Goal: Information Seeking & Learning: Learn about a topic

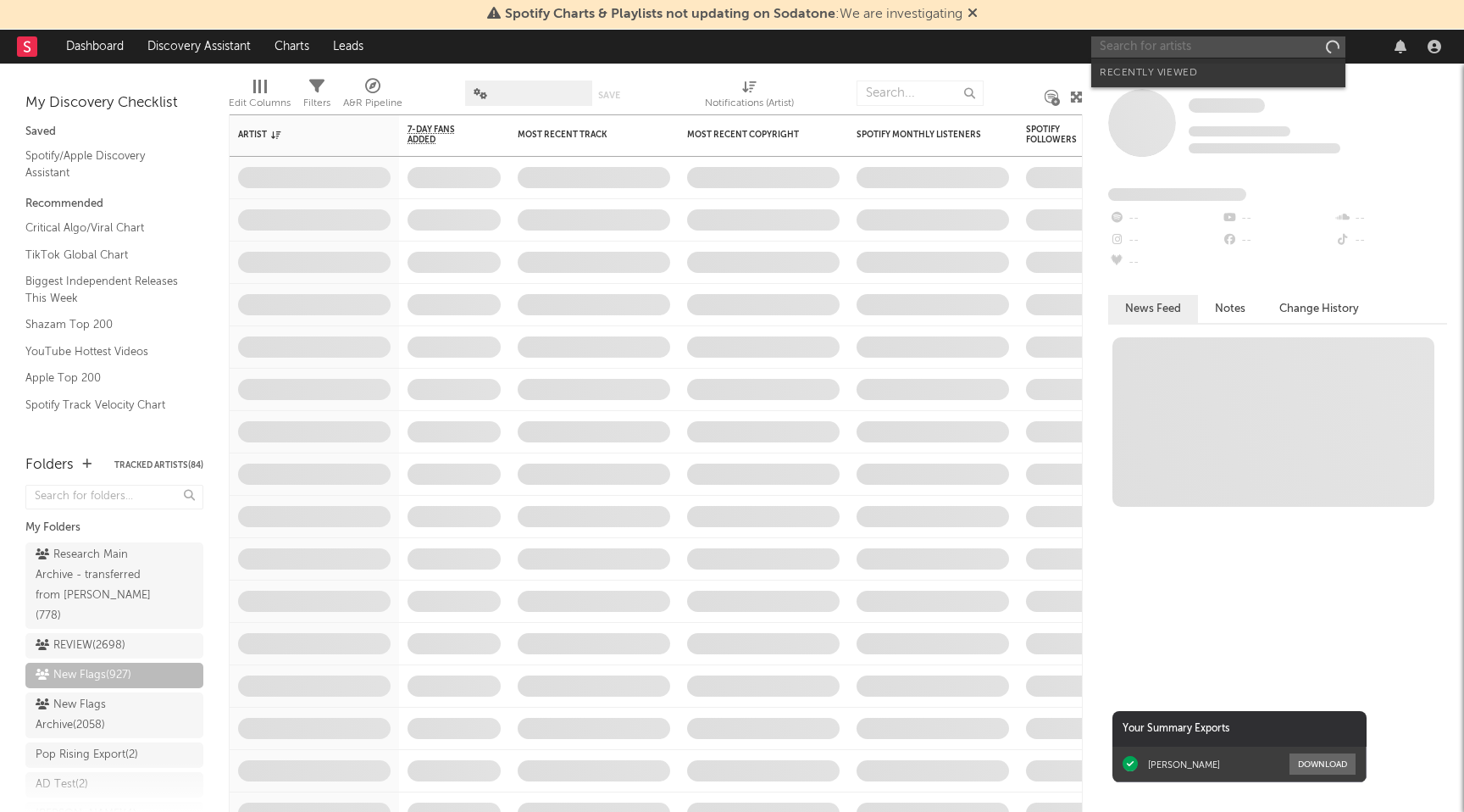
click at [1211, 49] on input "text" at bounding box center [1218, 46] width 254 height 21
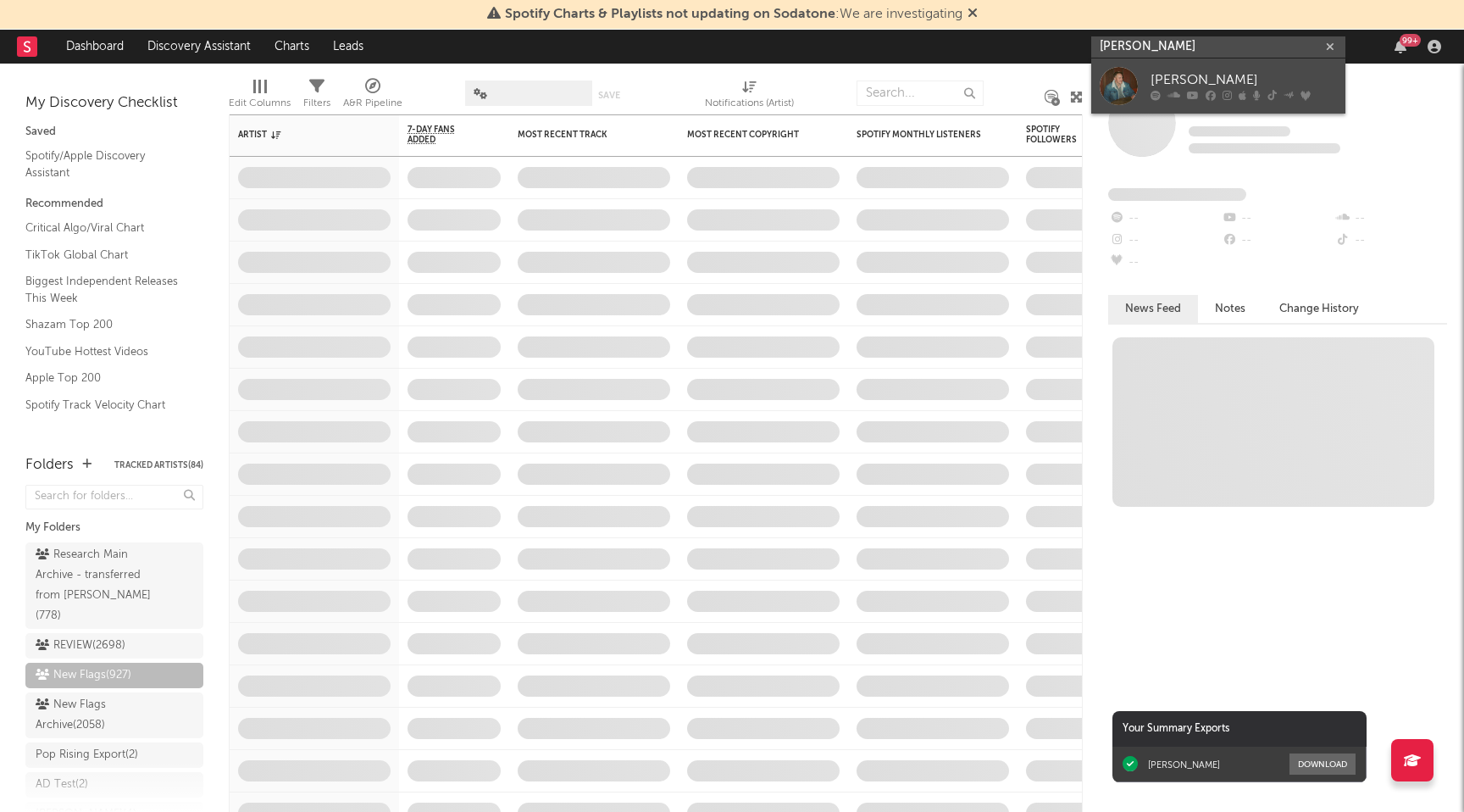
type input "[PERSON_NAME]"
click at [1211, 67] on link "[PERSON_NAME]" at bounding box center [1218, 85] width 254 height 55
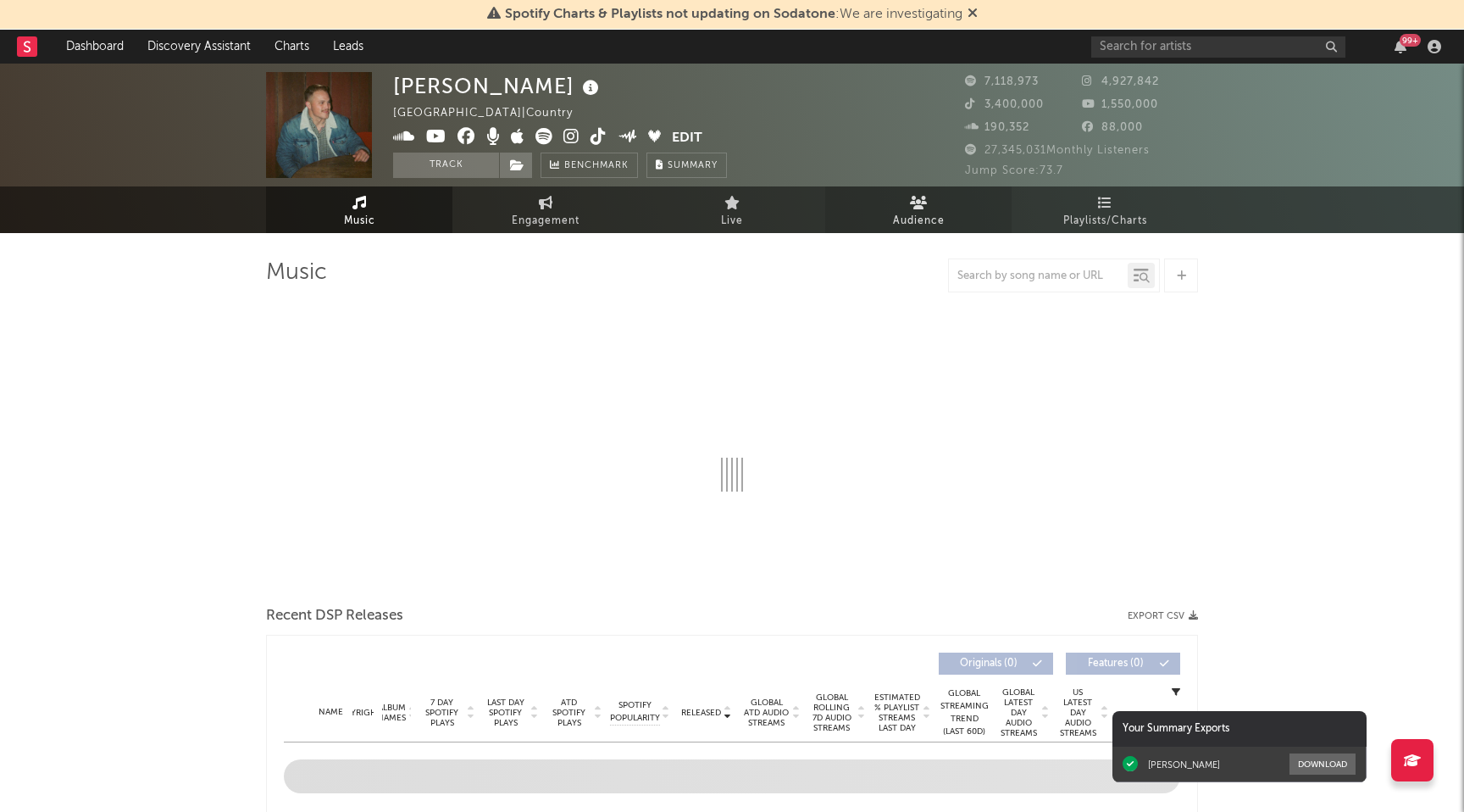
select select "6m"
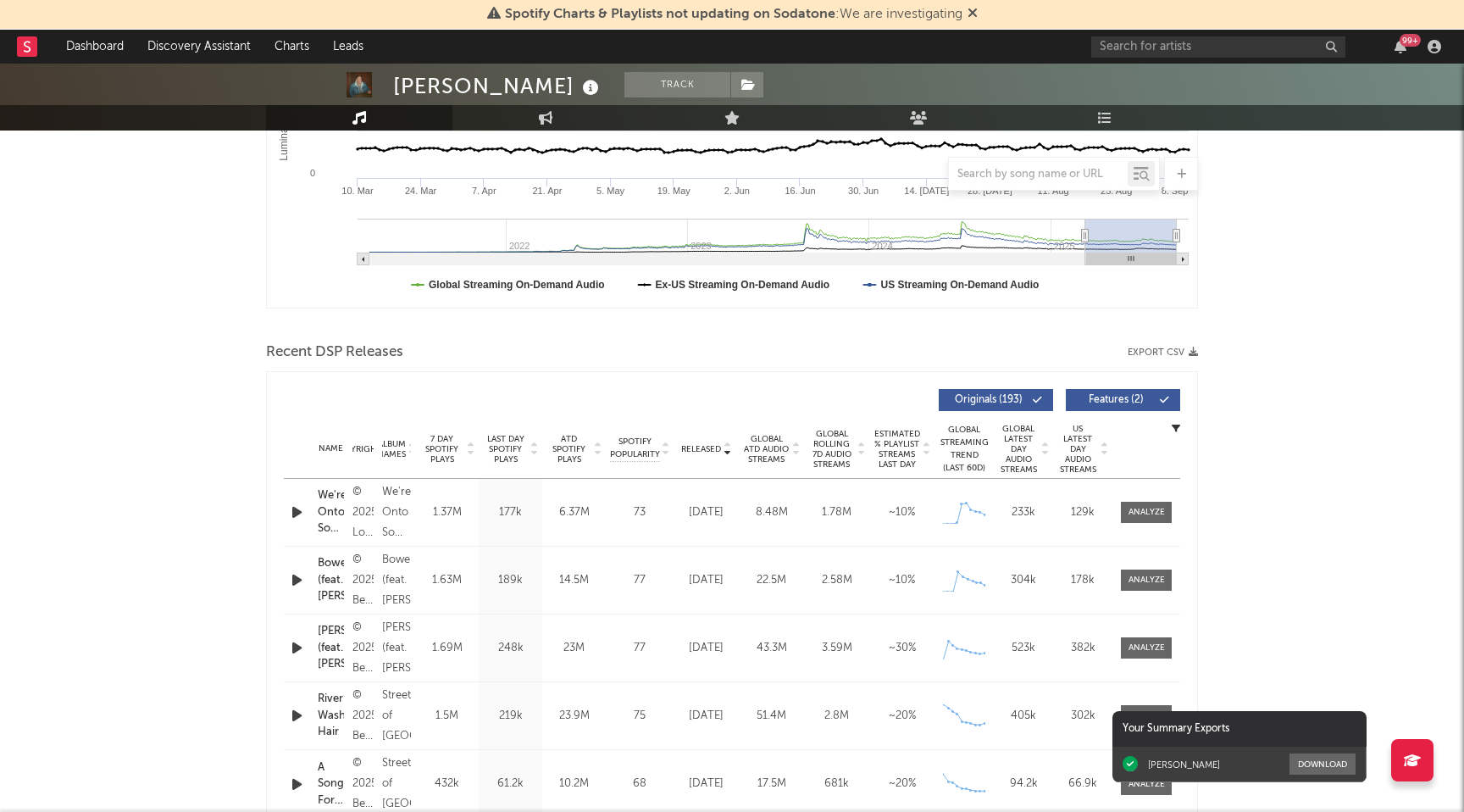
scroll to position [422, 0]
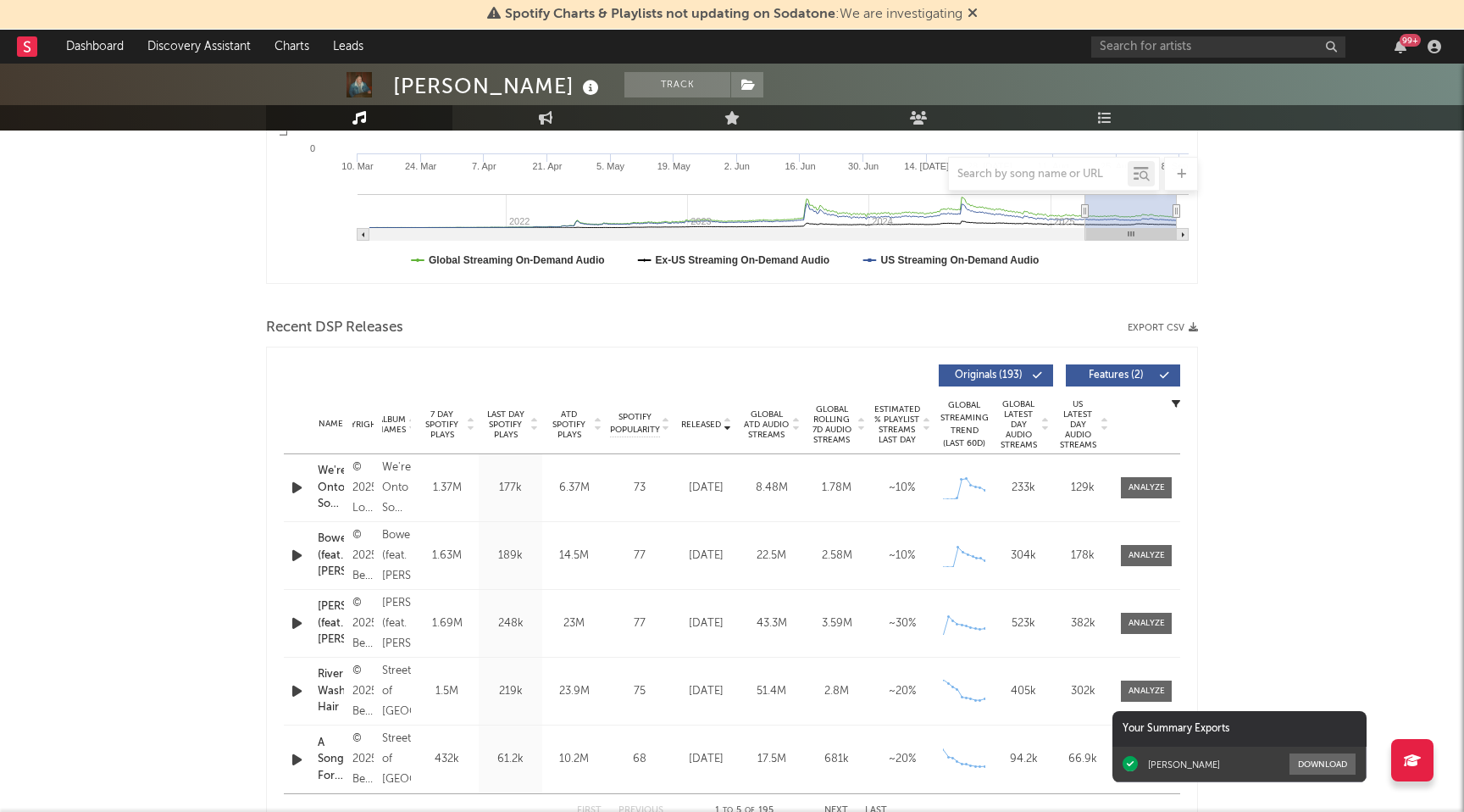
click at [705, 421] on span "Released" at bounding box center [701, 424] width 40 height 10
click at [706, 421] on span "Released" at bounding box center [701, 424] width 40 height 10
click at [1128, 373] on span "Features ( 2 )" at bounding box center [1116, 375] width 78 height 10
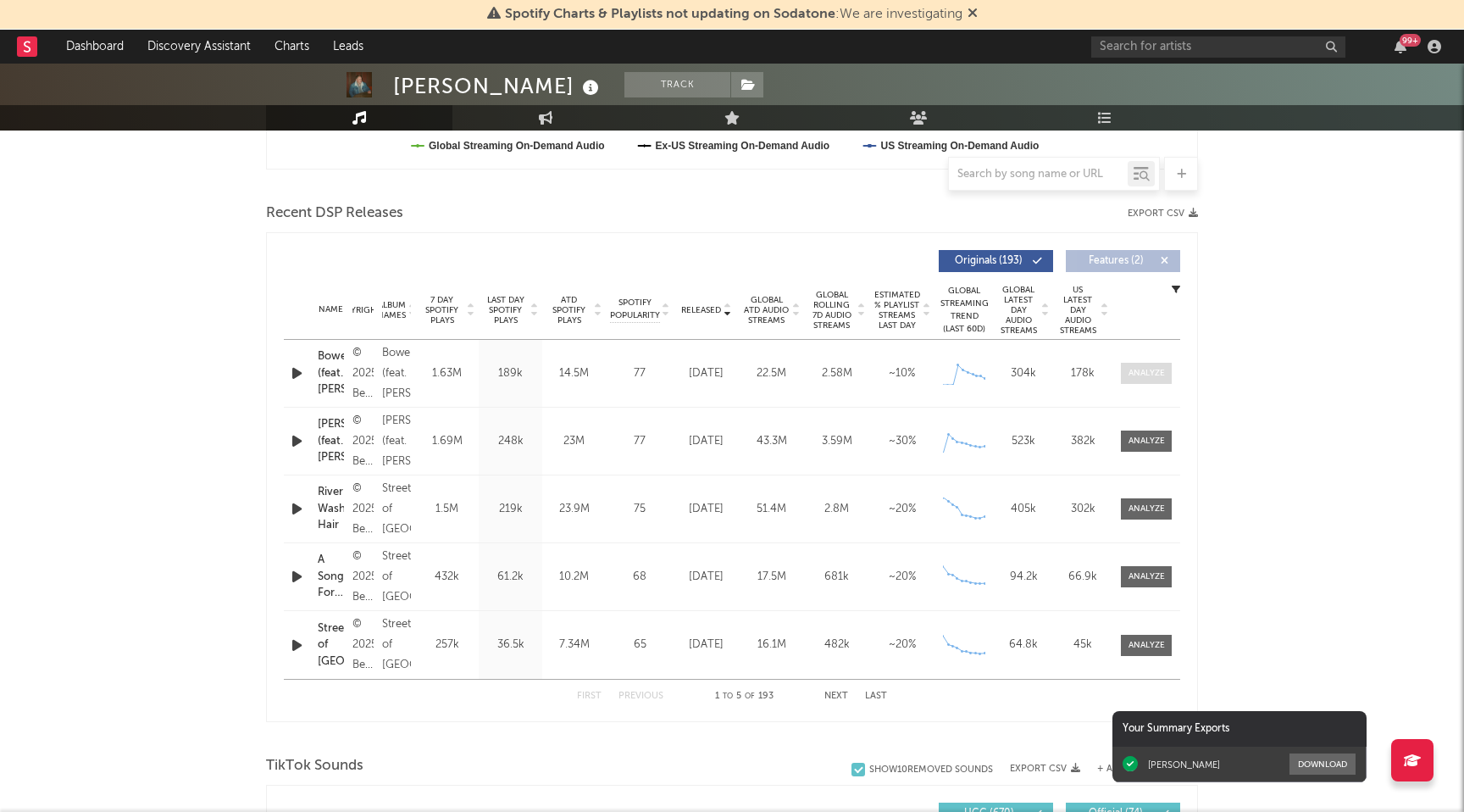
click at [1155, 376] on div at bounding box center [1147, 373] width 36 height 13
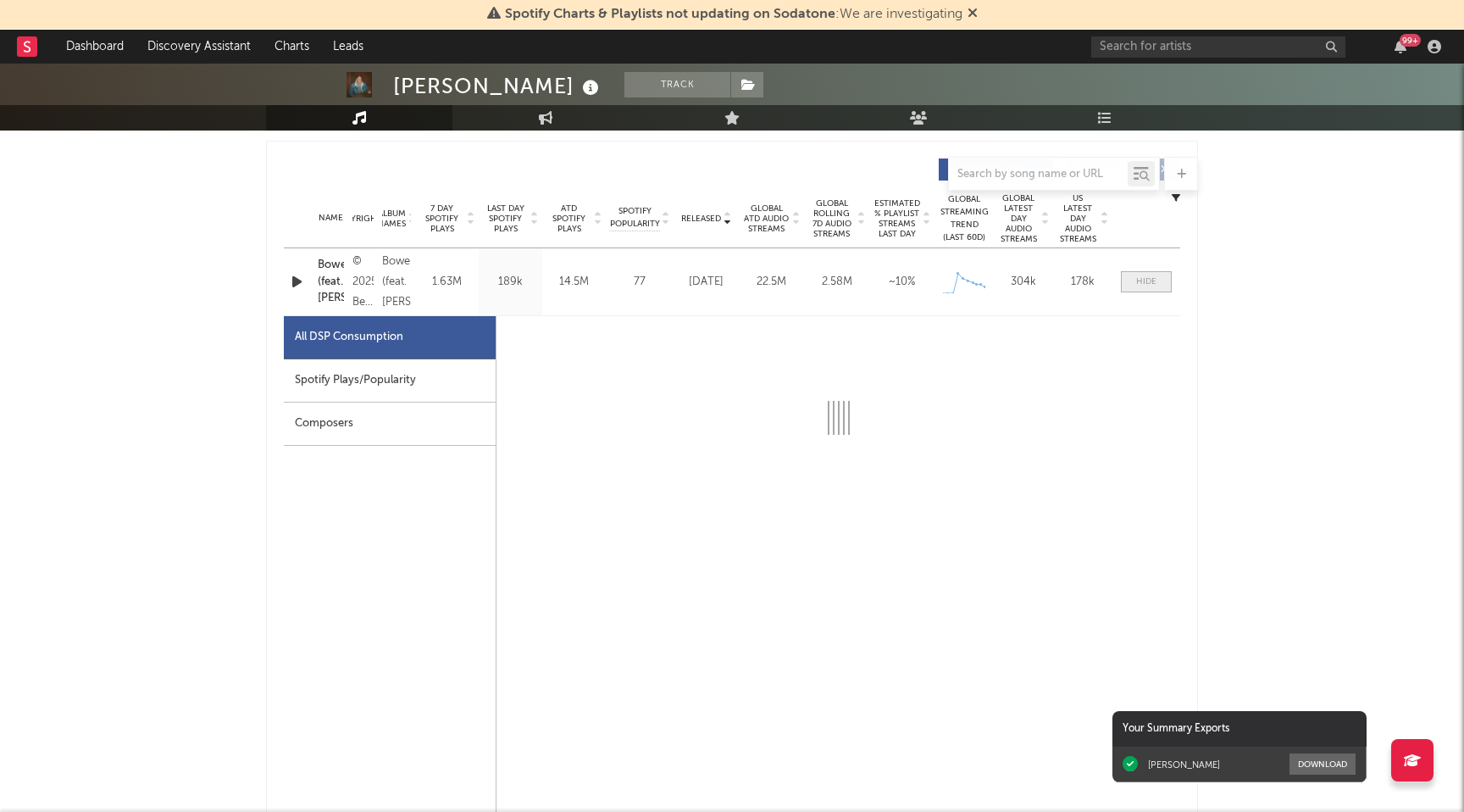
scroll to position [632, 0]
select select "1w"
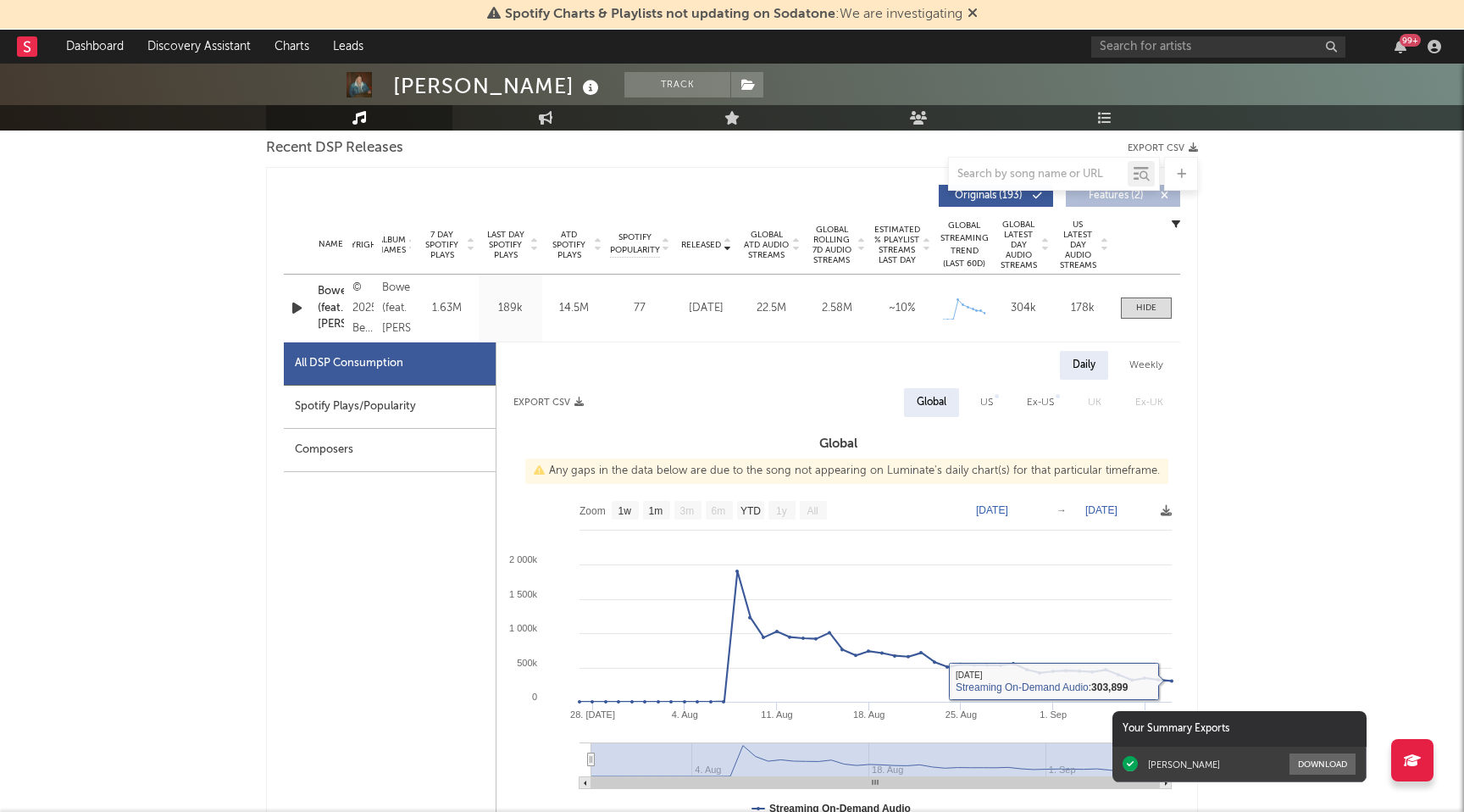
scroll to position [596, 0]
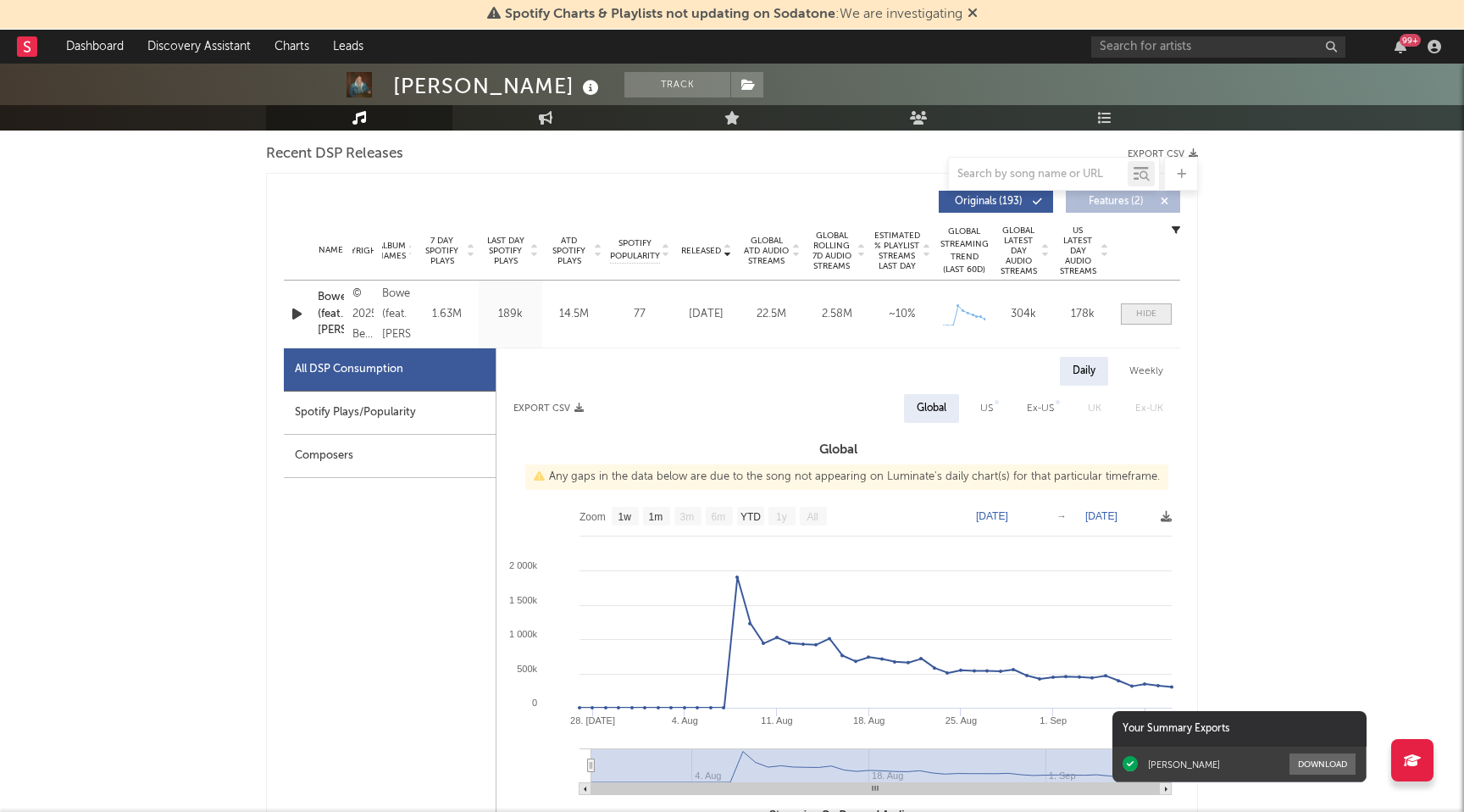
click at [1145, 308] on div at bounding box center [1146, 314] width 20 height 13
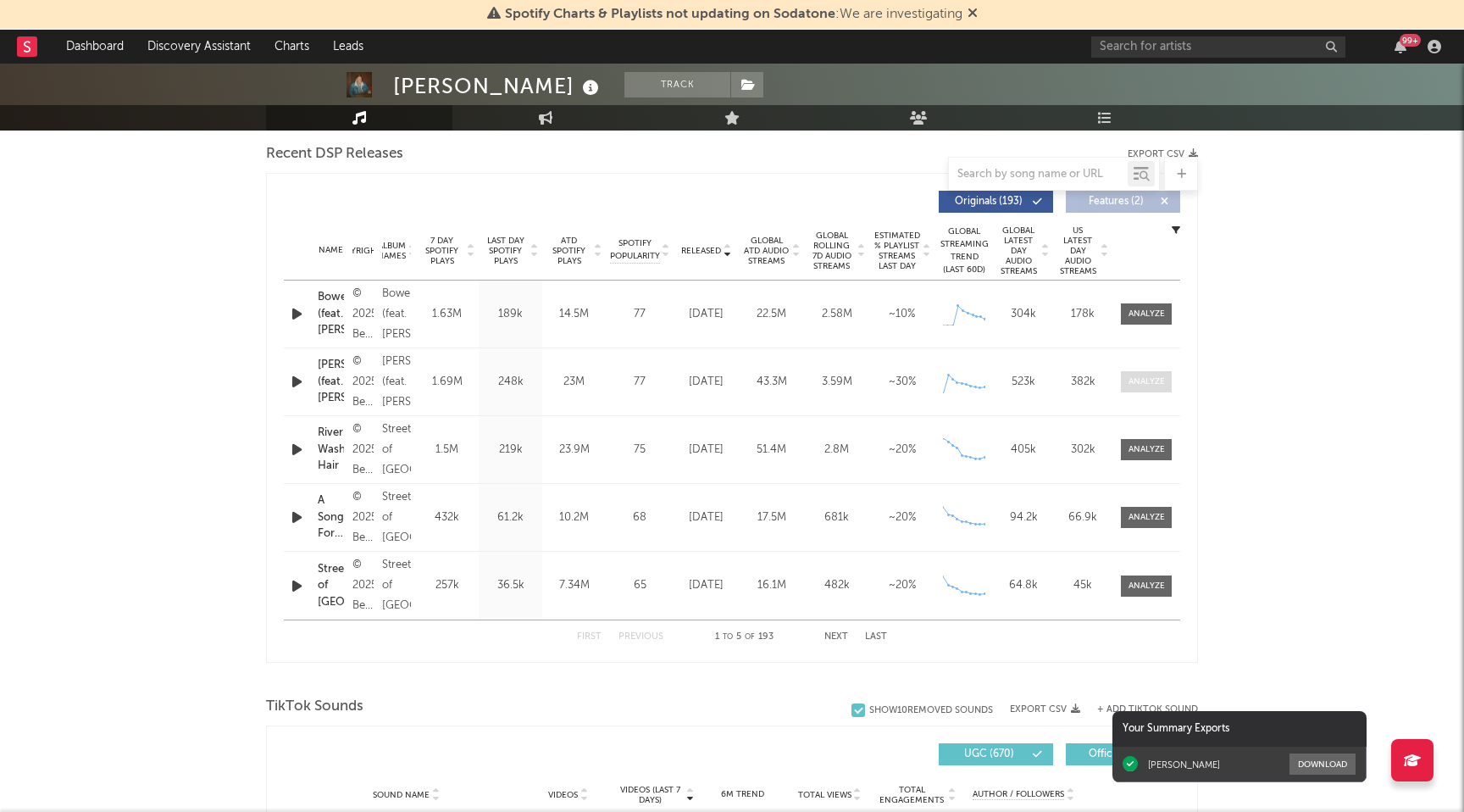
click at [1142, 380] on div at bounding box center [1147, 381] width 36 height 13
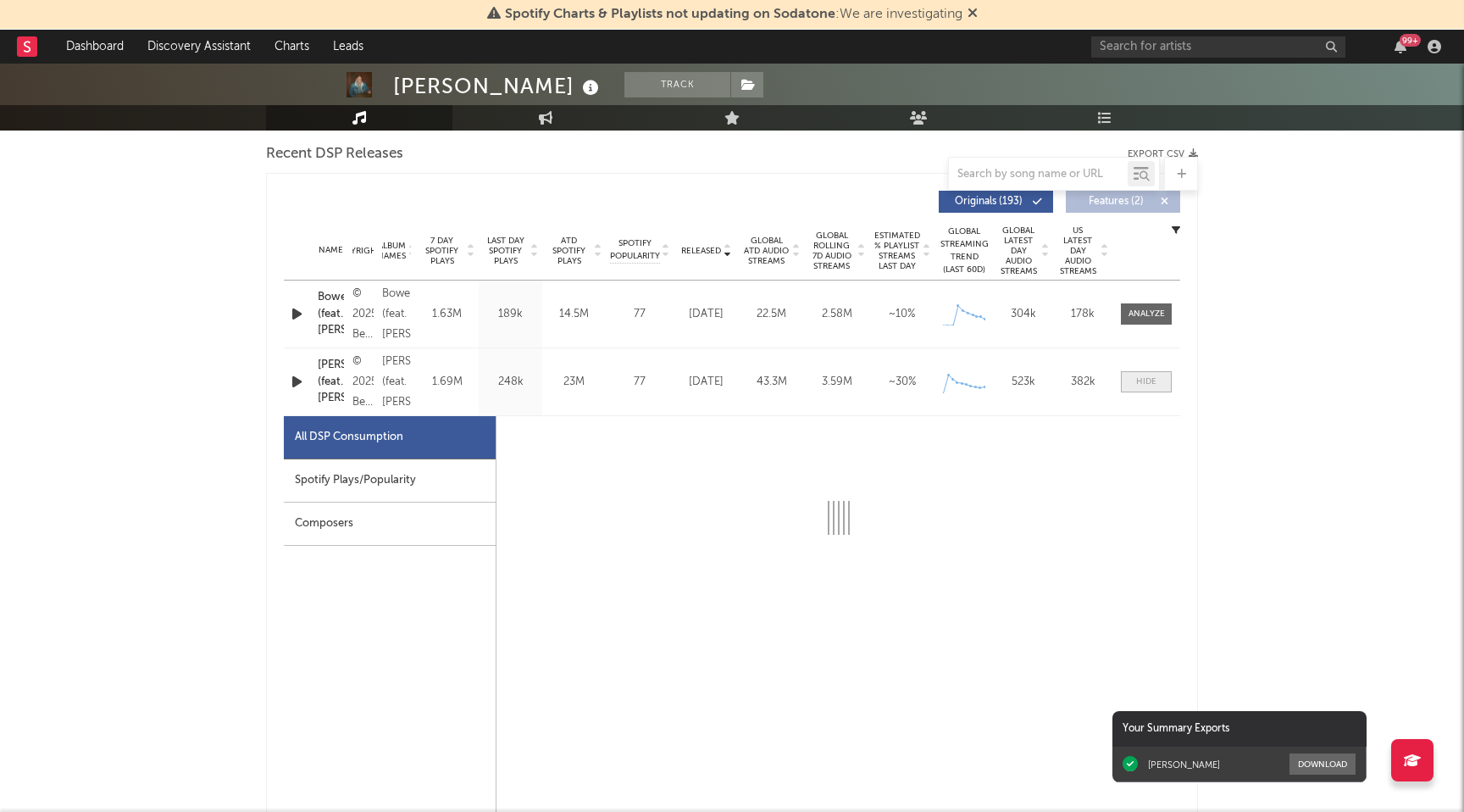
select select "1w"
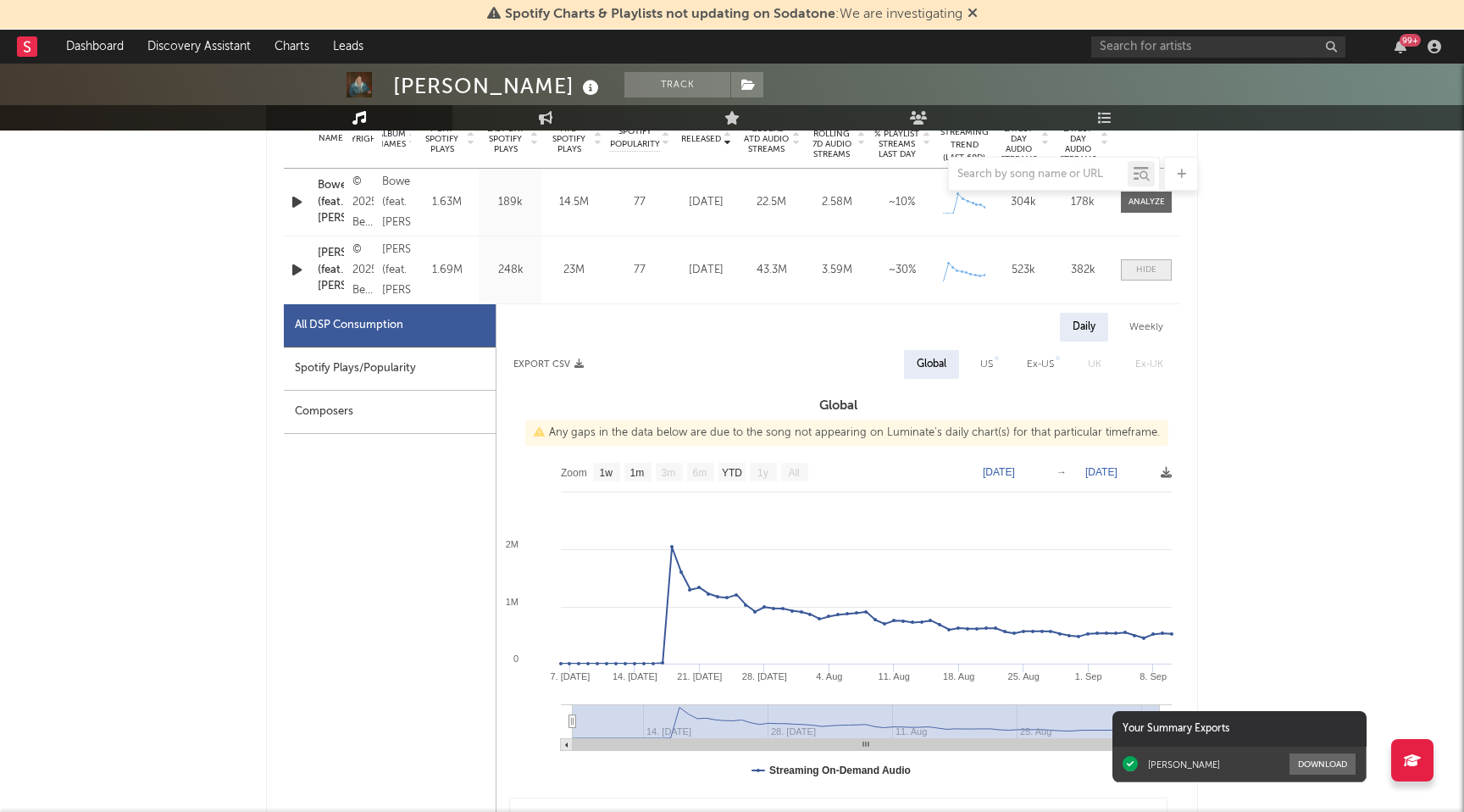
scroll to position [730, 0]
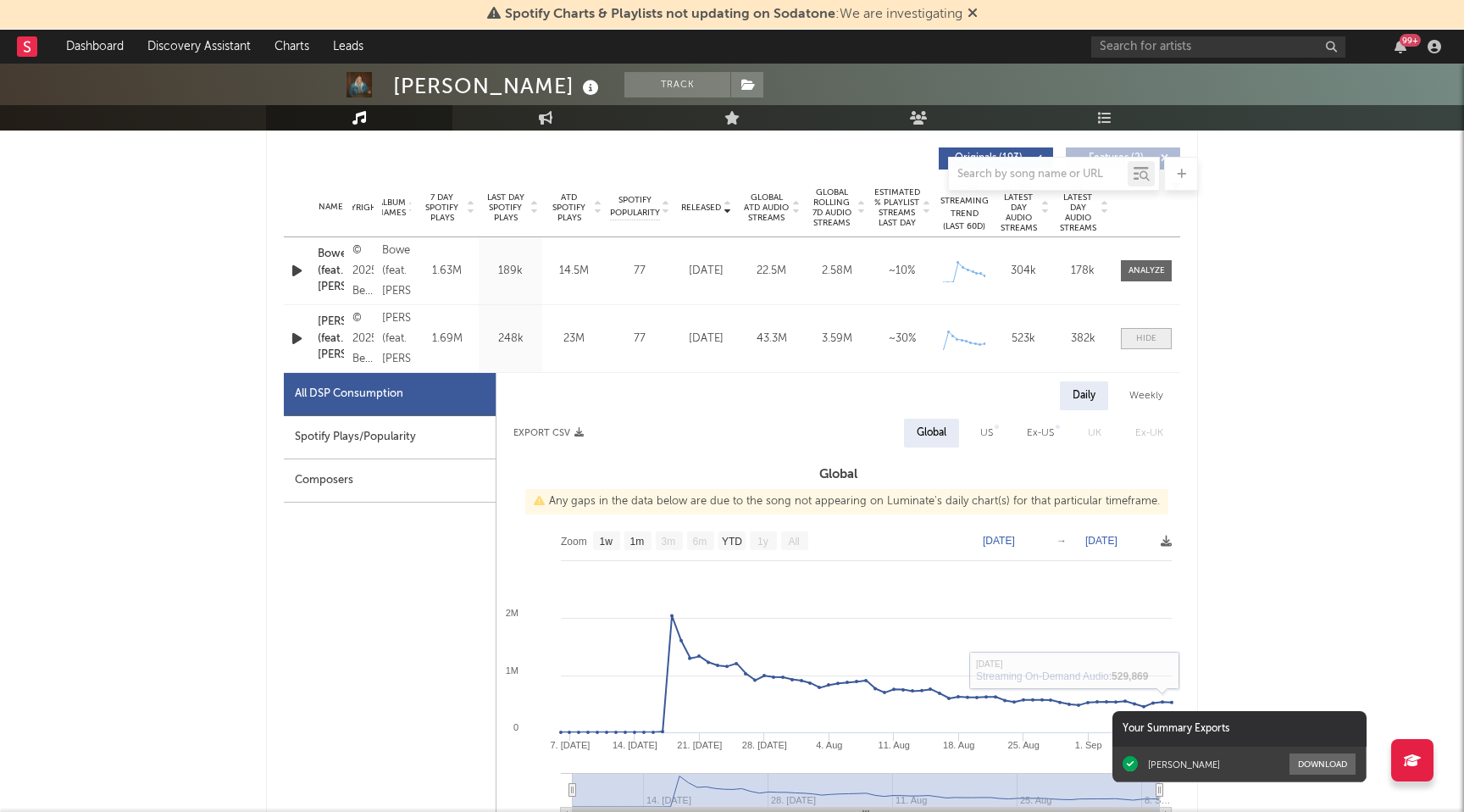
click at [1135, 335] on span at bounding box center [1146, 338] width 51 height 21
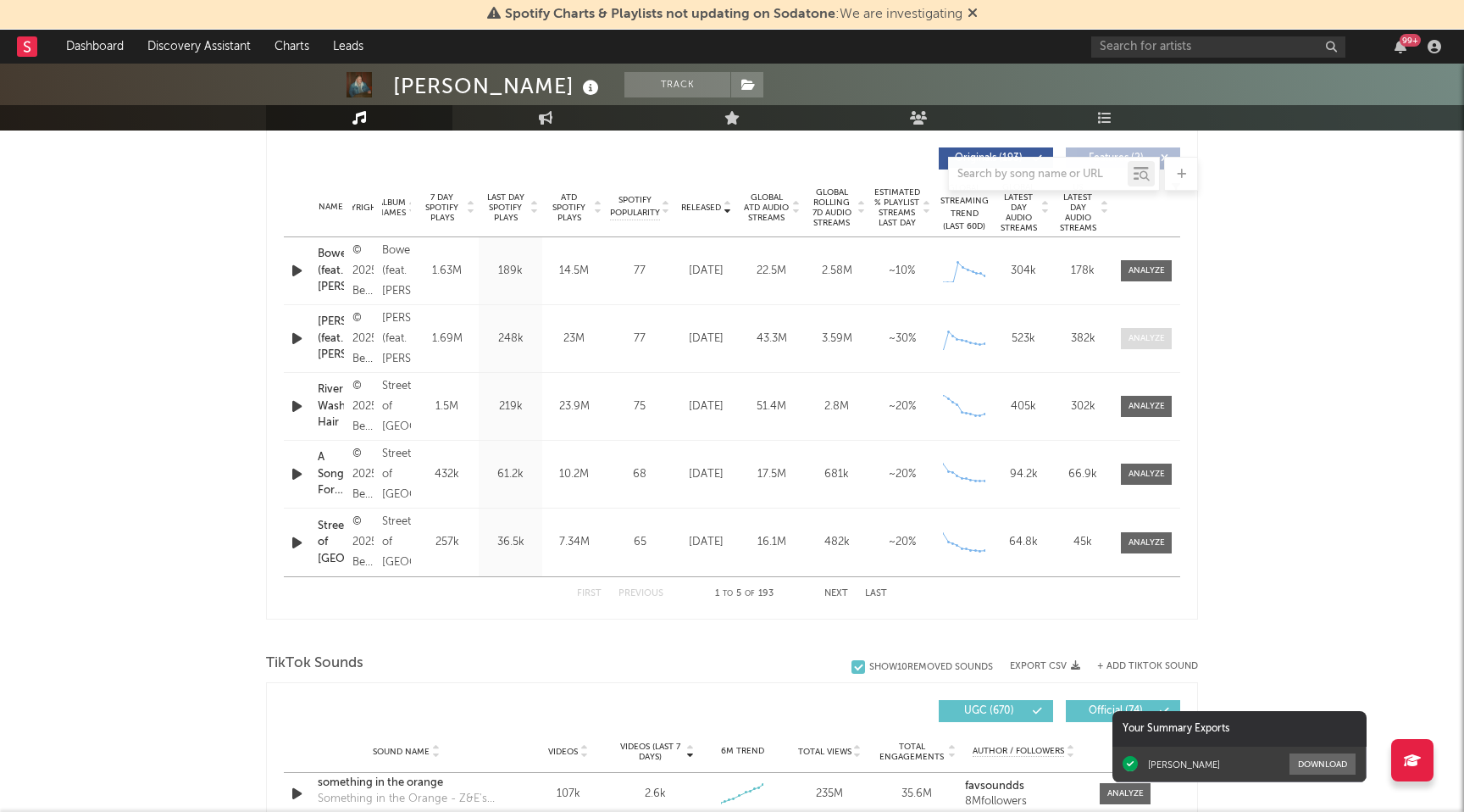
scroll to position [665, 0]
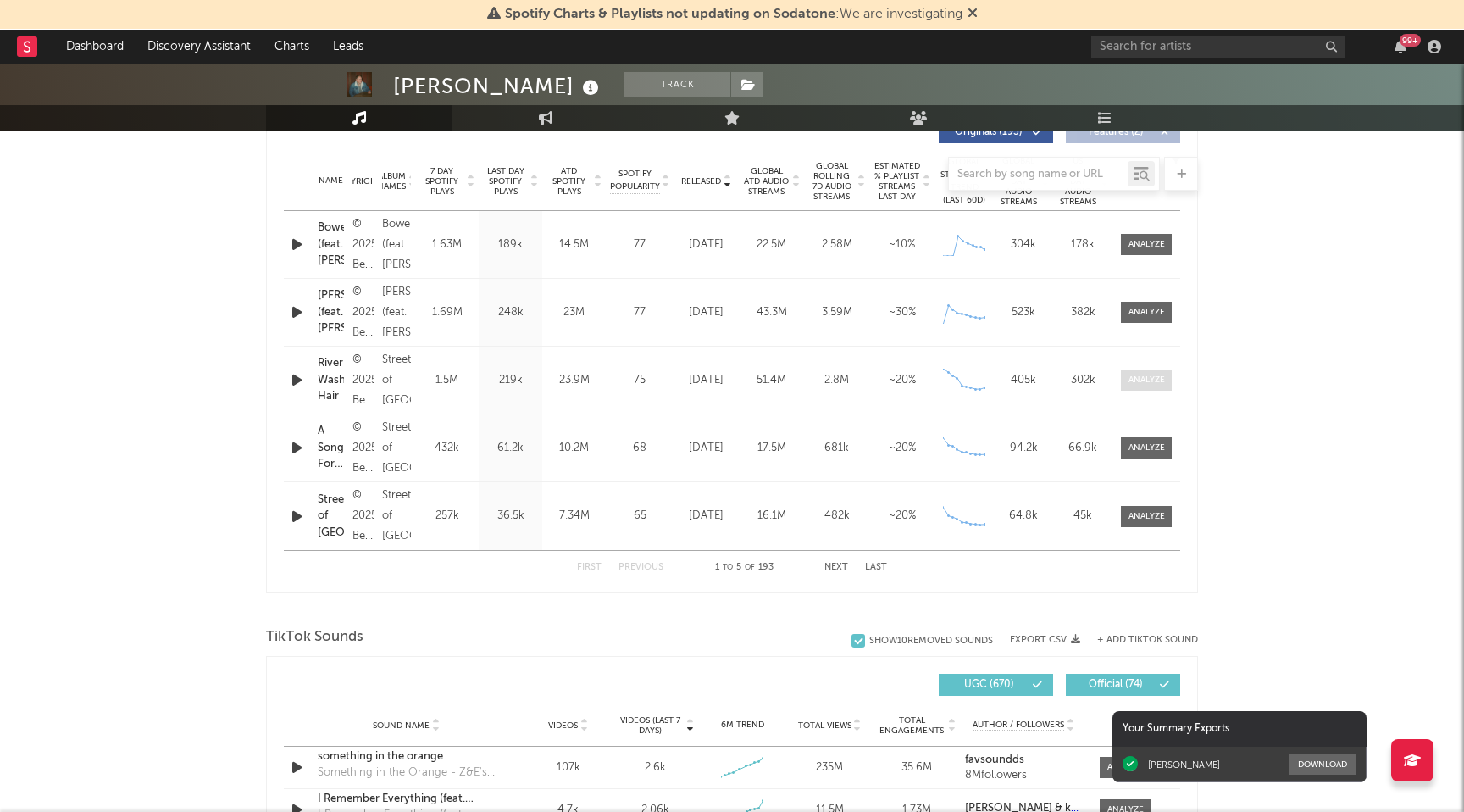
click at [1137, 383] on div at bounding box center [1147, 380] width 36 height 13
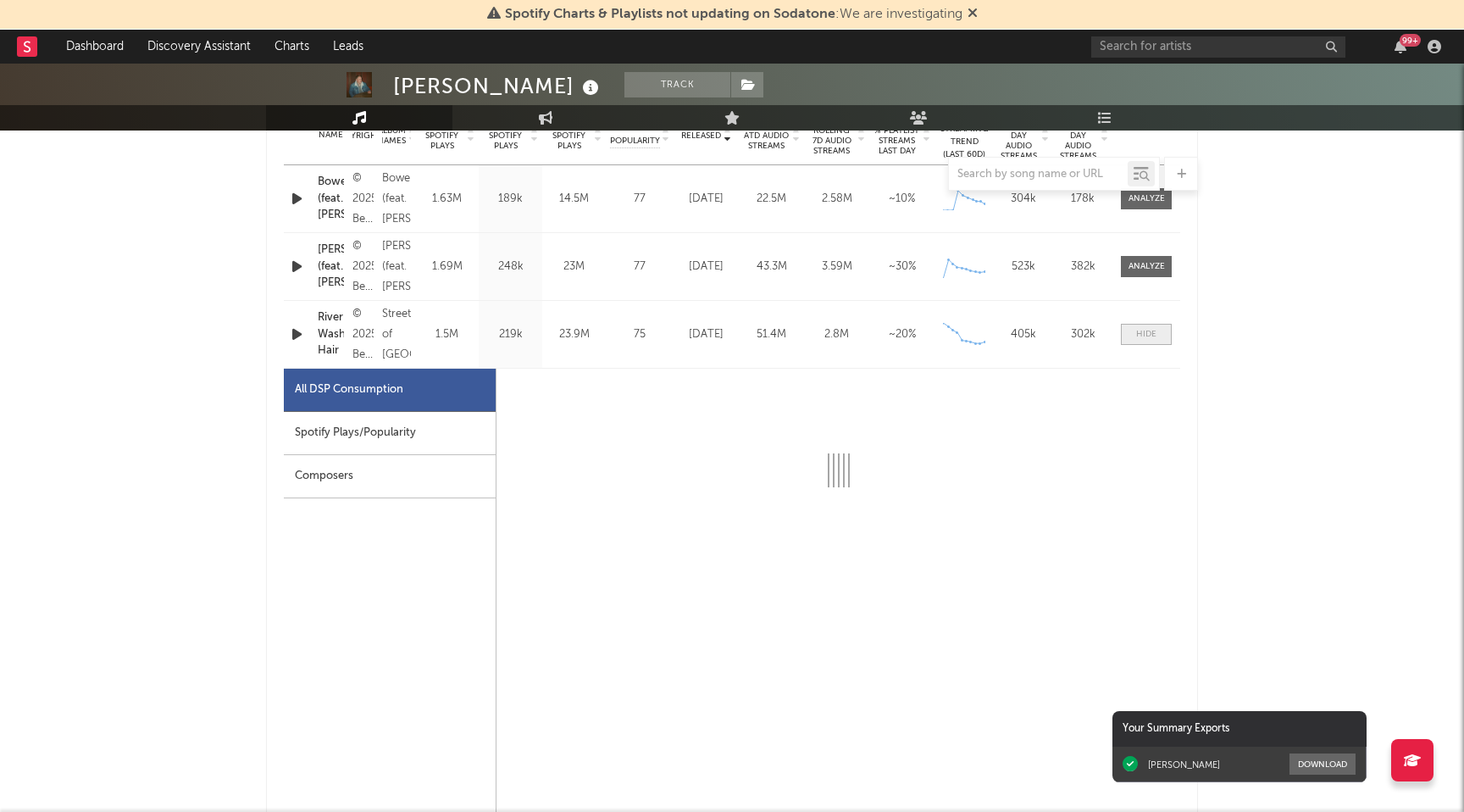
select select "1w"
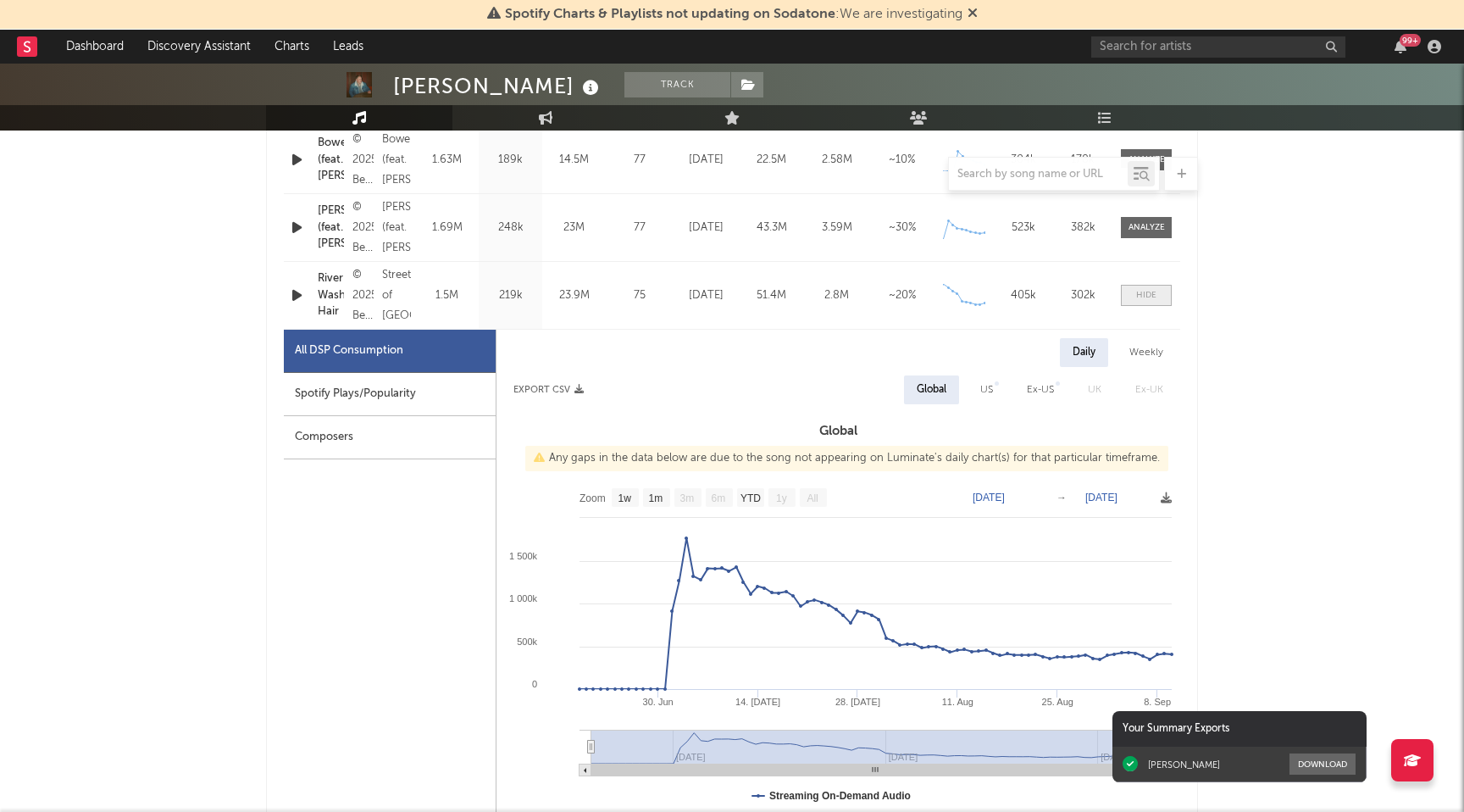
scroll to position [768, 0]
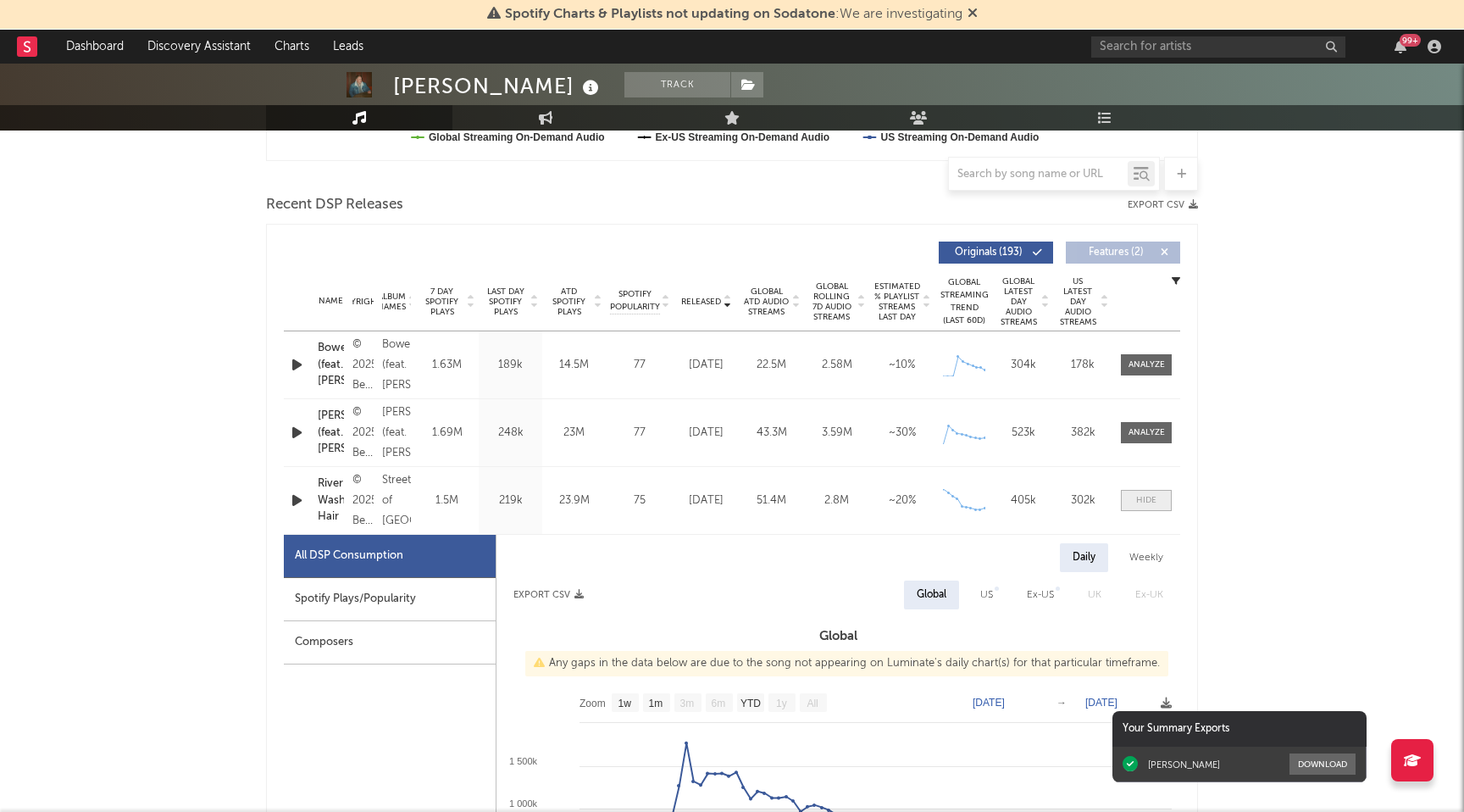
click at [1142, 508] on span at bounding box center [1146, 500] width 51 height 21
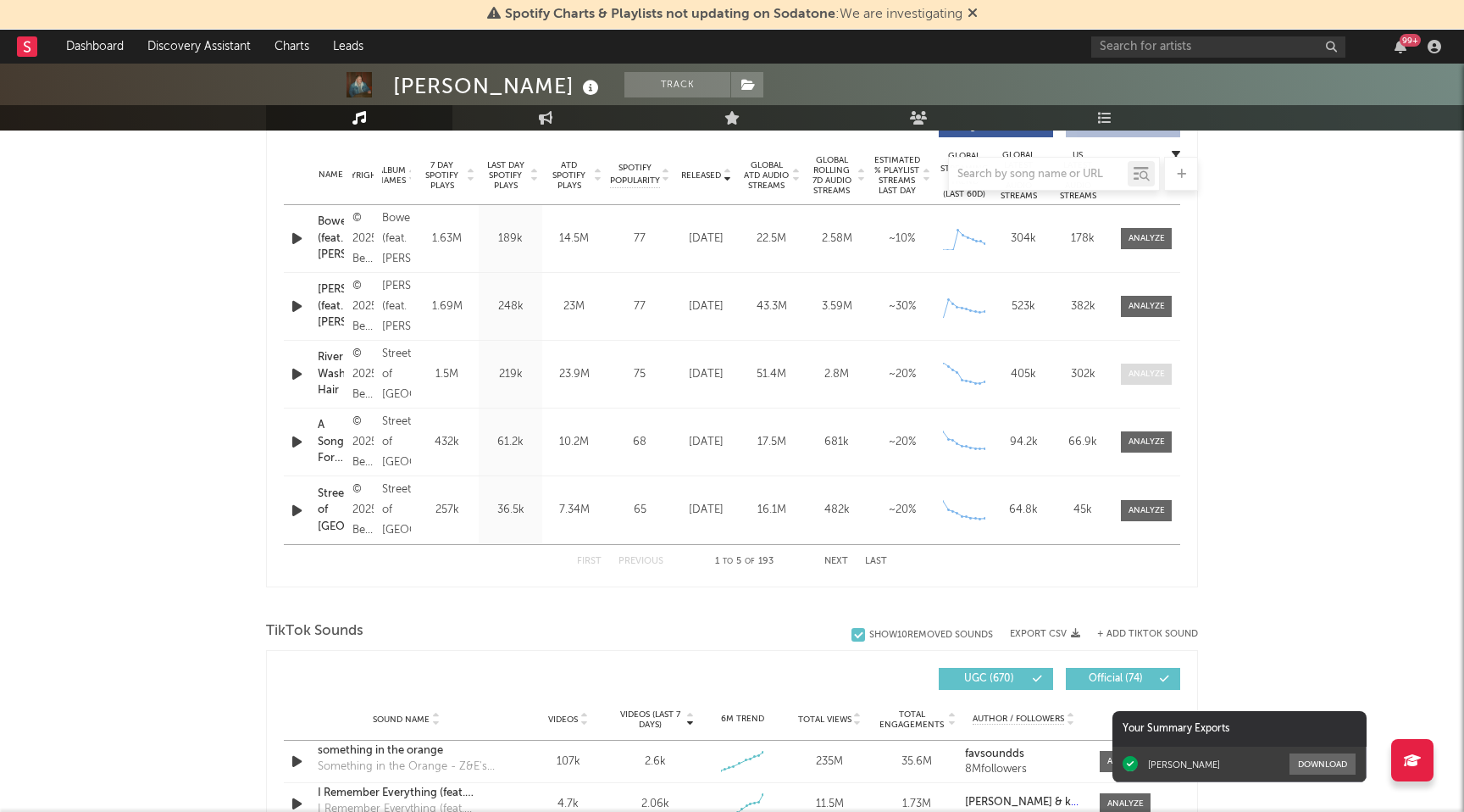
scroll to position [669, 0]
click at [1146, 445] on div at bounding box center [1147, 443] width 36 height 13
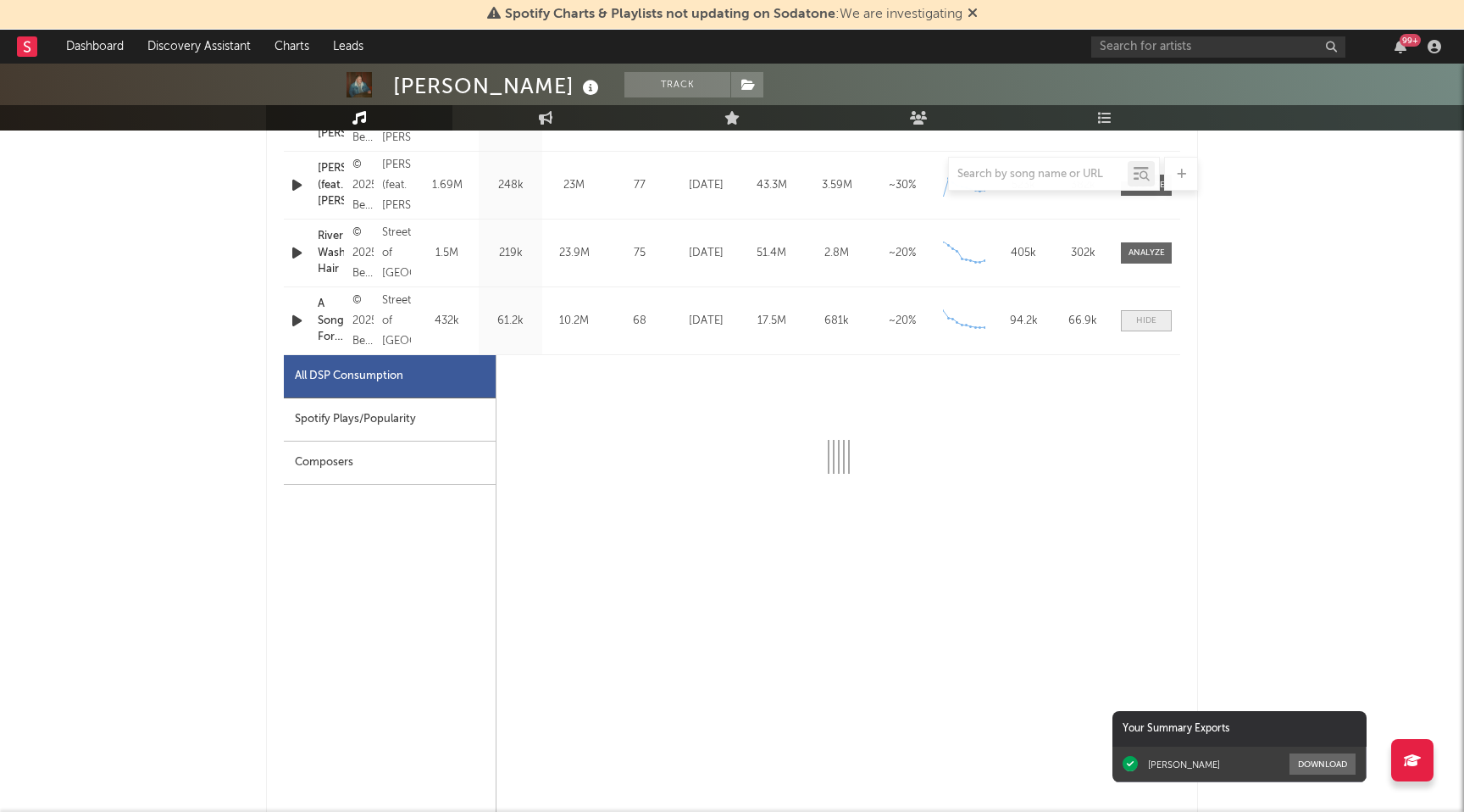
select select "1w"
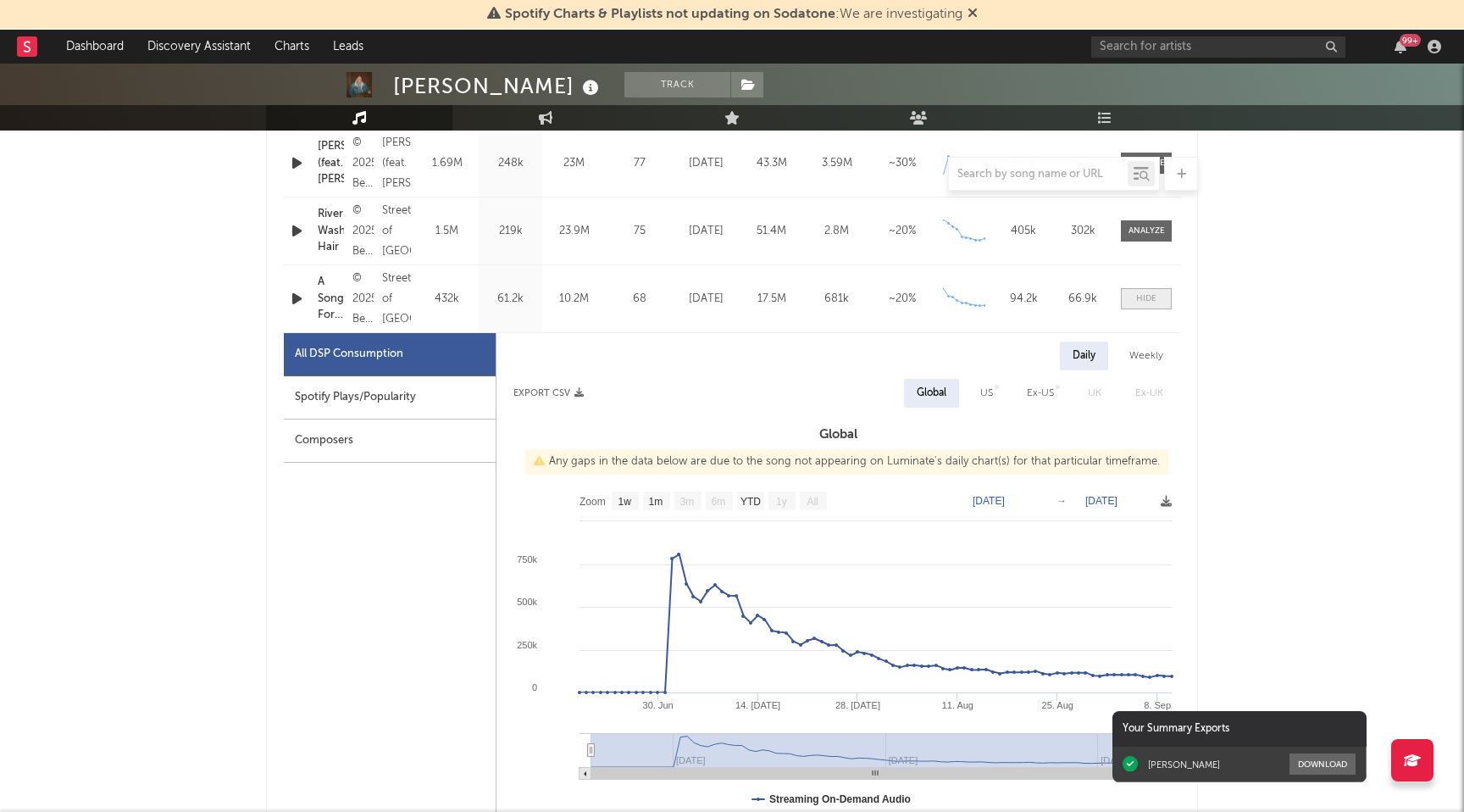
scroll to position [819, 0]
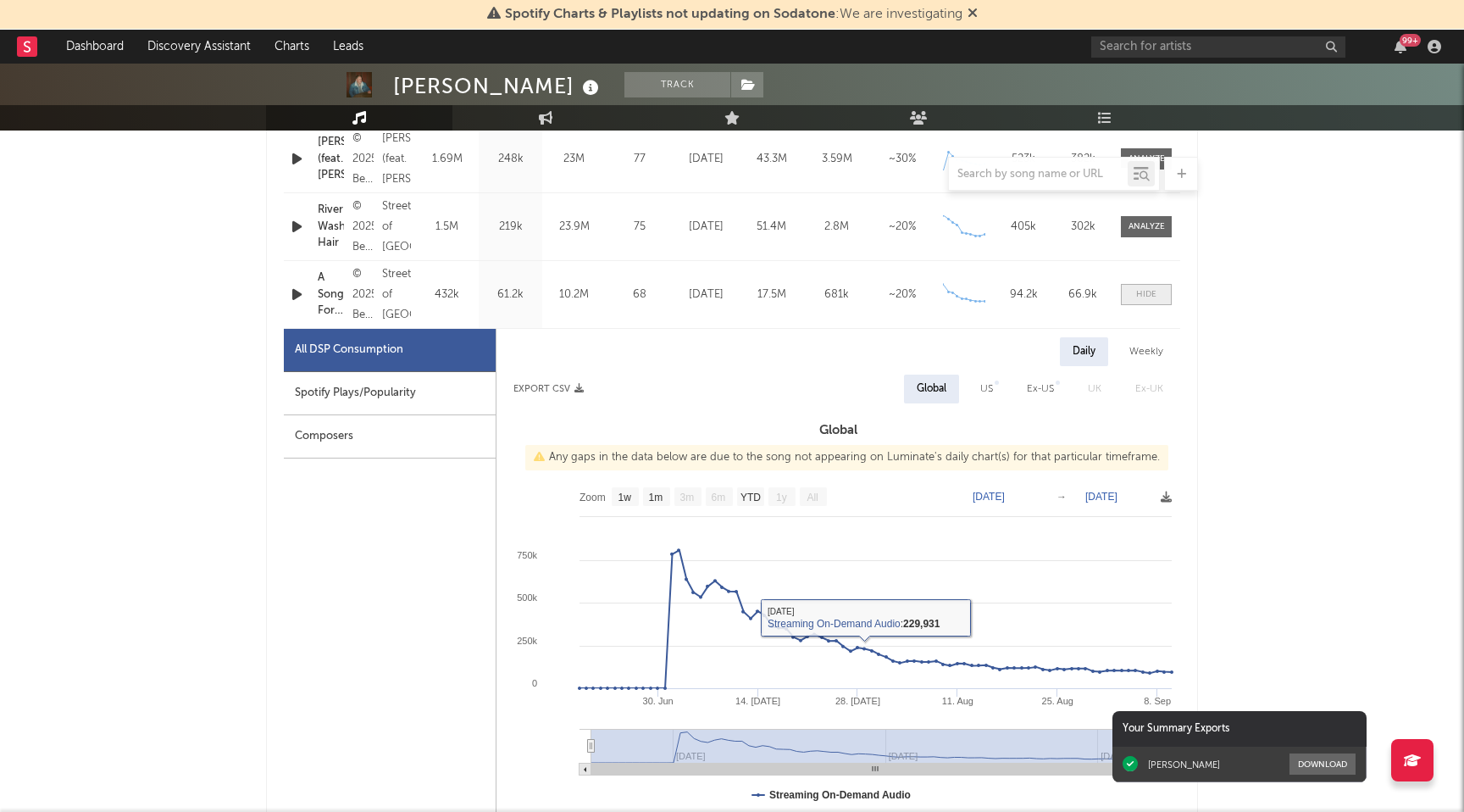
click at [1152, 296] on div at bounding box center [1146, 294] width 20 height 13
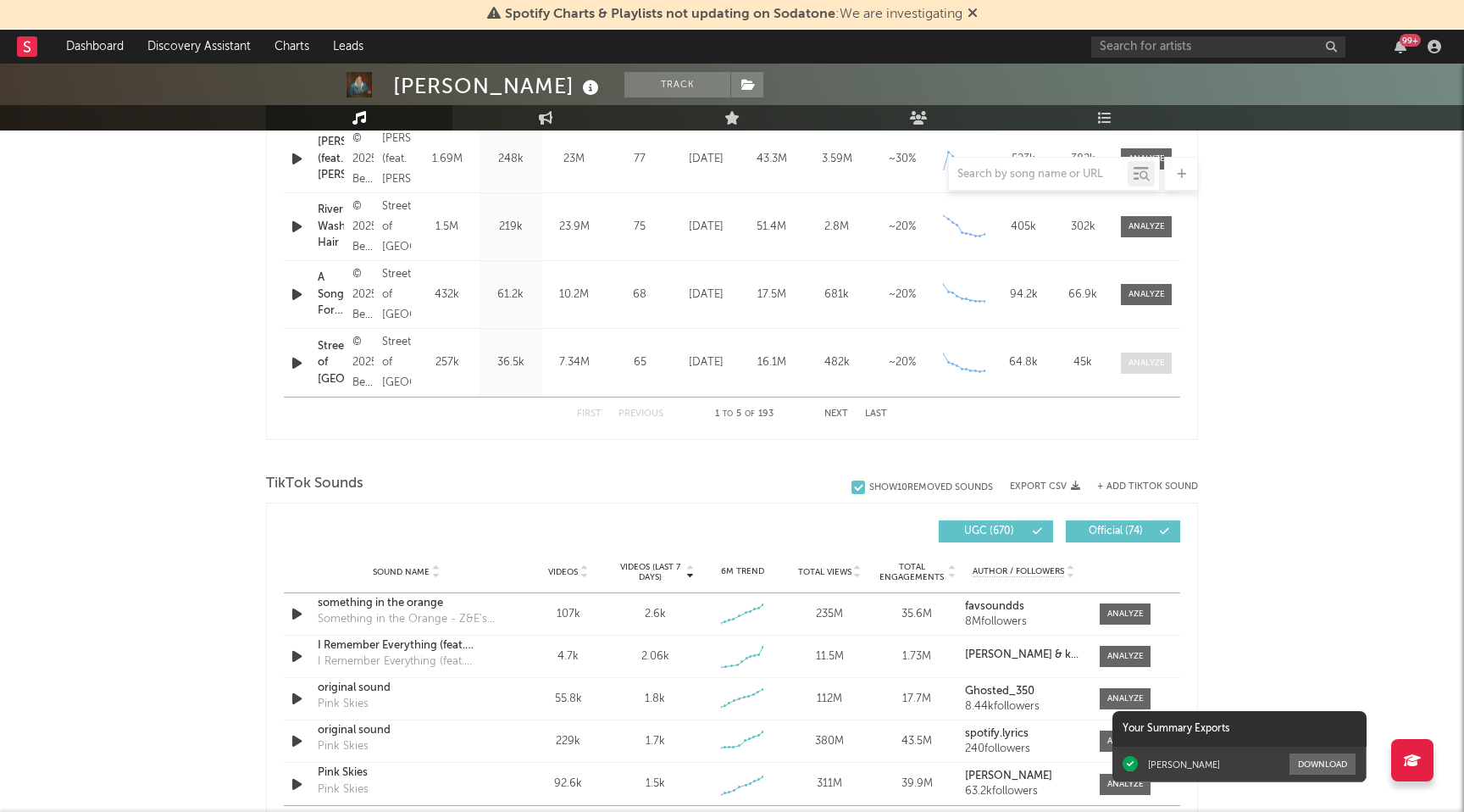
click at [1152, 357] on div at bounding box center [1147, 363] width 36 height 13
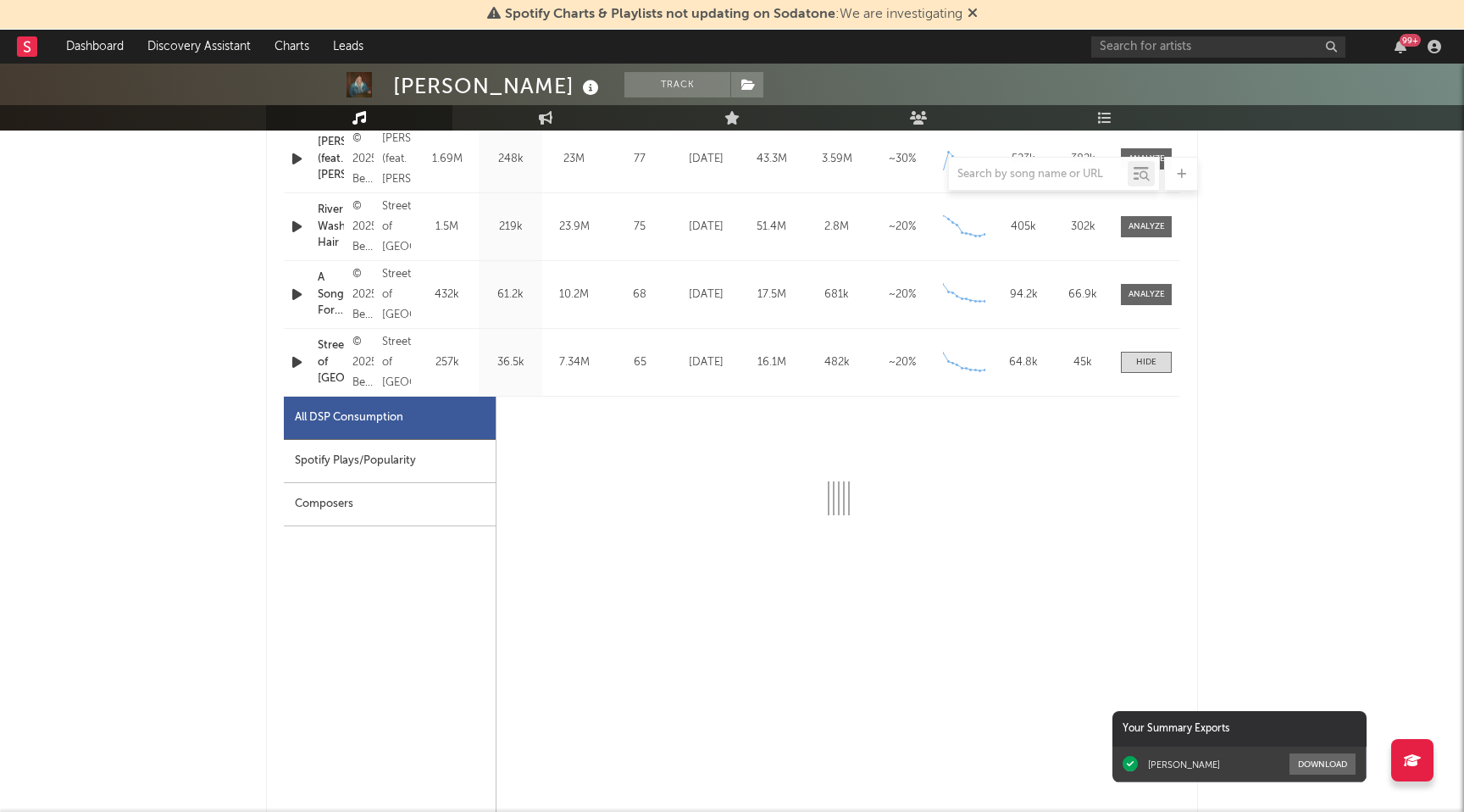
select select "1w"
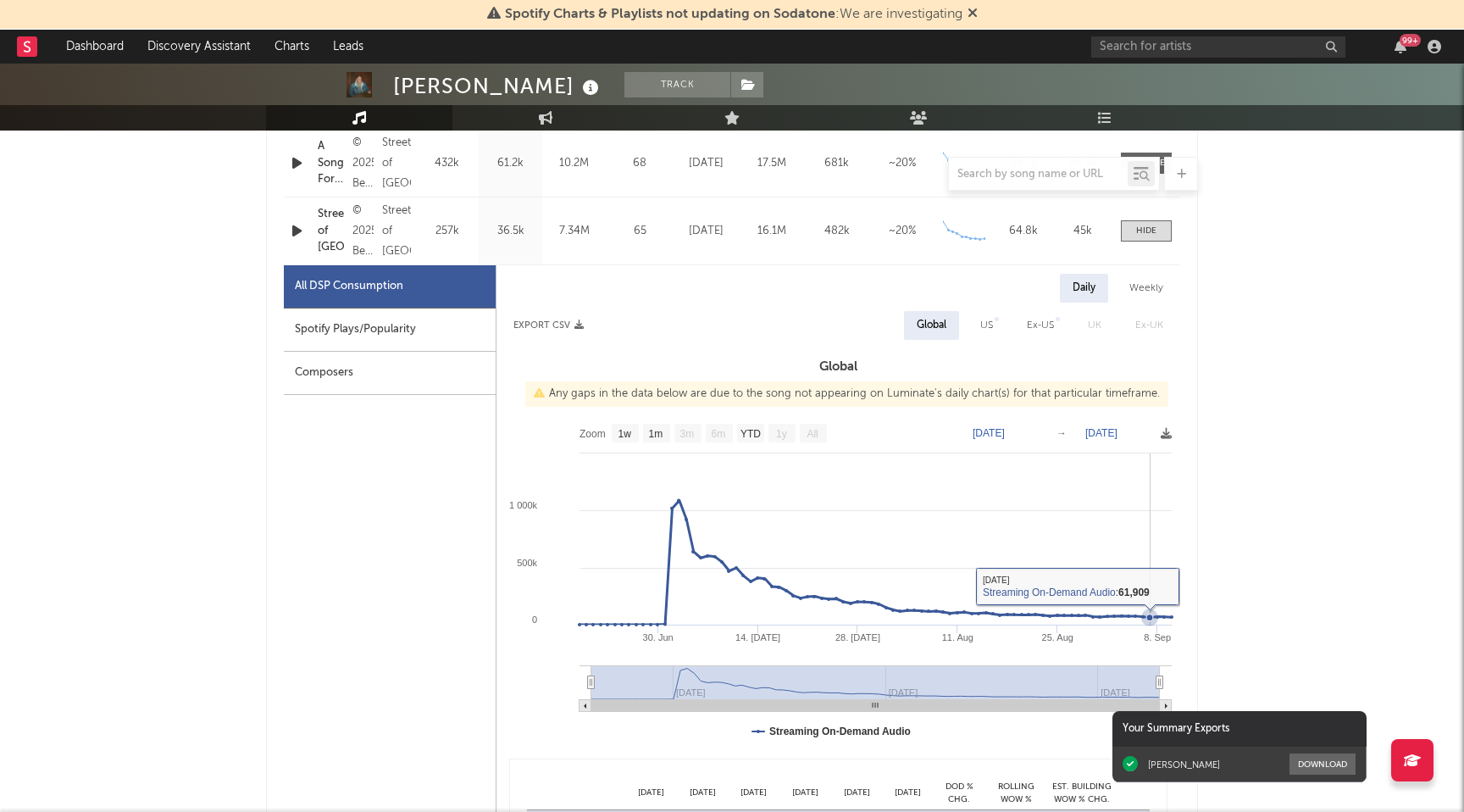
scroll to position [814, 0]
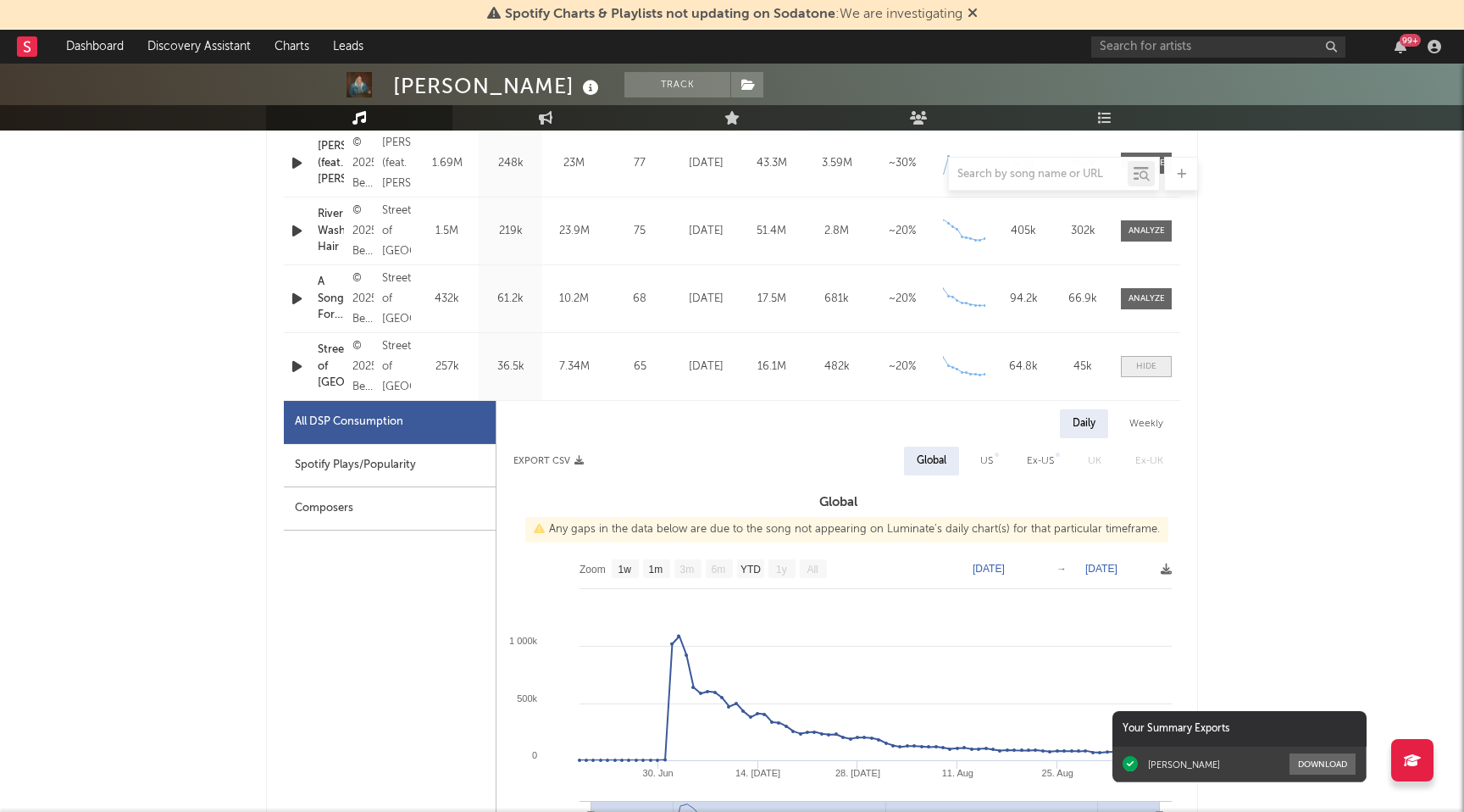
click at [1153, 368] on div at bounding box center [1146, 366] width 20 height 13
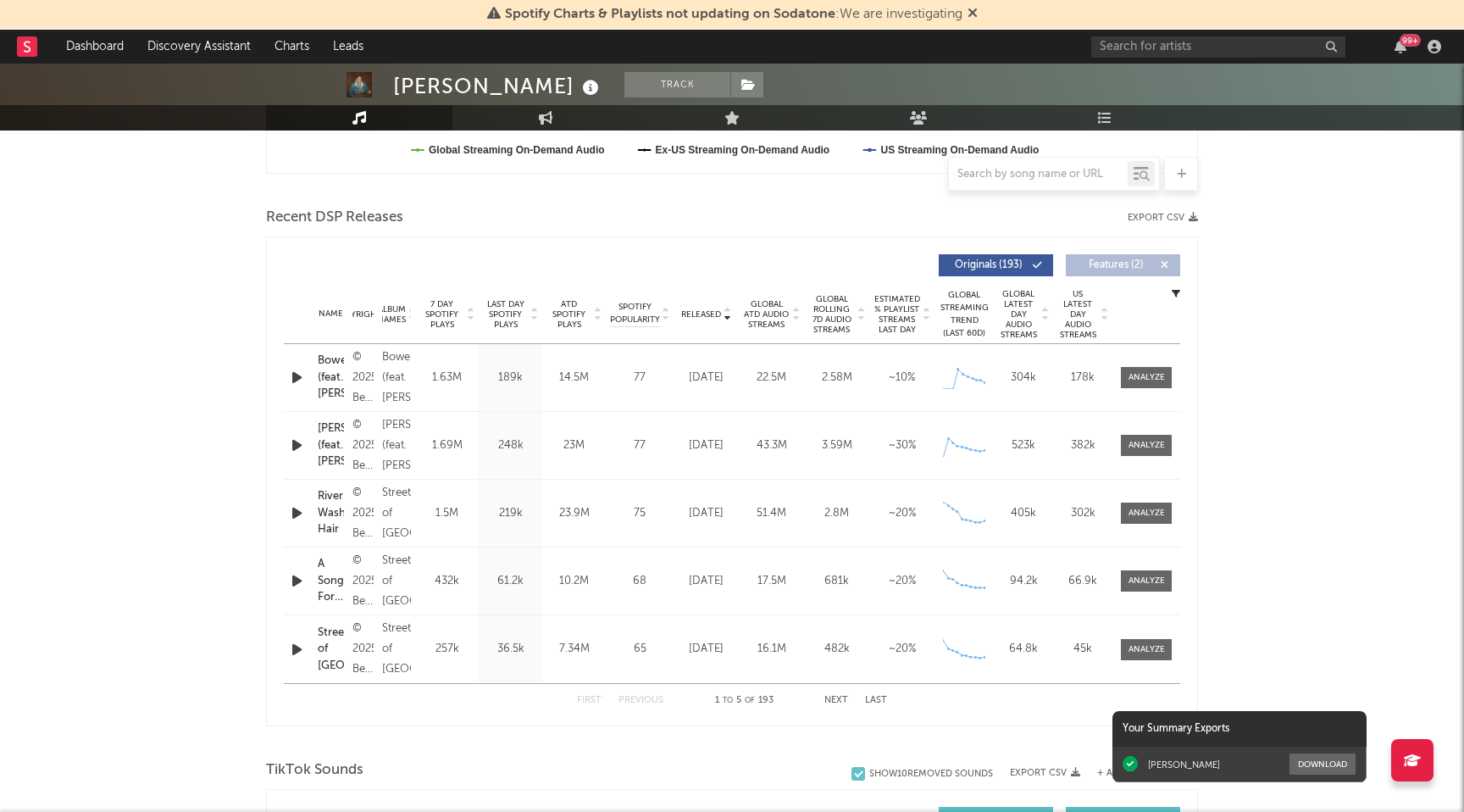
scroll to position [558, 0]
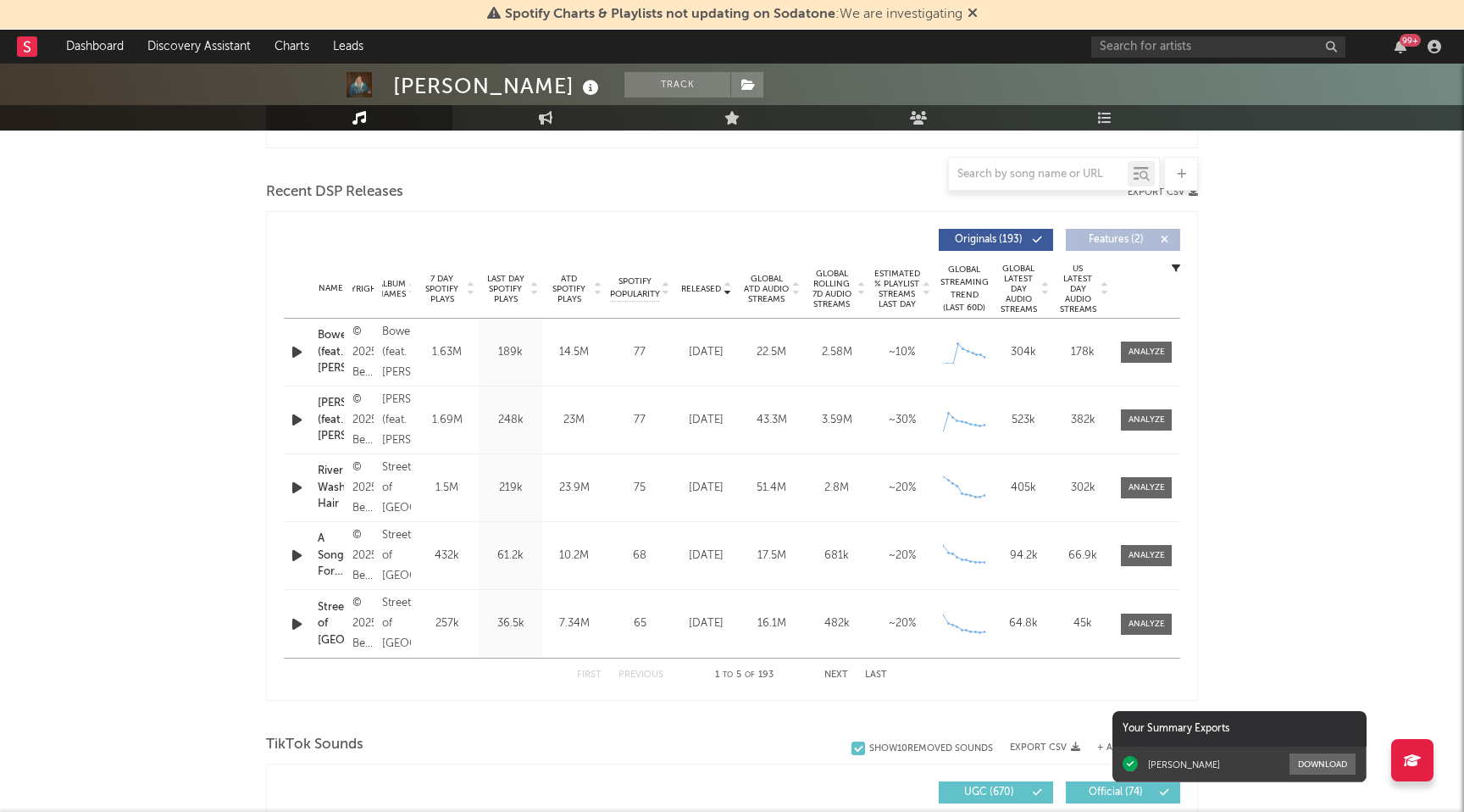
click at [835, 671] on button "Next" at bounding box center [836, 674] width 24 height 9
click at [1142, 423] on div at bounding box center [1147, 420] width 36 height 13
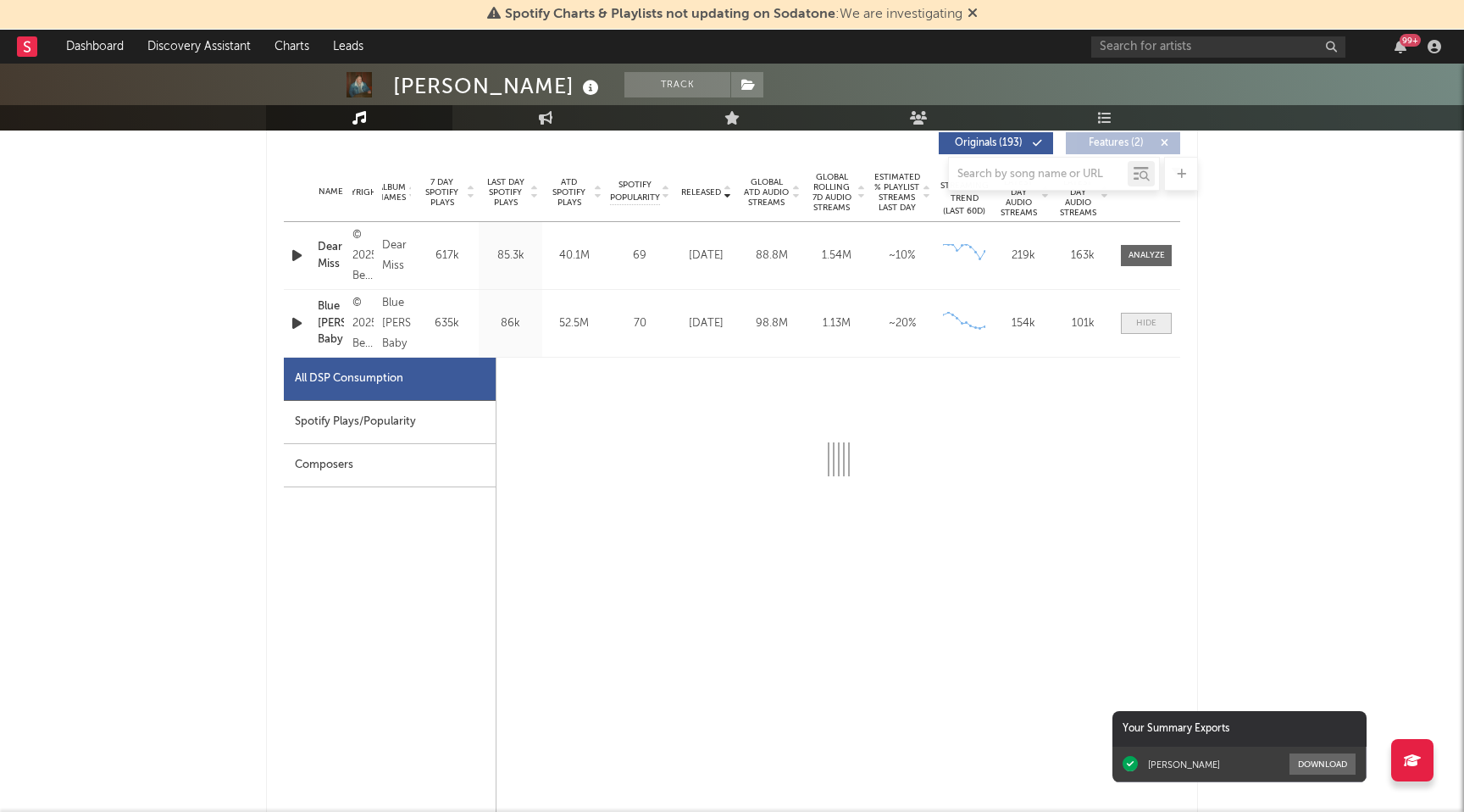
select select "6m"
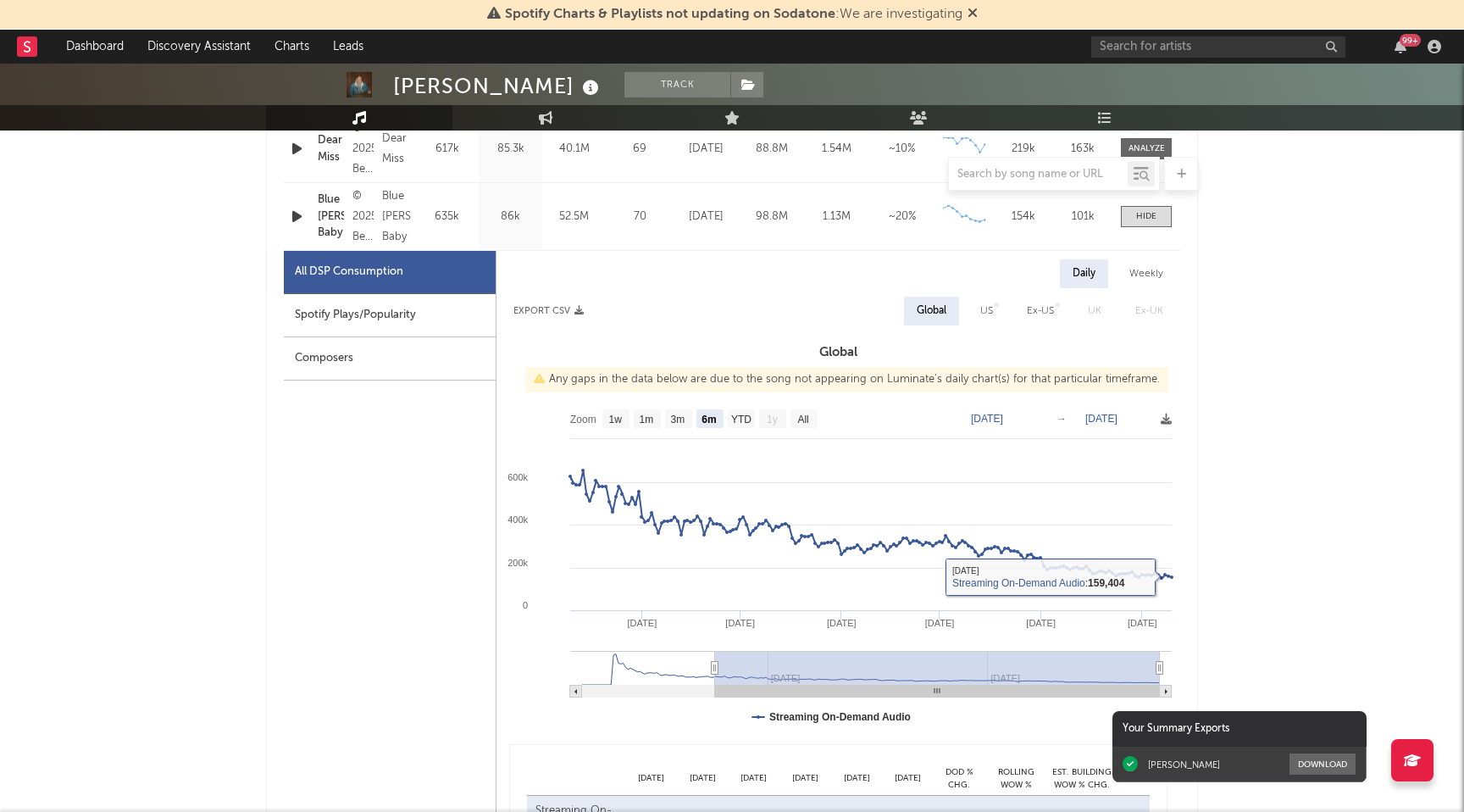
scroll to position [509, 0]
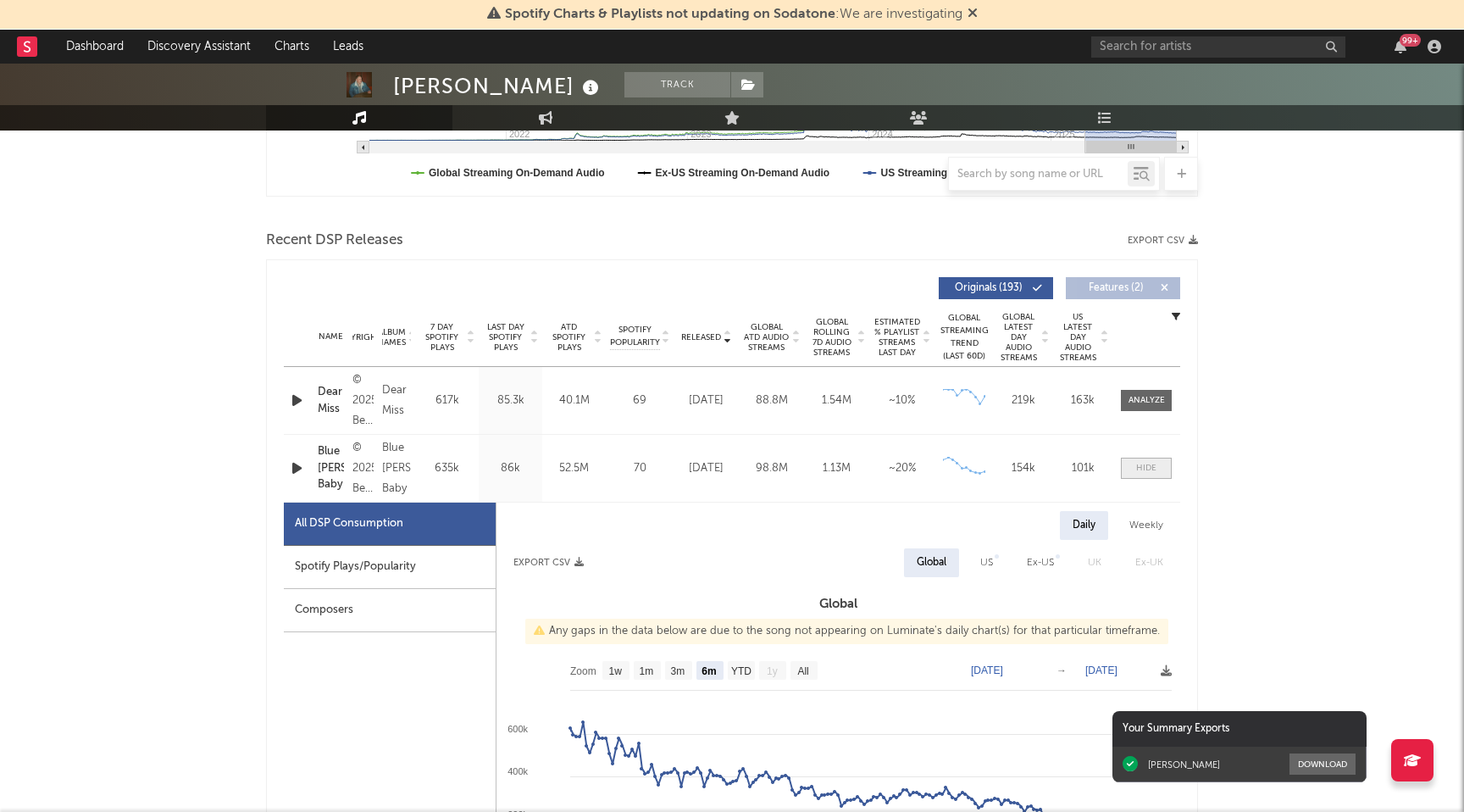
click at [1152, 469] on div at bounding box center [1146, 468] width 20 height 13
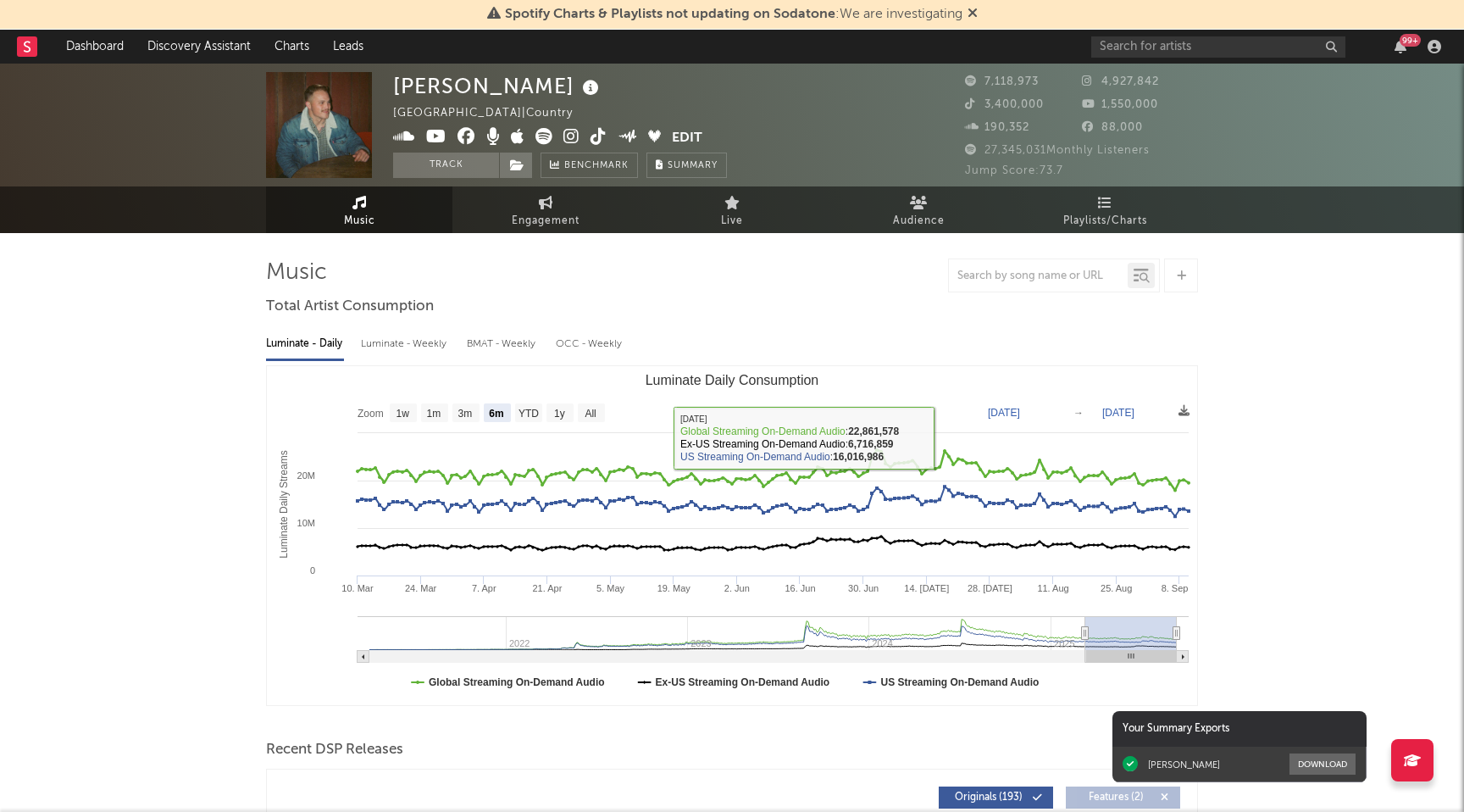
scroll to position [343, 0]
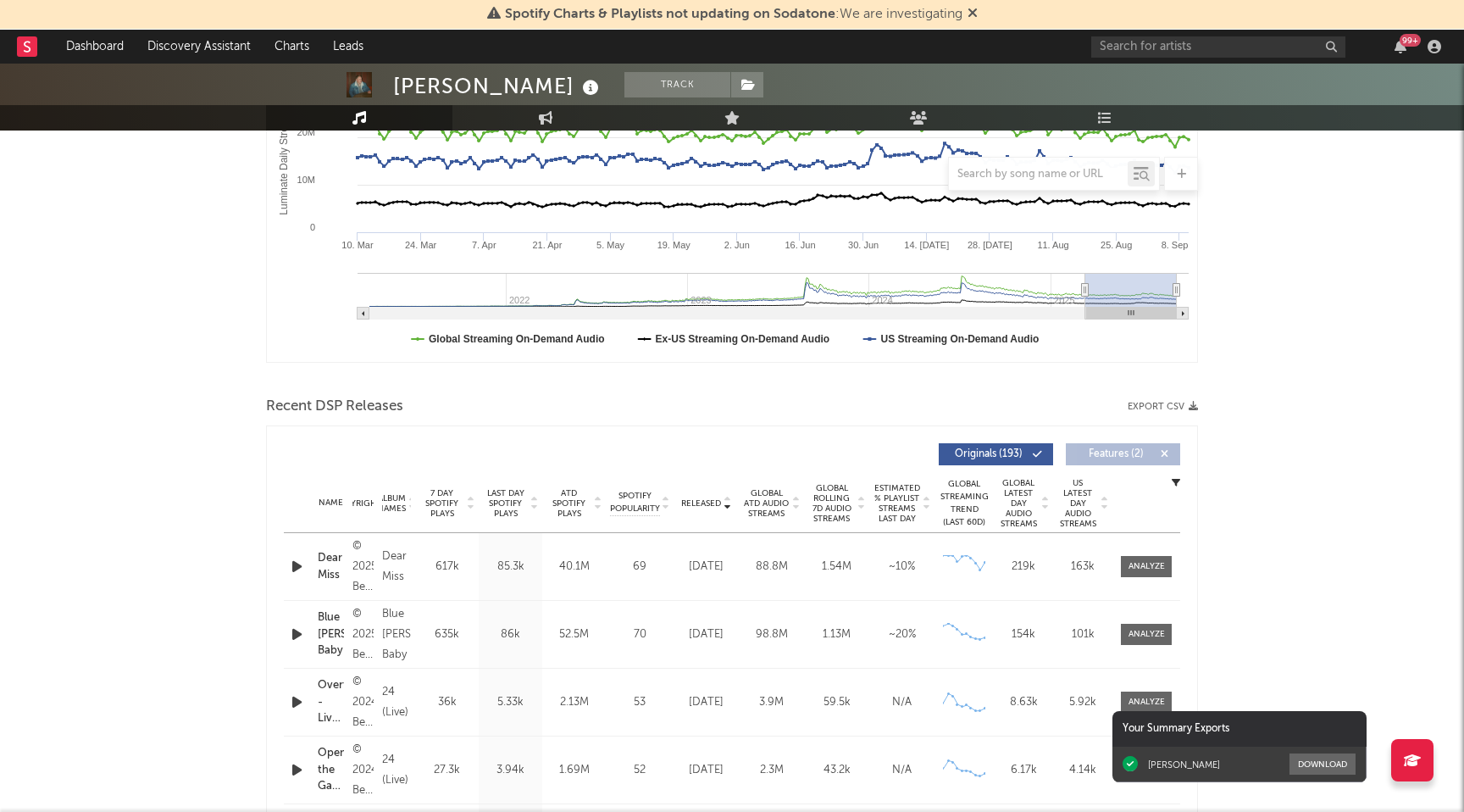
click at [718, 499] on span "Released" at bounding box center [701, 503] width 40 height 10
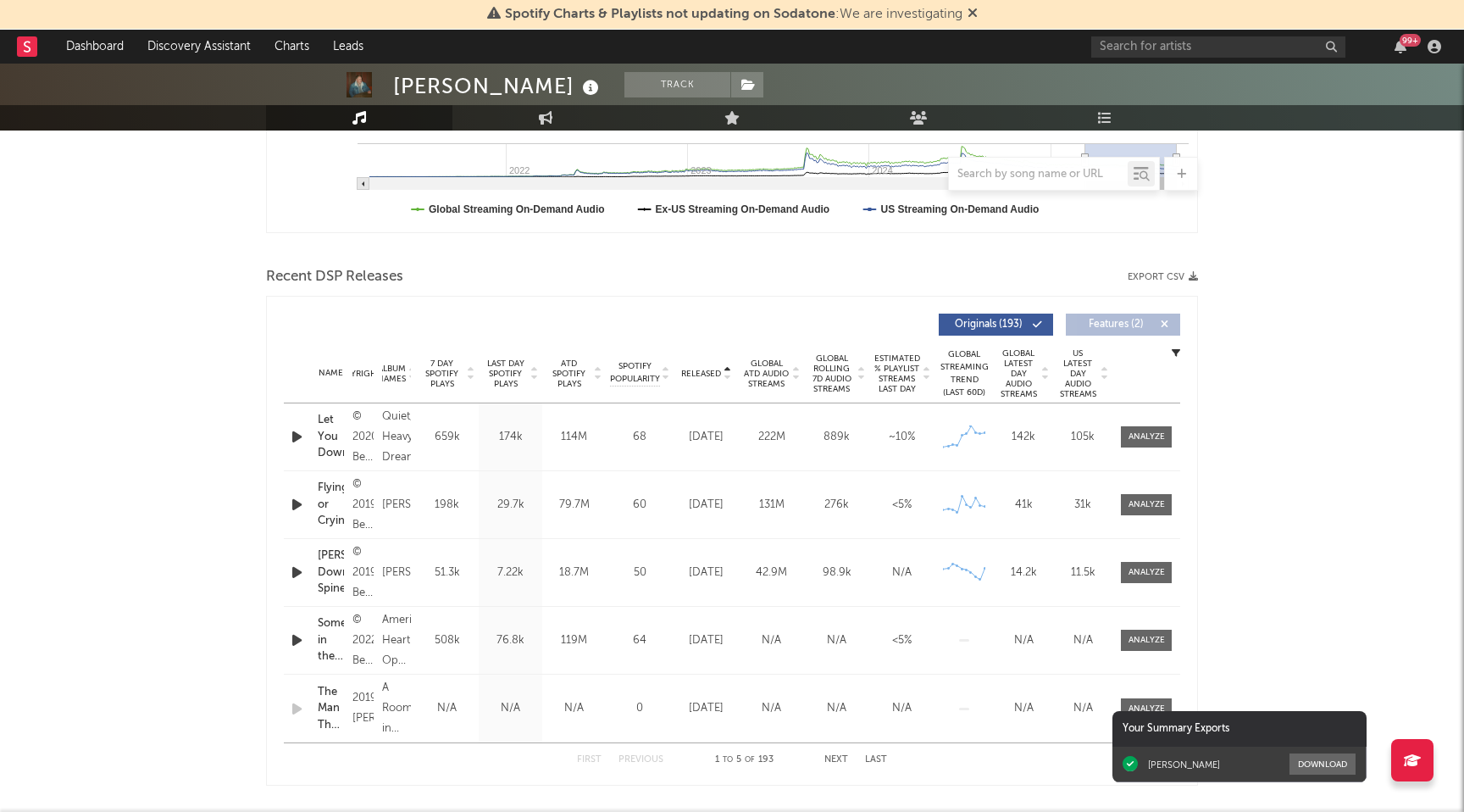
scroll to position [481, 0]
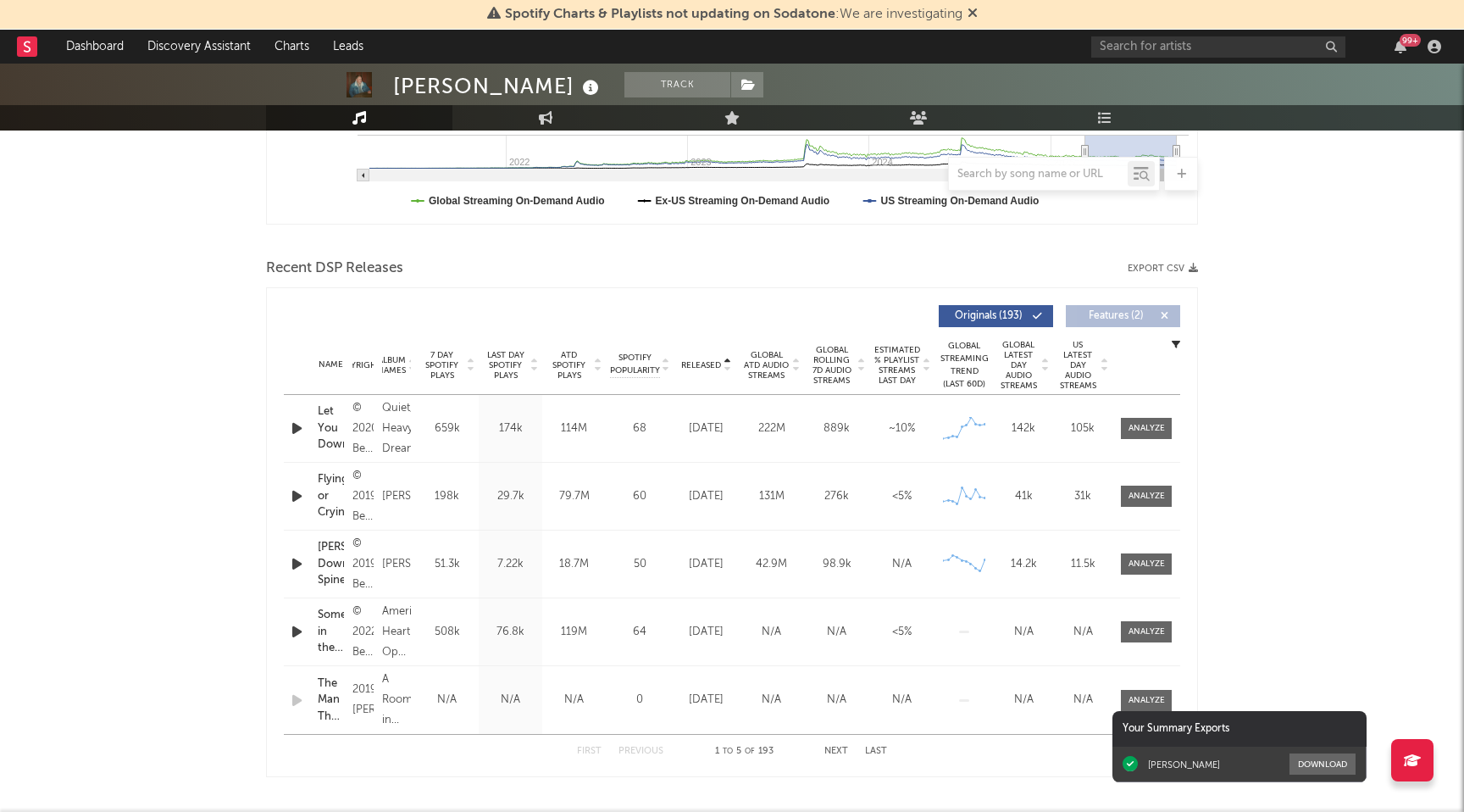
click at [510, 359] on span "Last Day Spotify Plays" at bounding box center [505, 365] width 45 height 31
click at [469, 362] on icon at bounding box center [470, 361] width 8 height 7
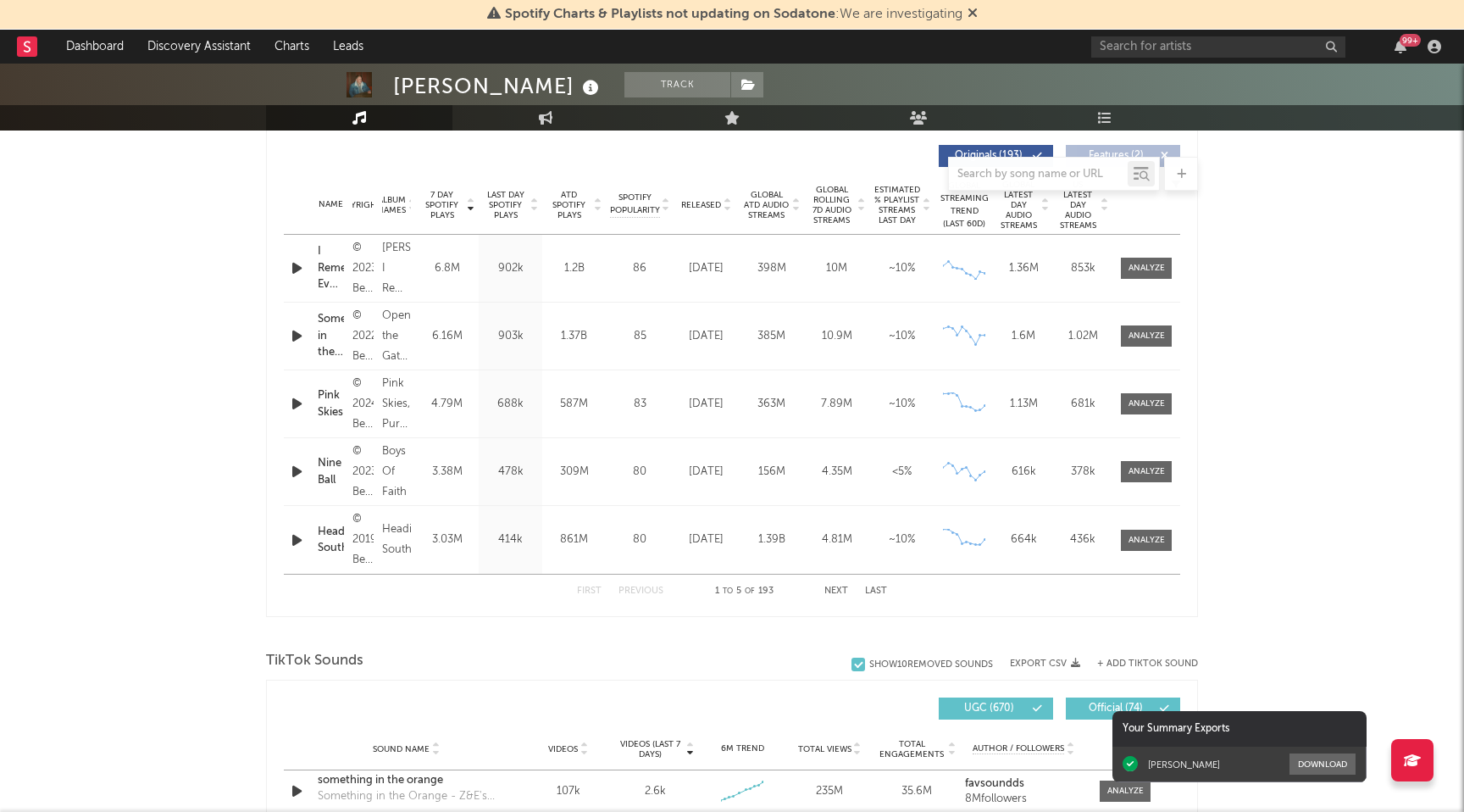
scroll to position [637, 0]
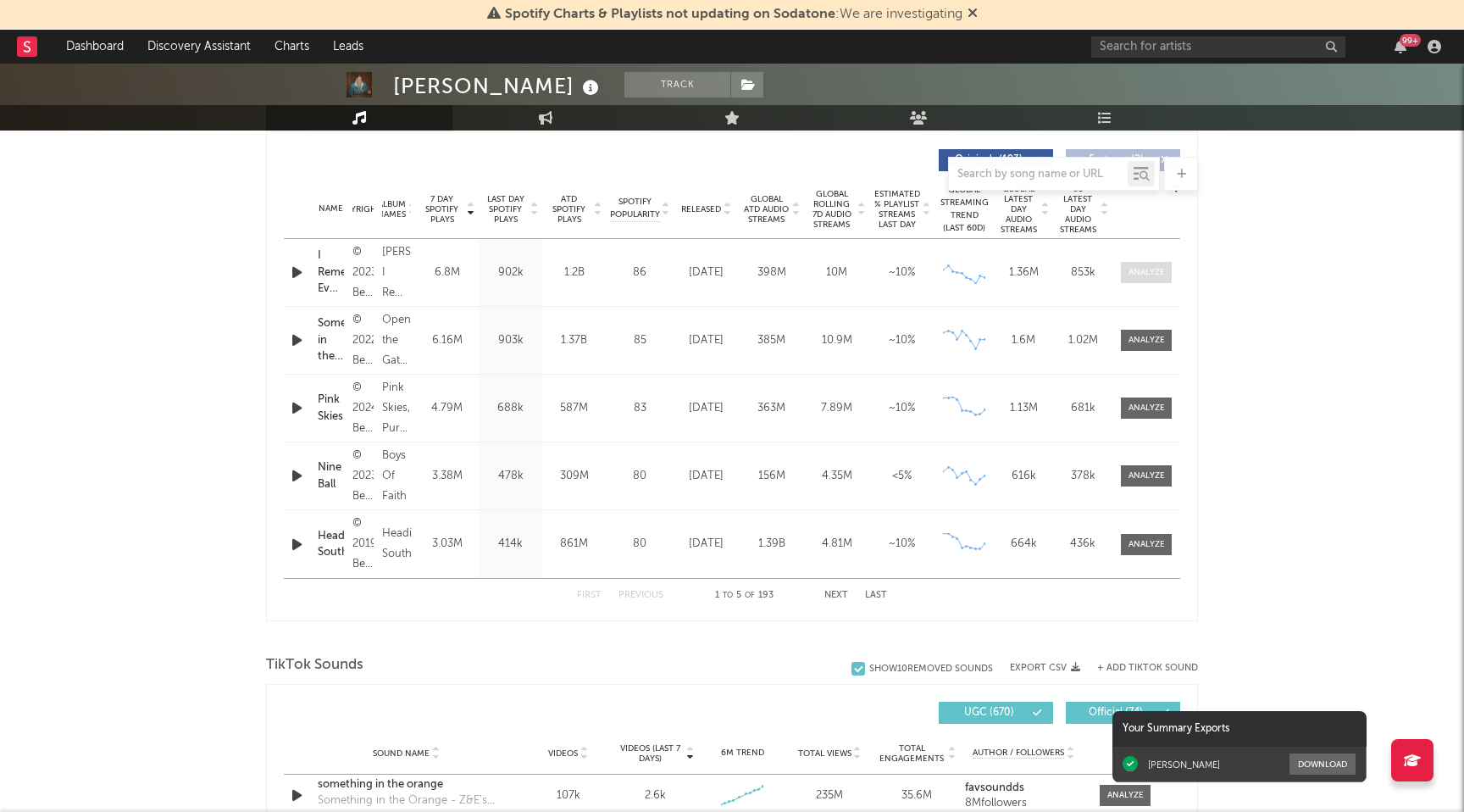
click at [1143, 276] on div at bounding box center [1147, 272] width 36 height 13
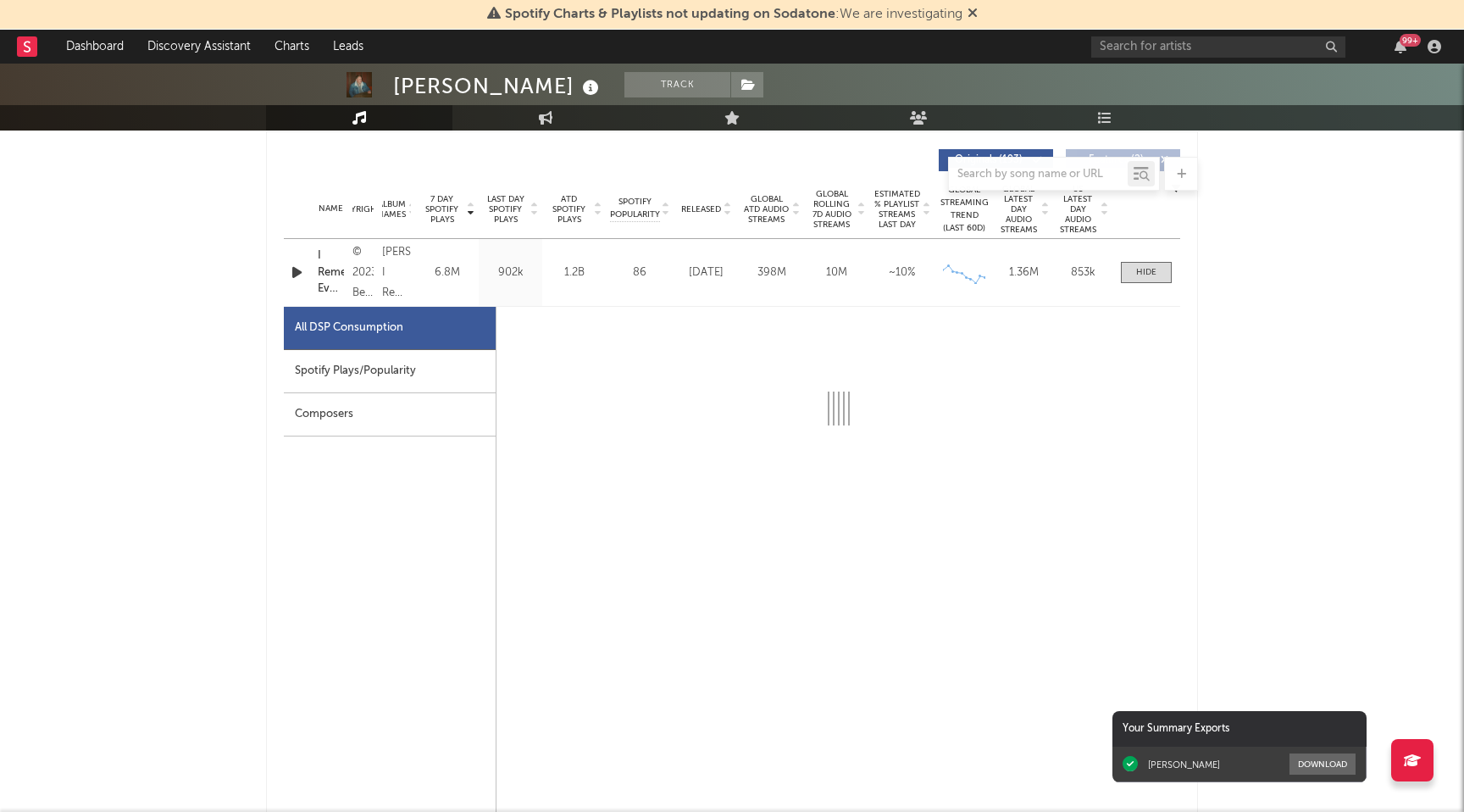
click at [429, 367] on div "Spotify Plays/Popularity" at bounding box center [390, 371] width 212 height 43
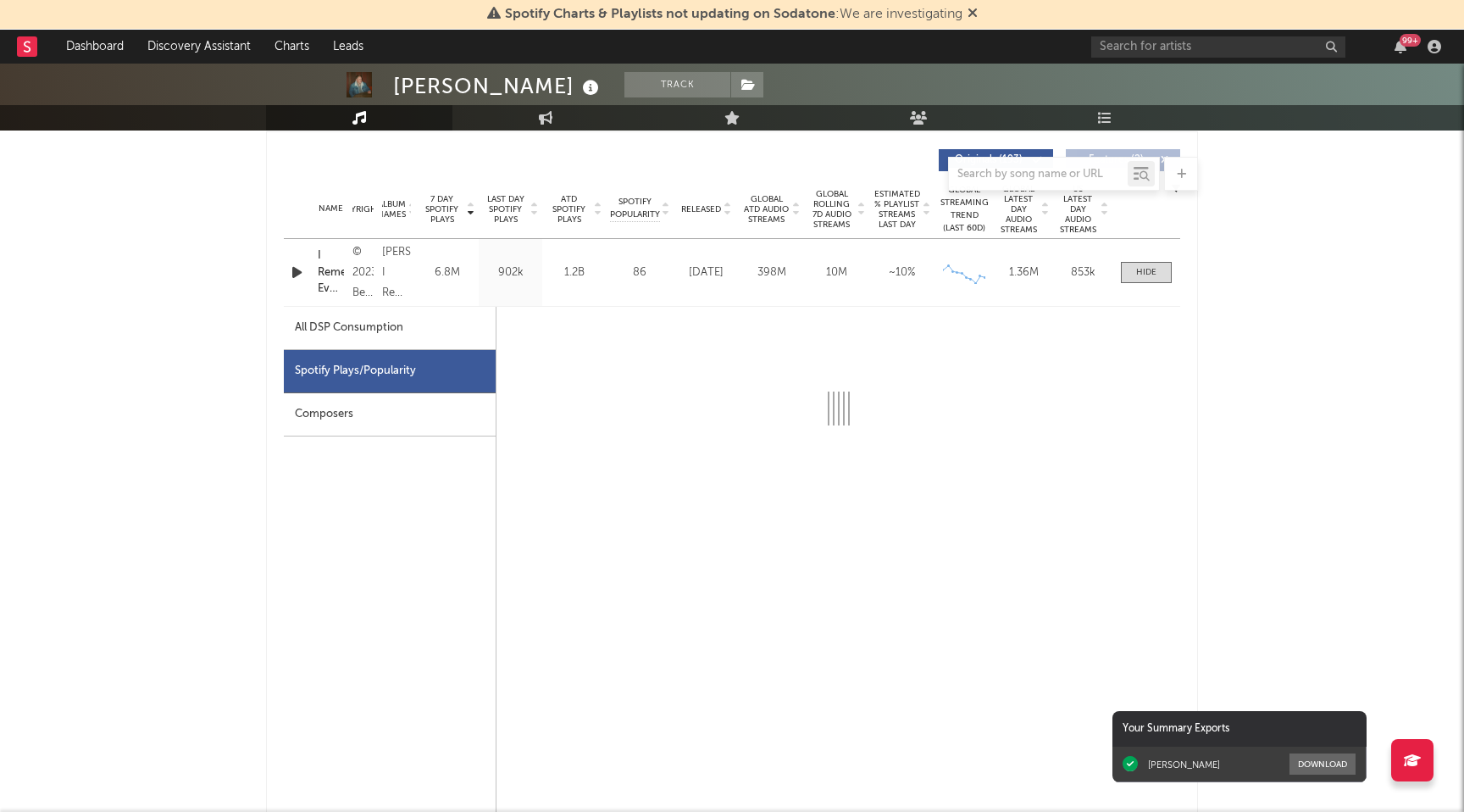
click at [397, 317] on div "All DSP Consumption" at bounding box center [390, 328] width 212 height 43
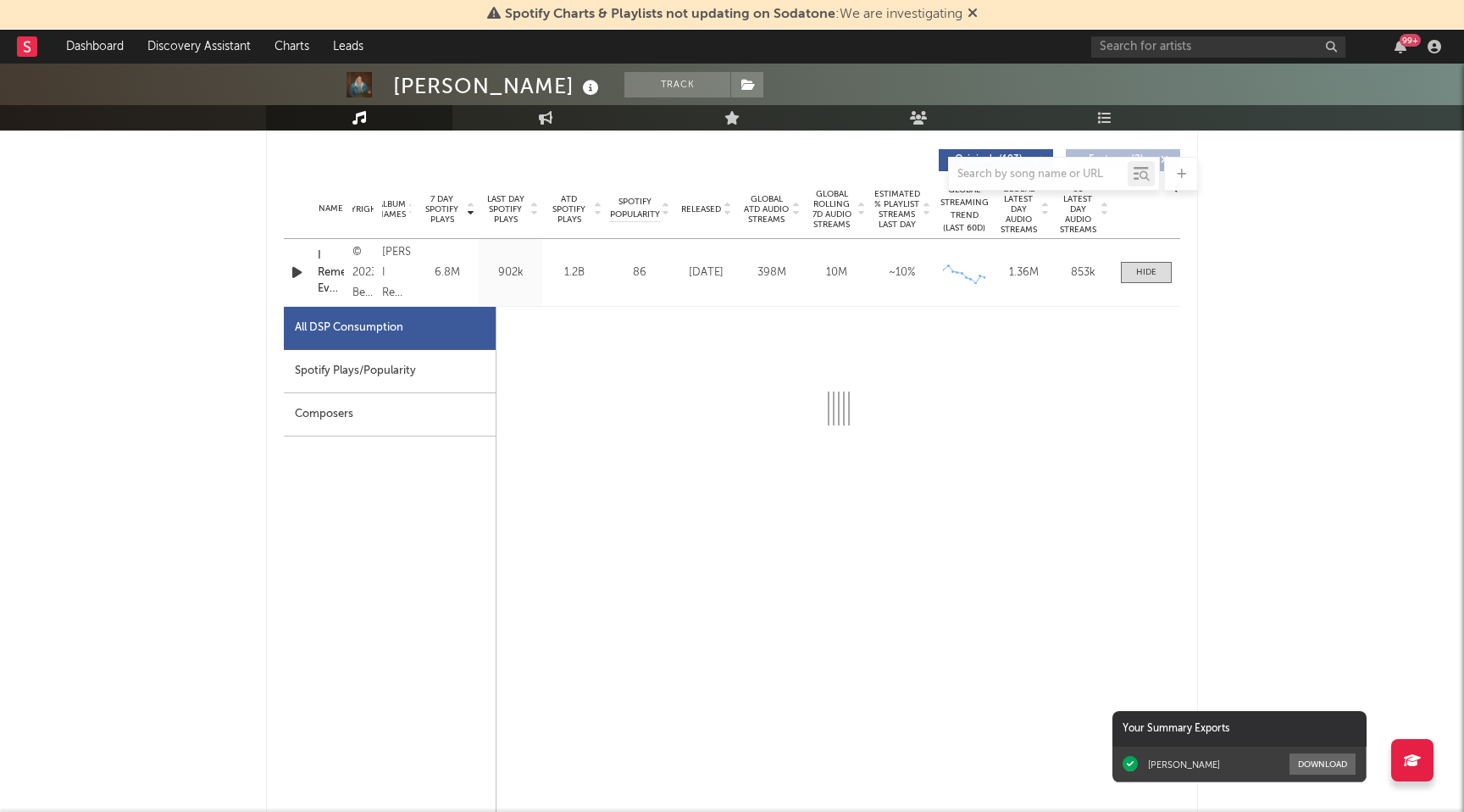
select select "6m"
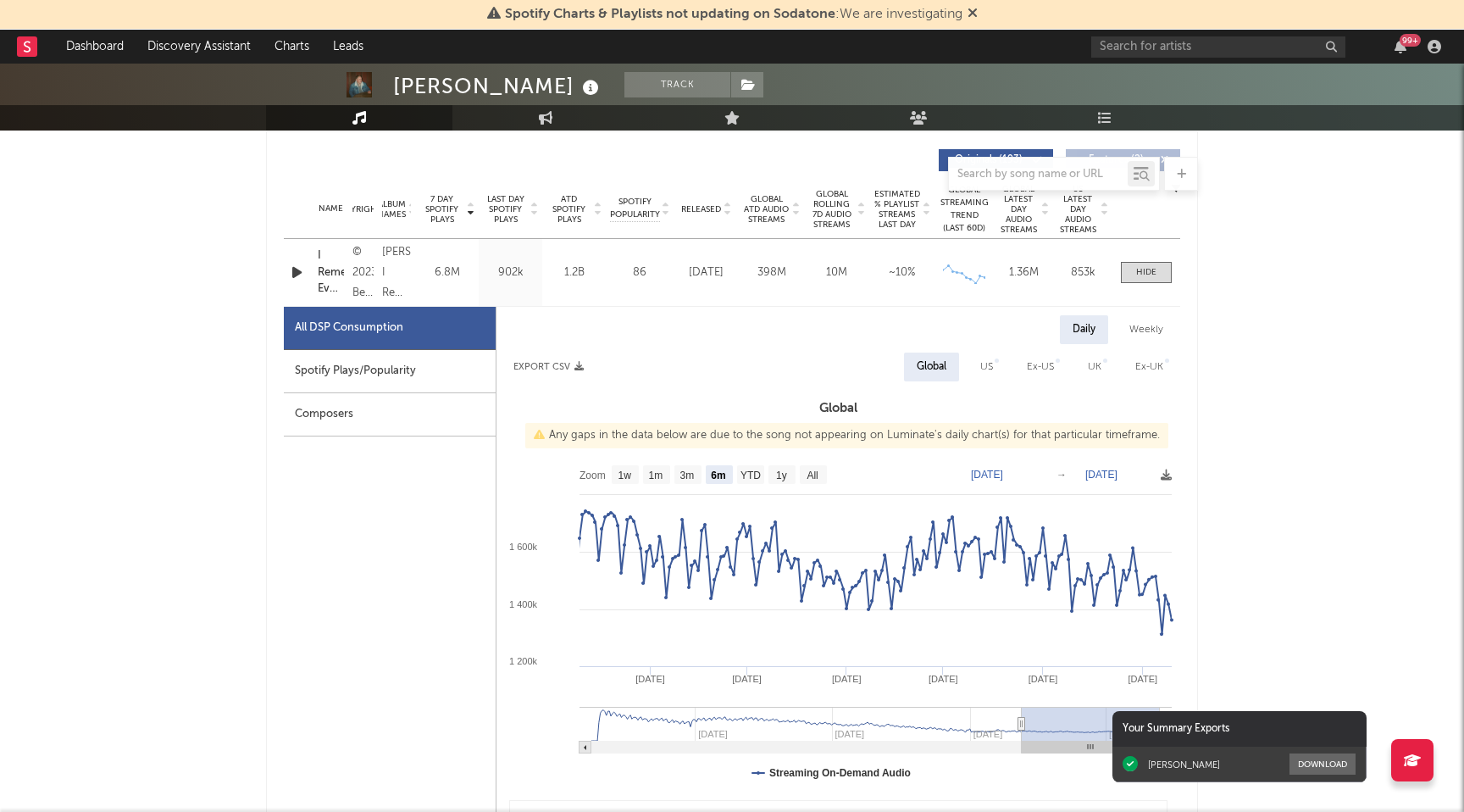
click at [1157, 334] on div "Weekly" at bounding box center [1146, 329] width 59 height 29
select select "6m"
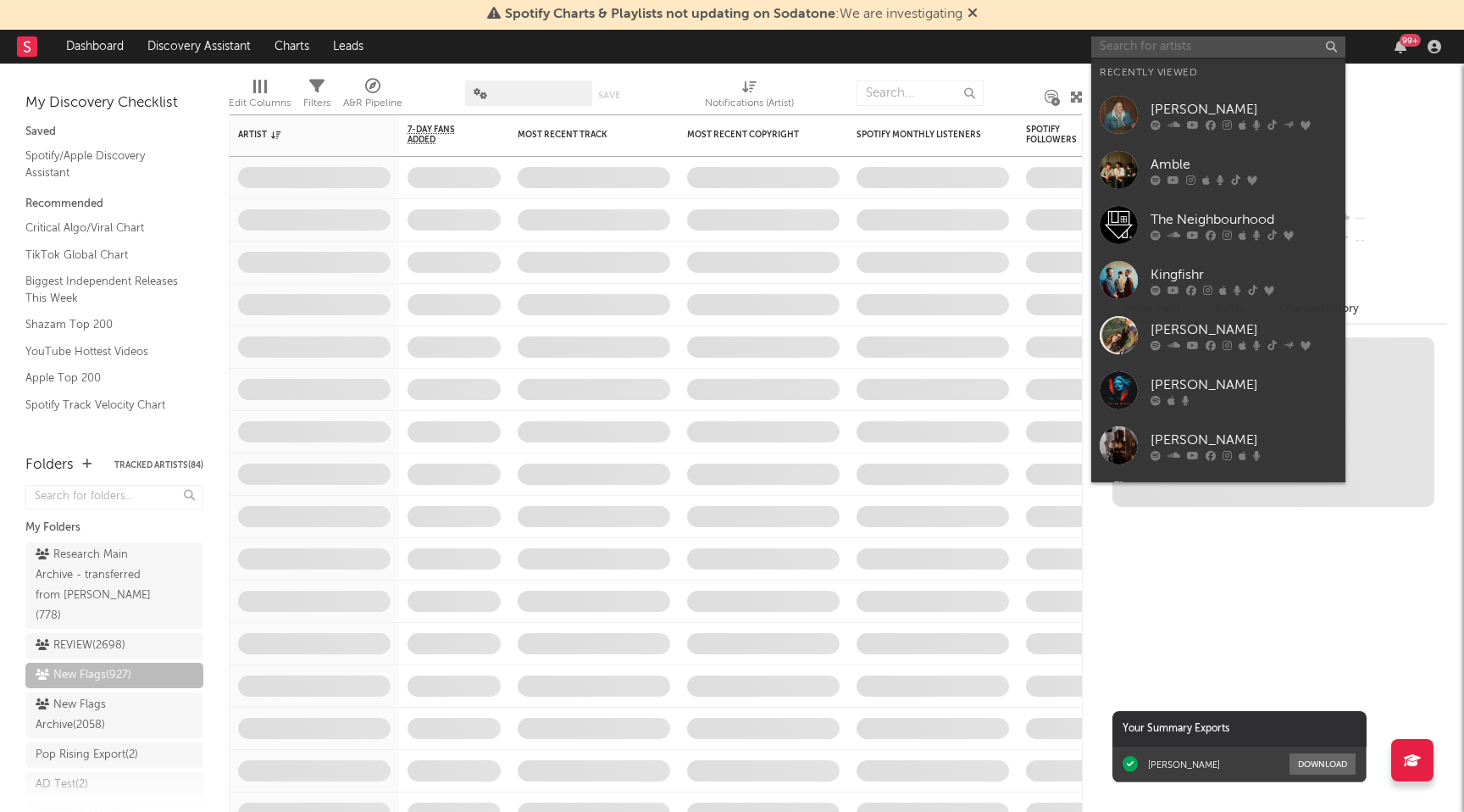
click at [1181, 37] on input "text" at bounding box center [1218, 46] width 254 height 21
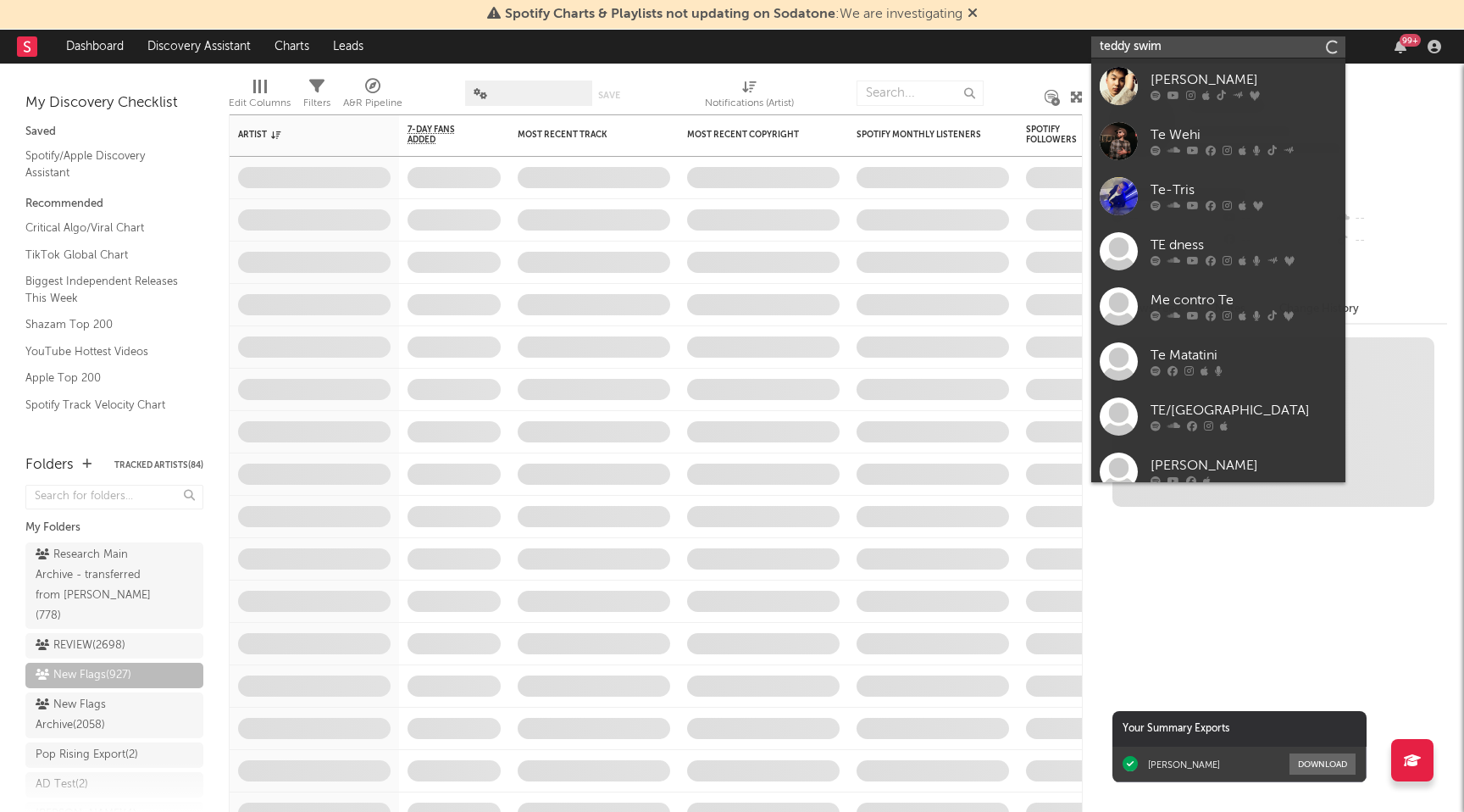
type input "teddy swims"
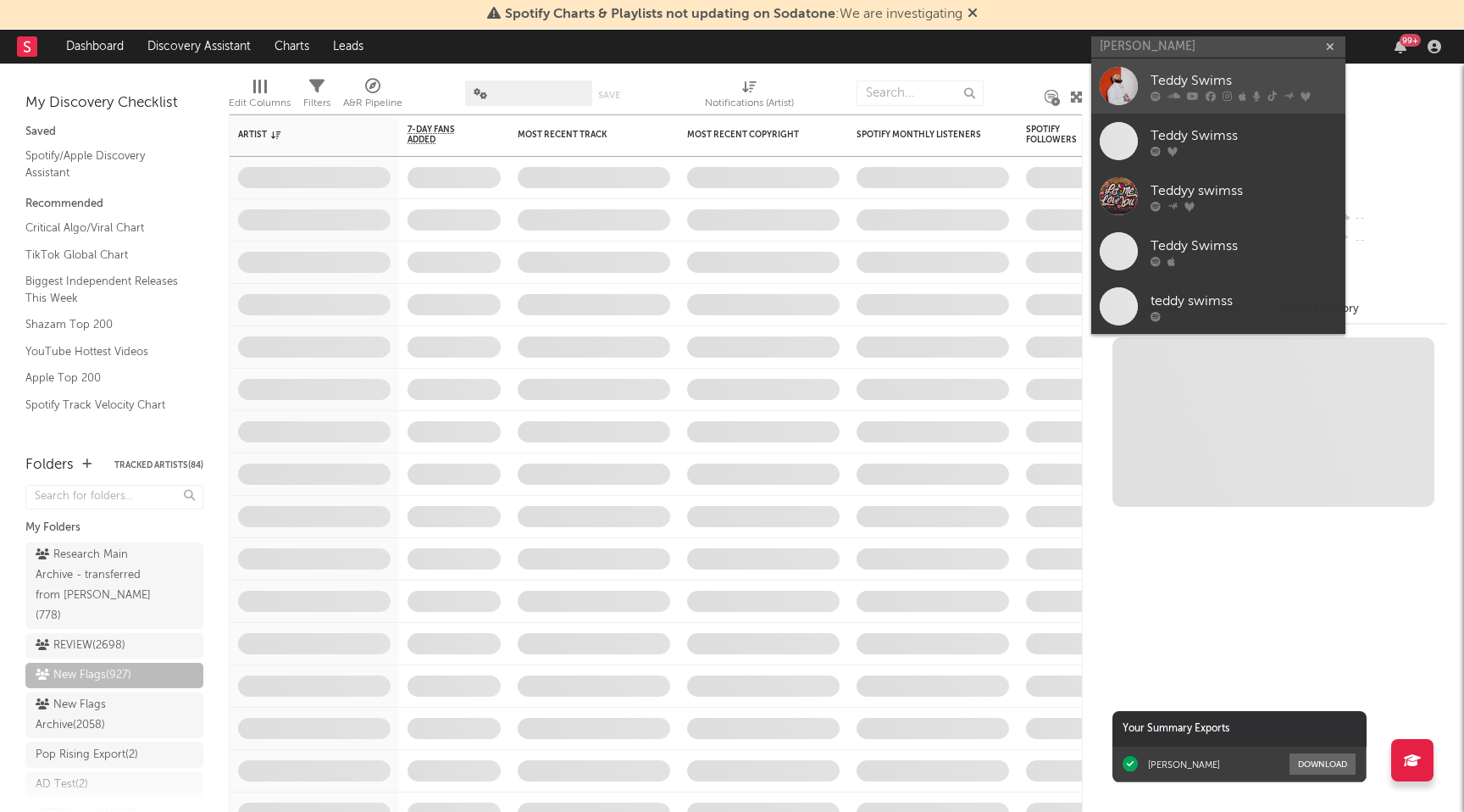
click at [1193, 86] on div "Teddy Swims" at bounding box center [1244, 80] width 186 height 20
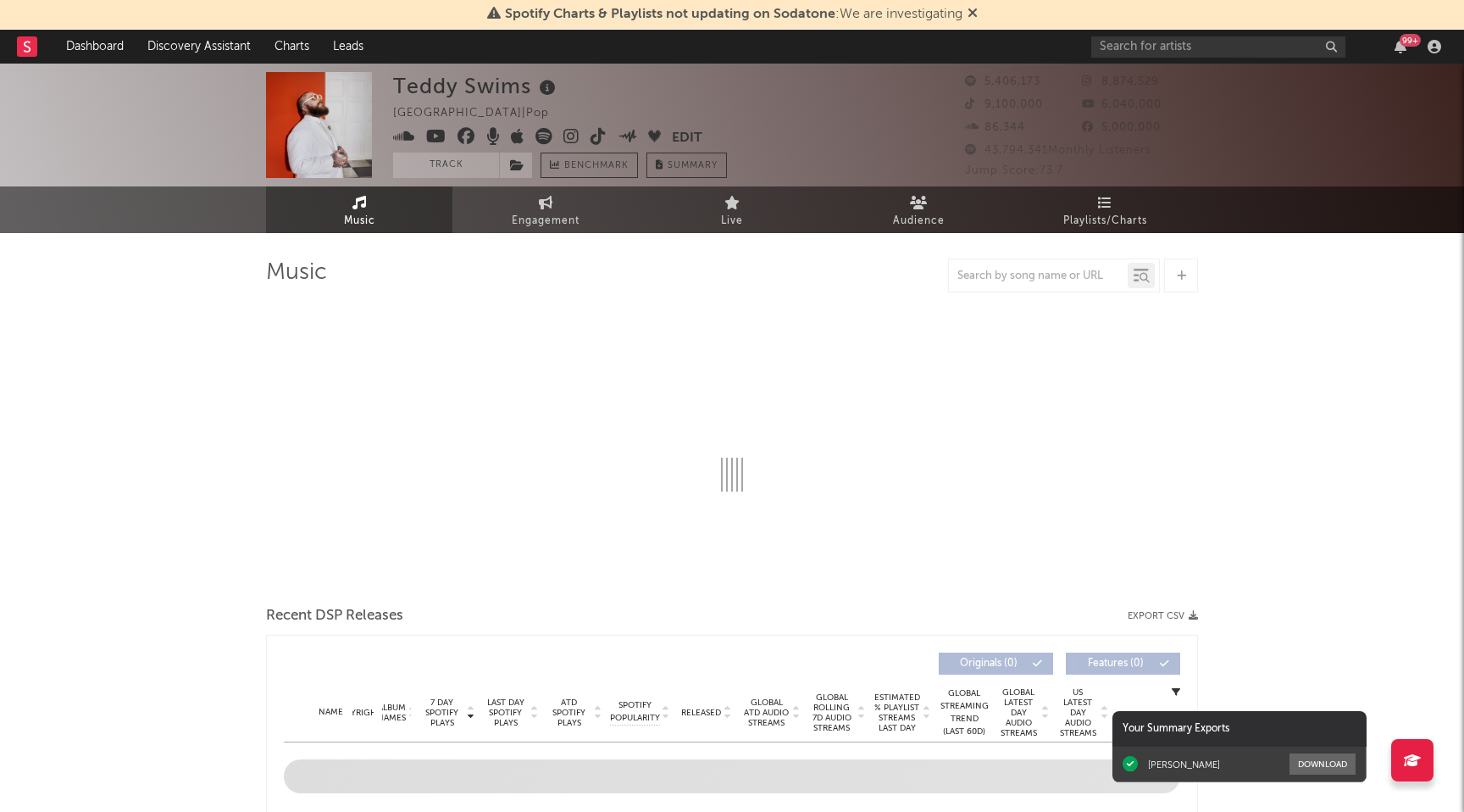
select select "6m"
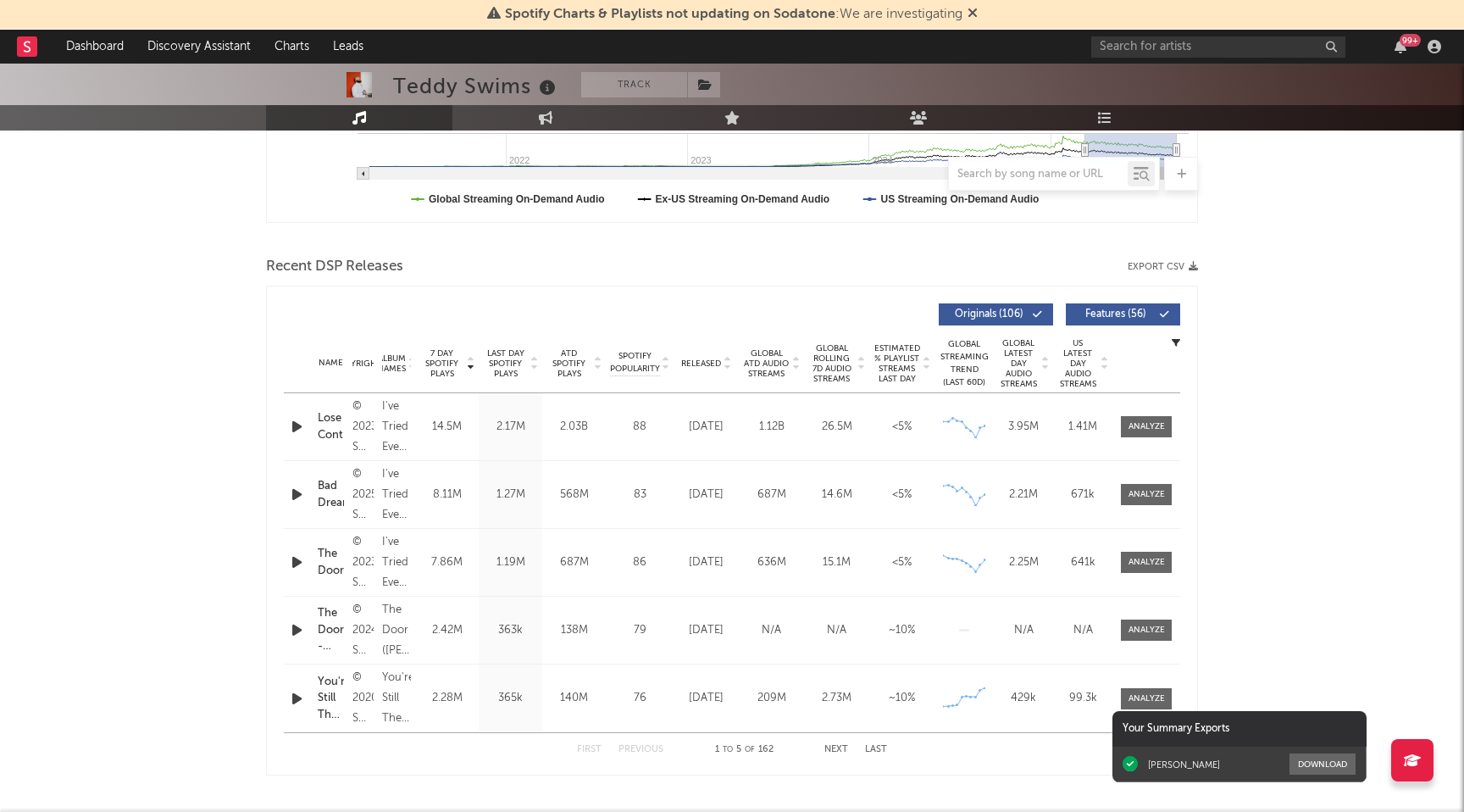
scroll to position [500, 0]
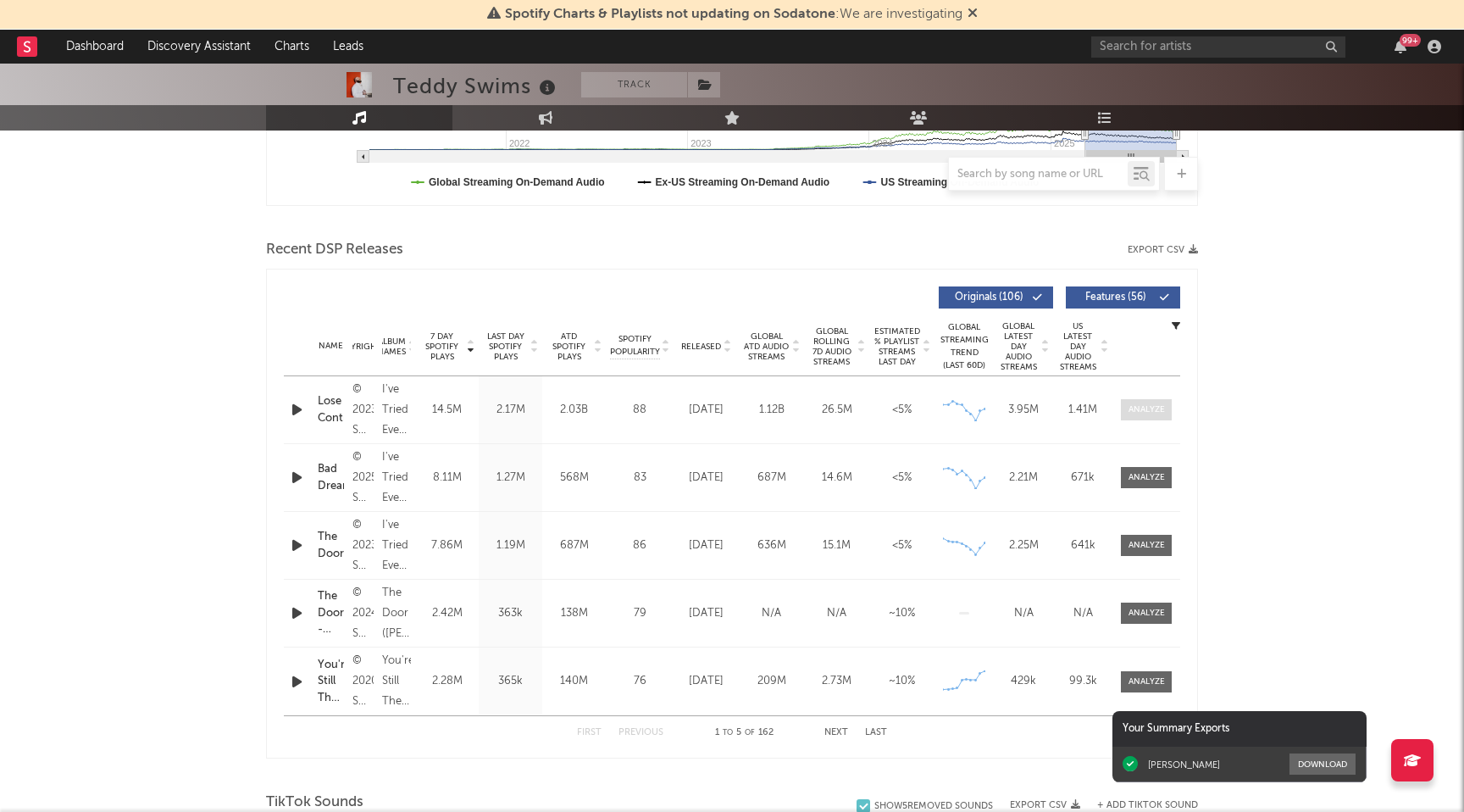
click at [1163, 415] on div at bounding box center [1147, 409] width 36 height 13
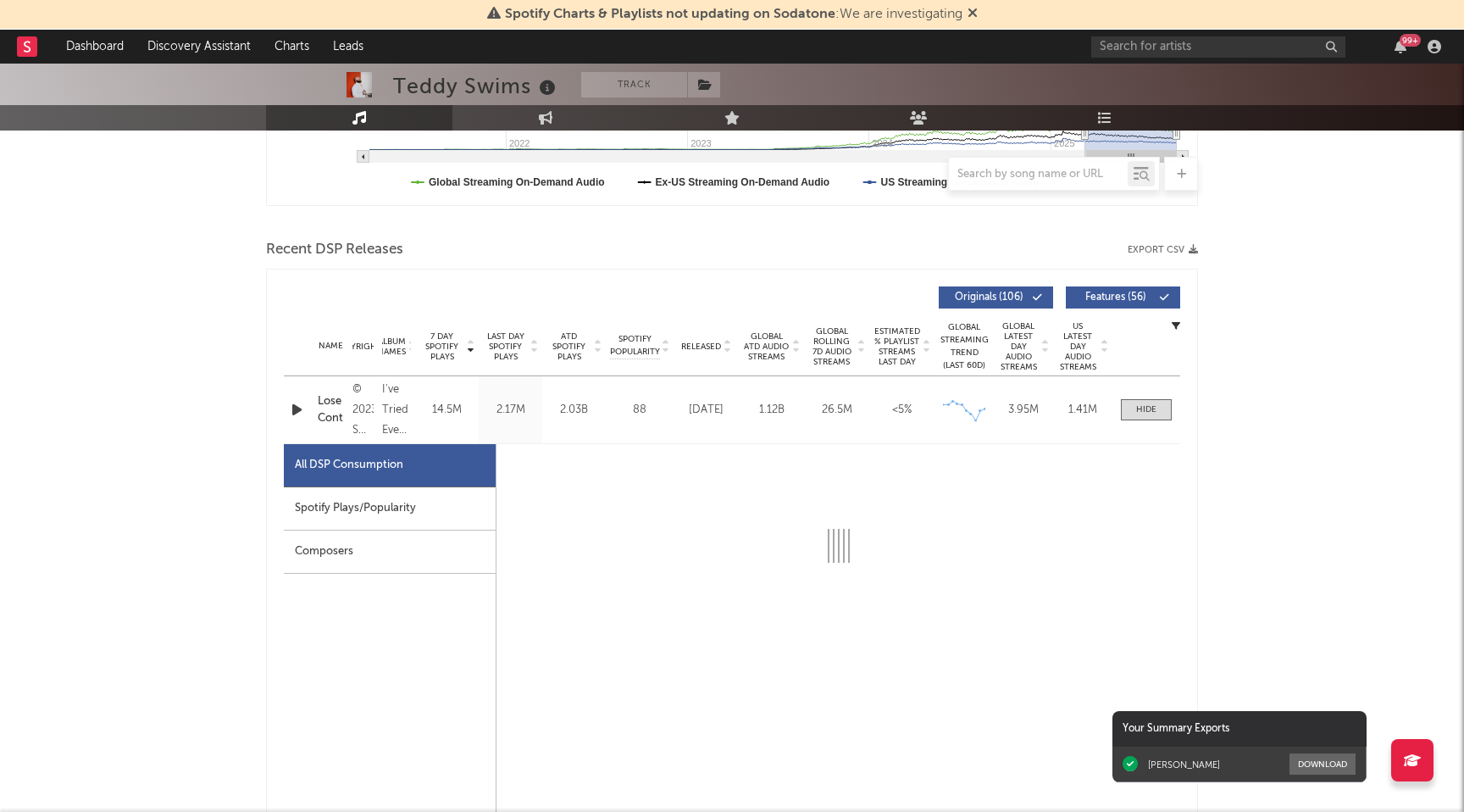
scroll to position [575, 0]
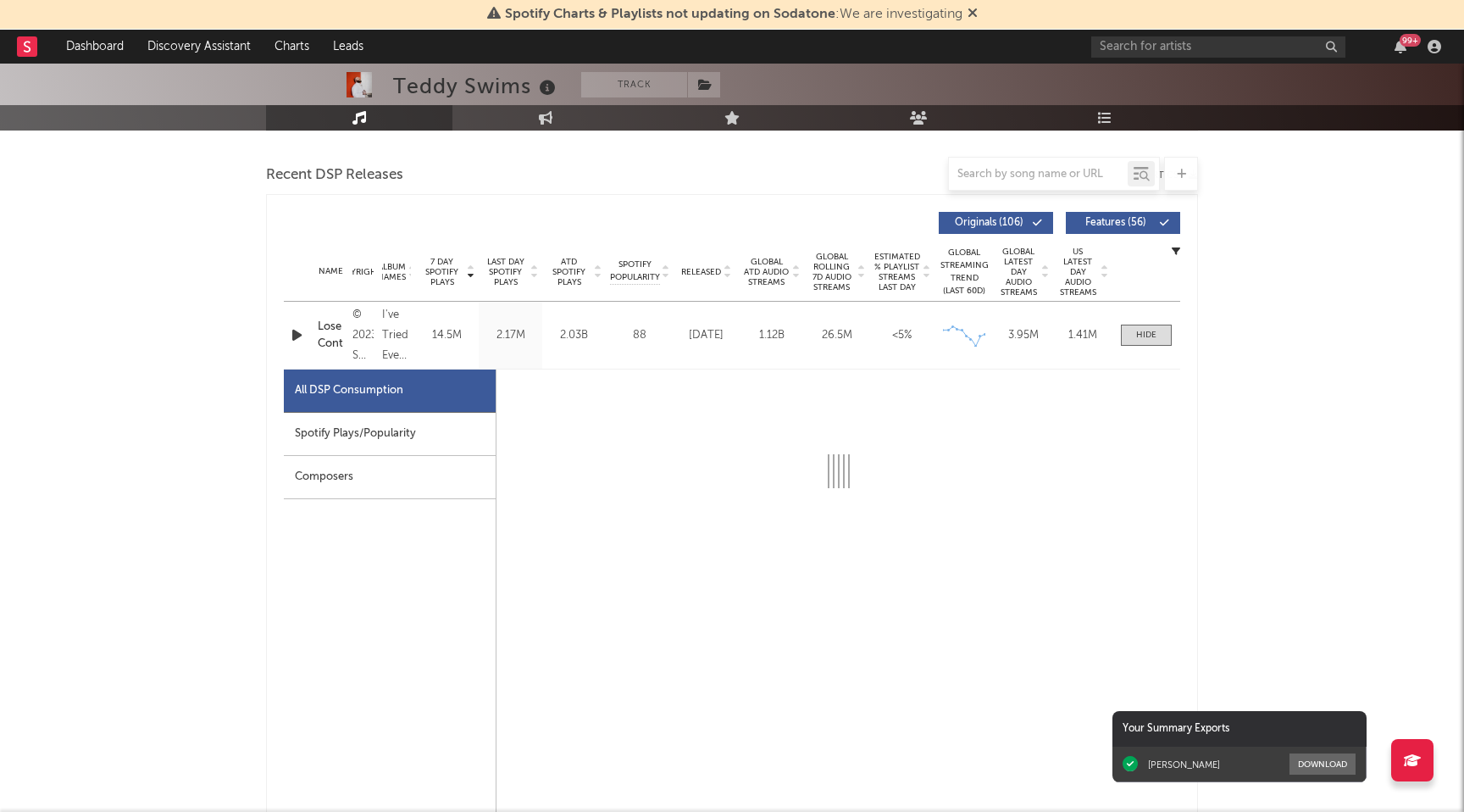
select select "6m"
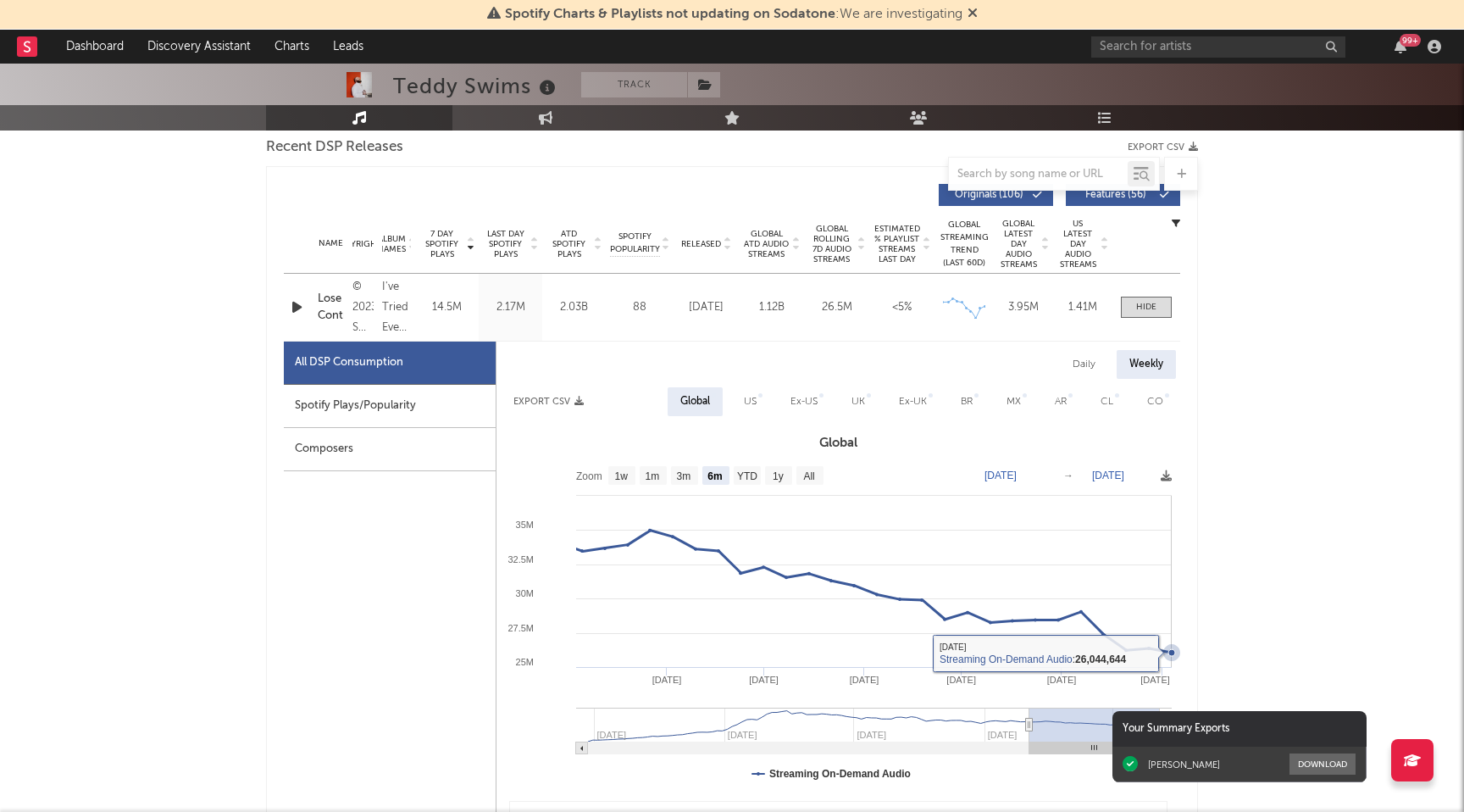
scroll to position [602, 0]
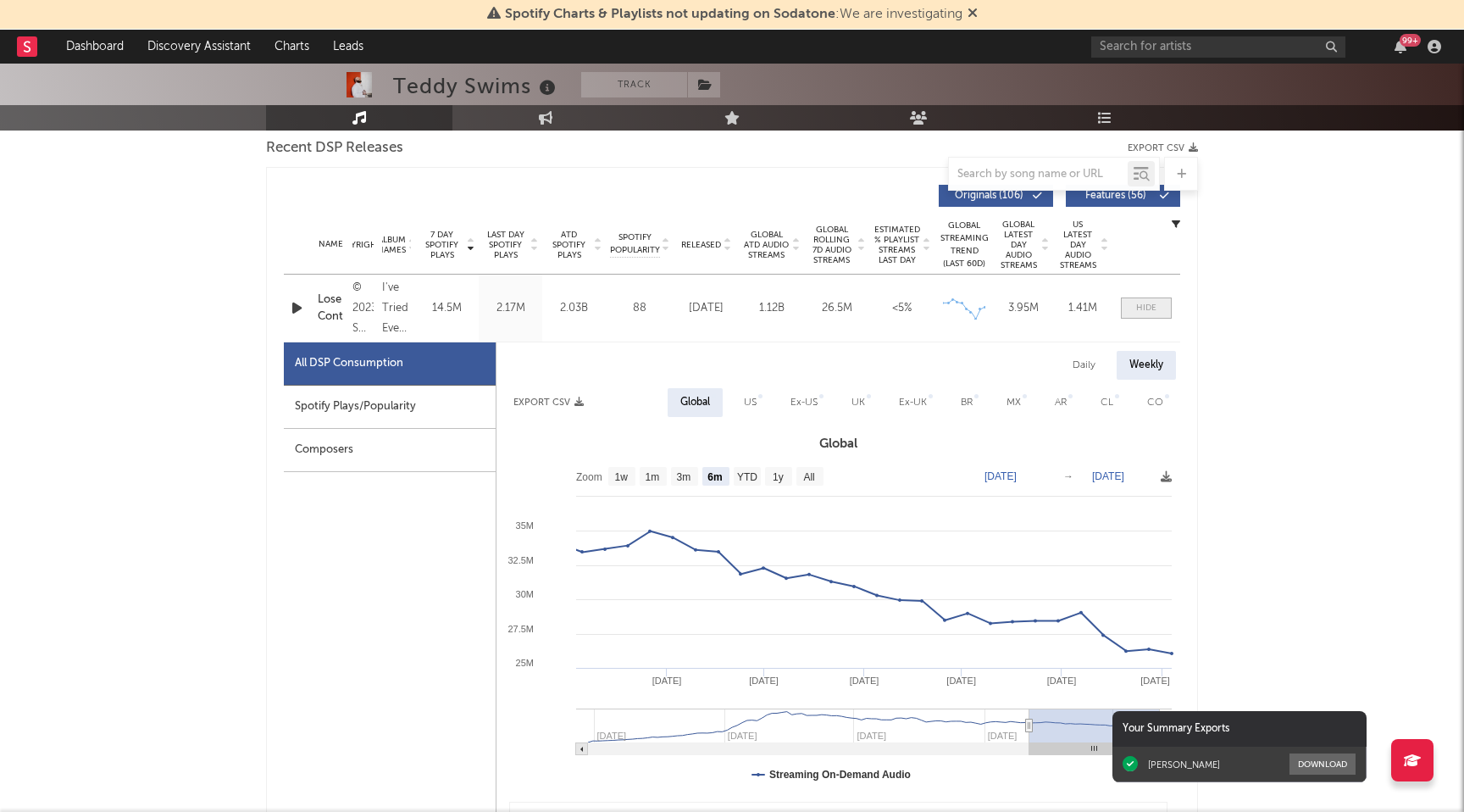
click at [1139, 298] on span at bounding box center [1146, 307] width 51 height 21
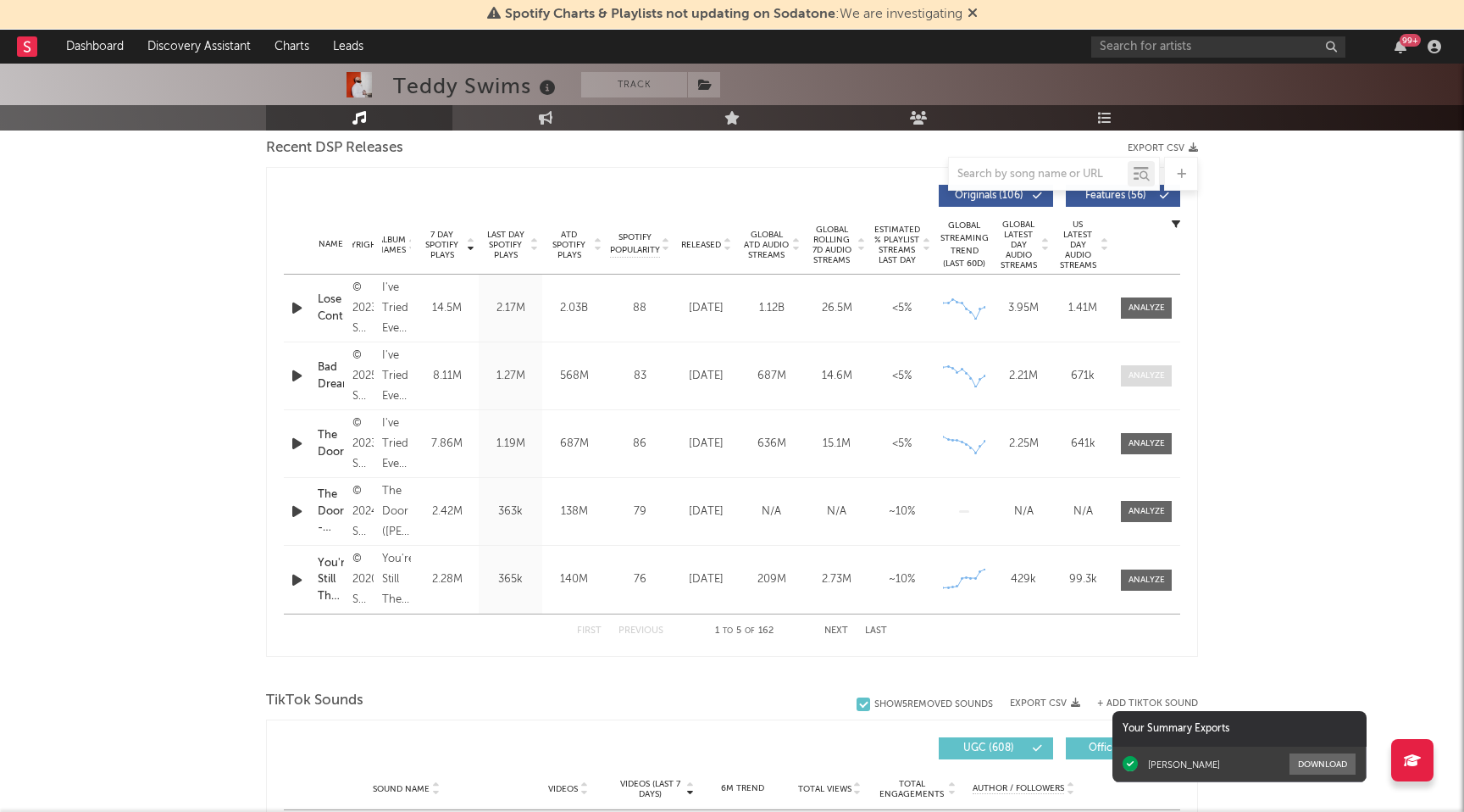
click at [1145, 372] on div at bounding box center [1147, 375] width 36 height 13
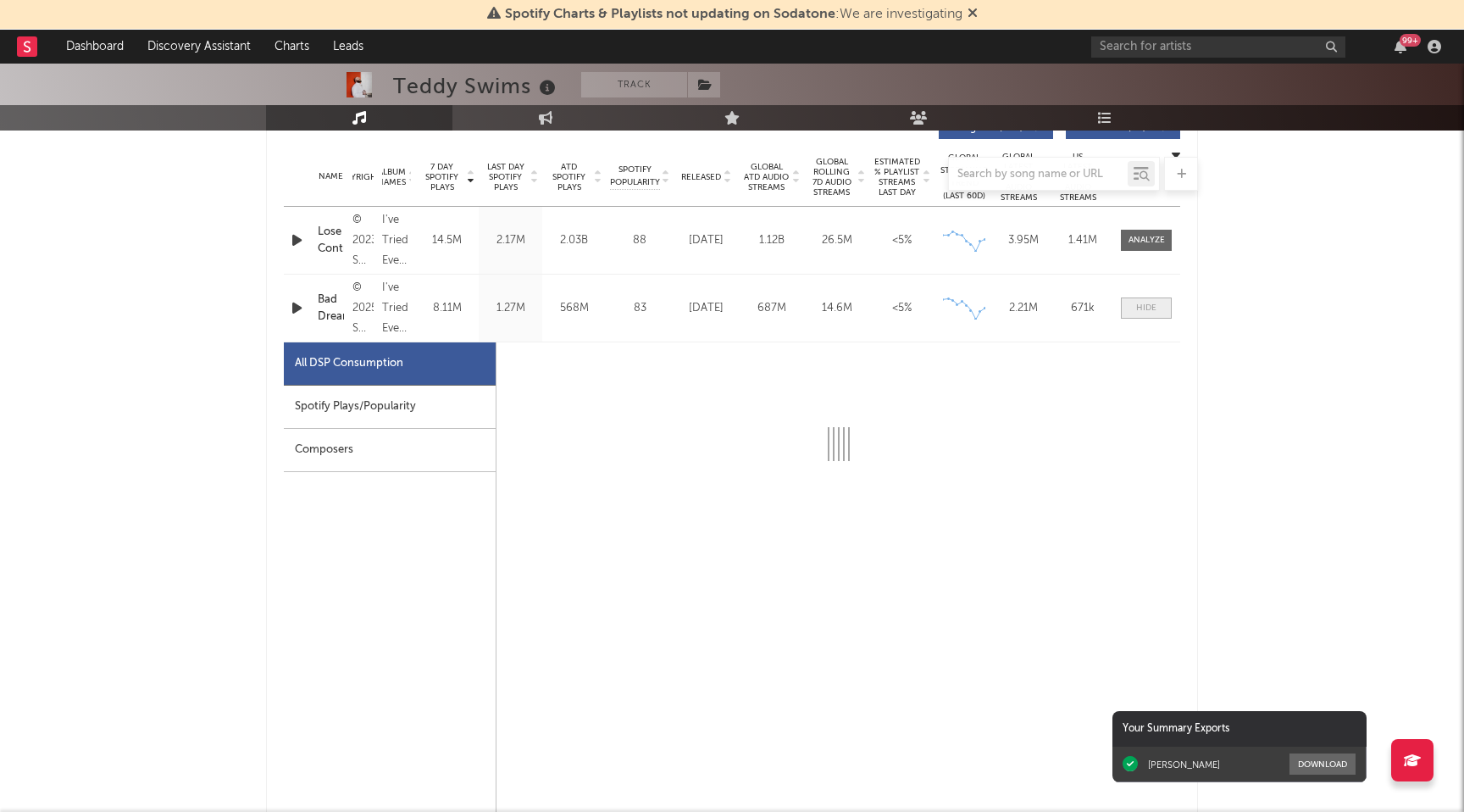
scroll to position [695, 0]
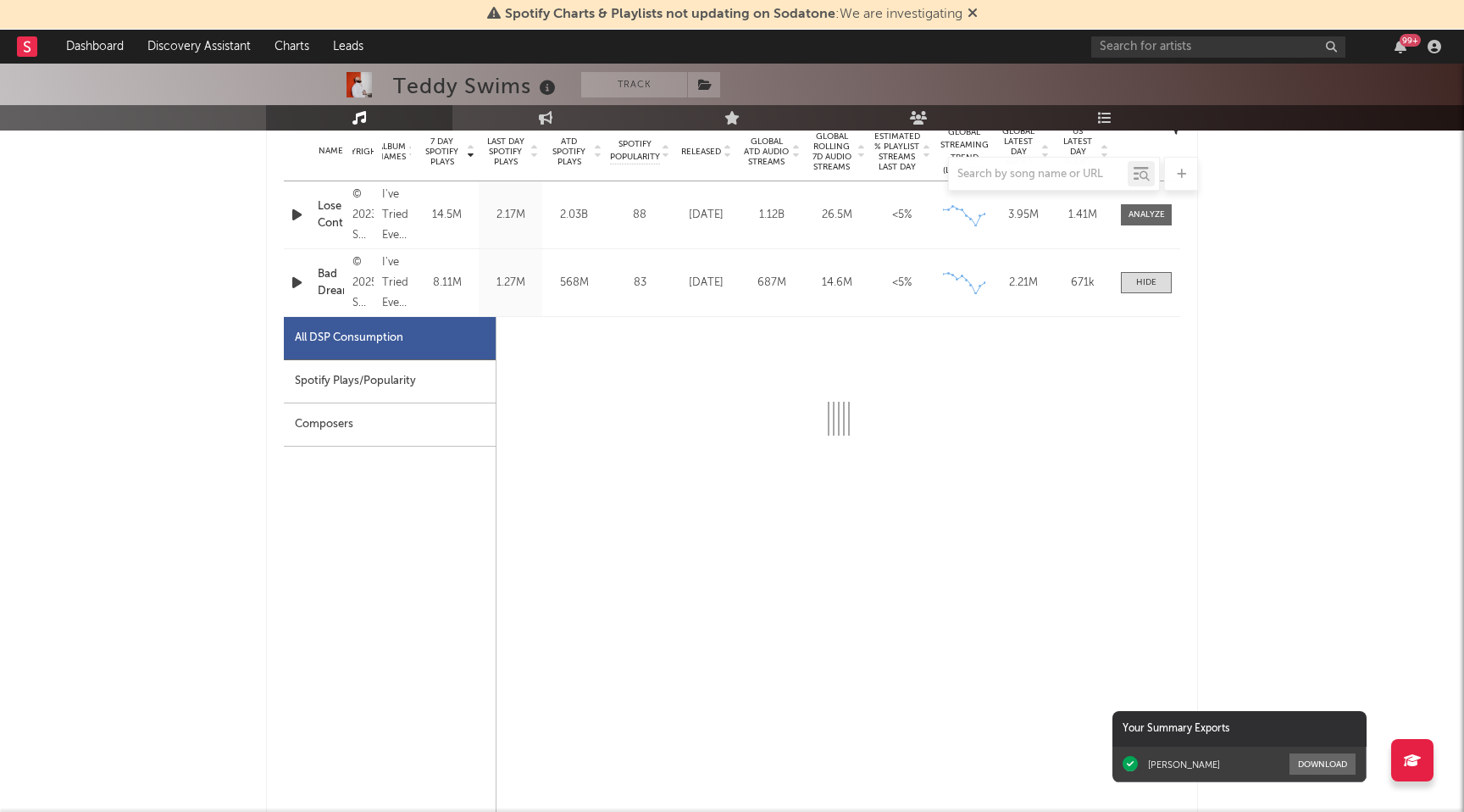
select select "6m"
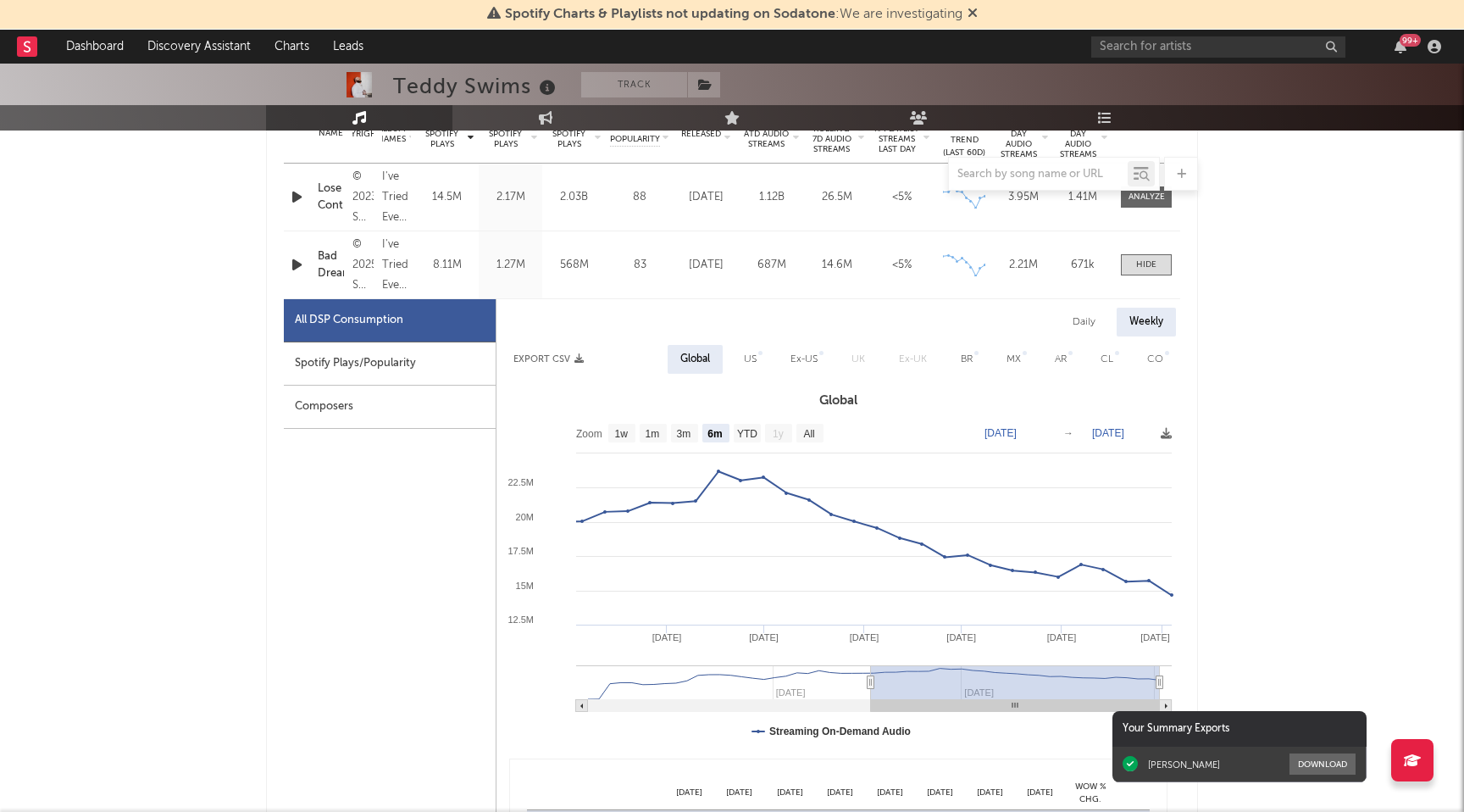
scroll to position [716, 0]
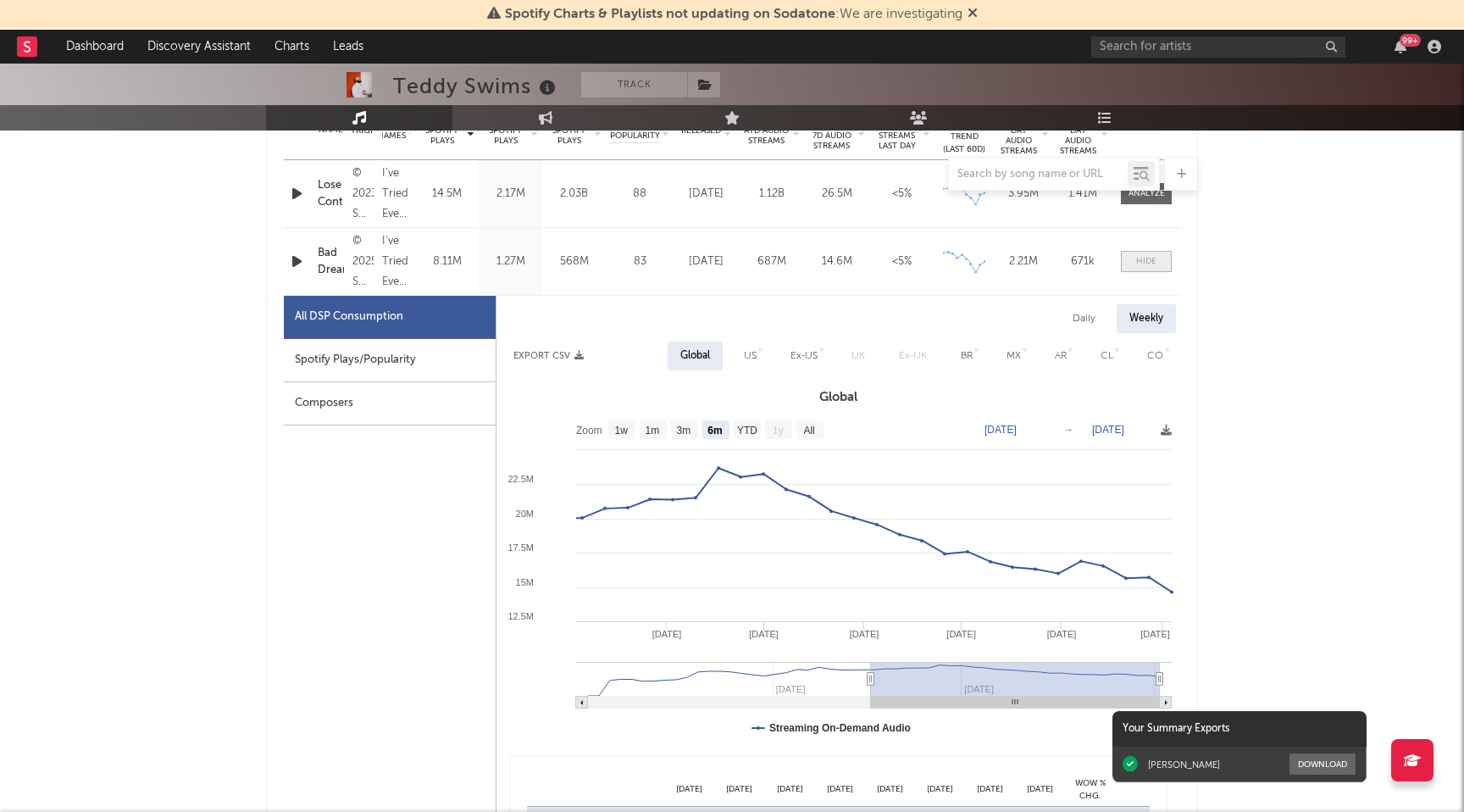
click at [1145, 265] on div at bounding box center [1146, 261] width 20 height 13
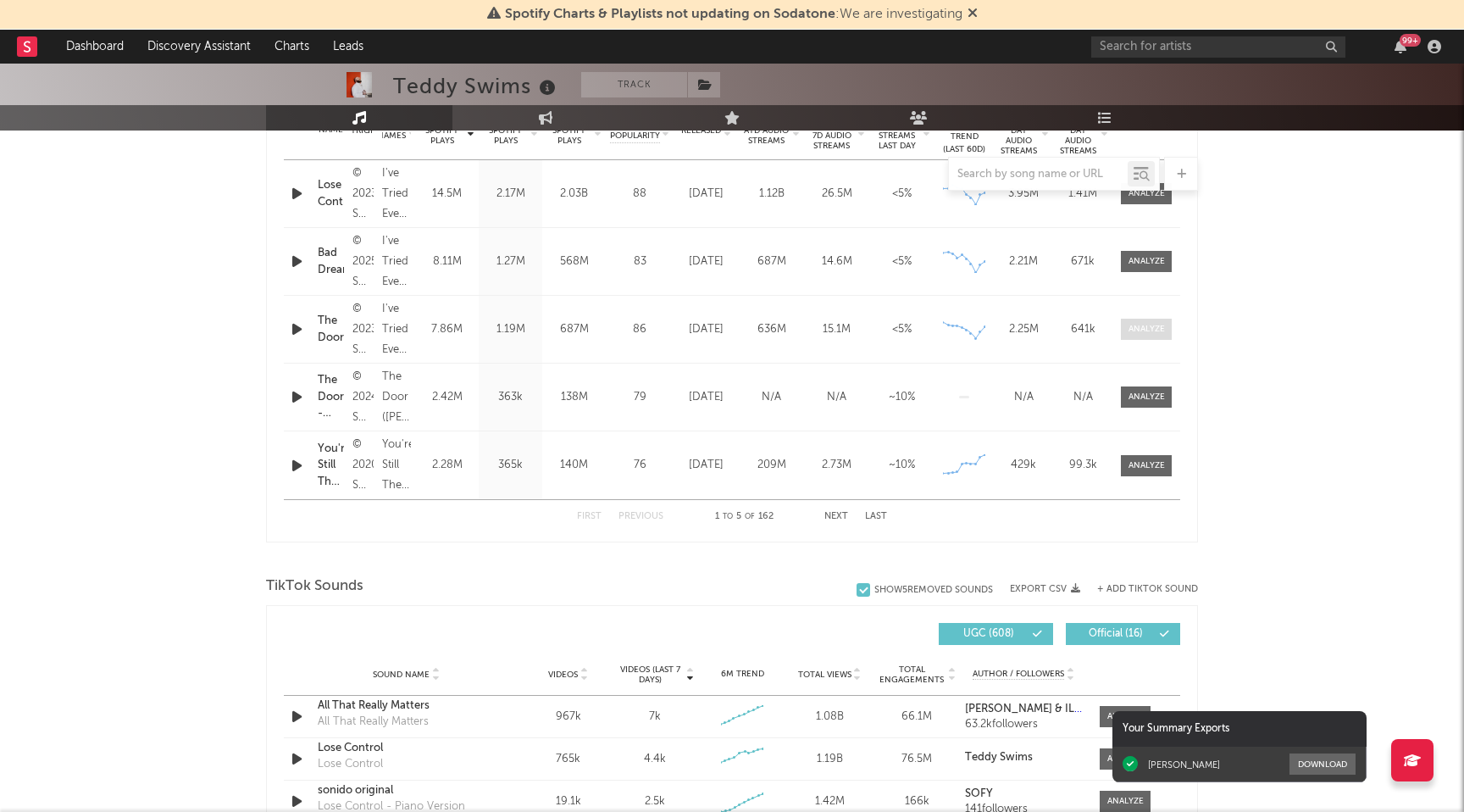
click at [1145, 323] on div at bounding box center [1147, 329] width 36 height 13
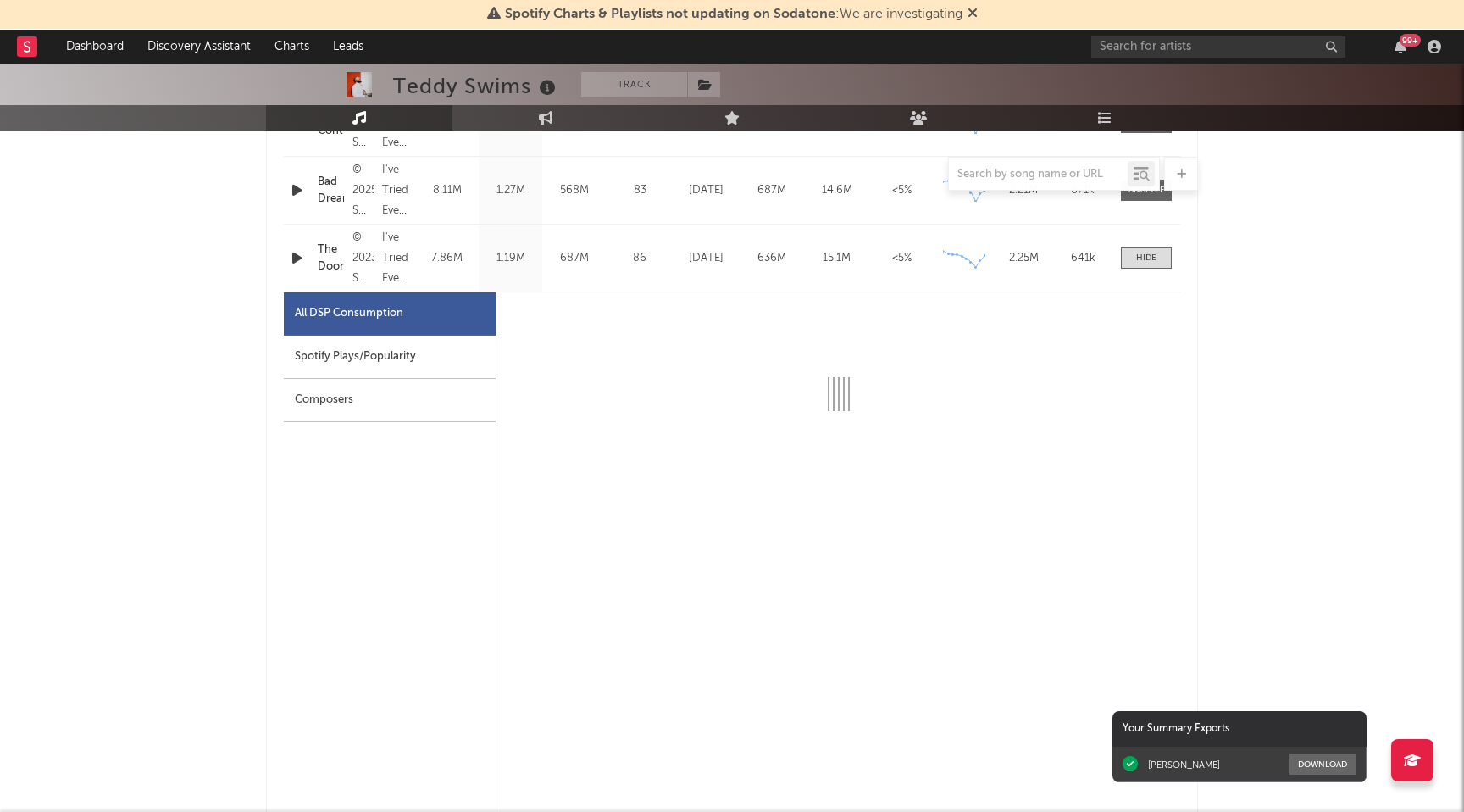
scroll to position [788, 0]
select select "6m"
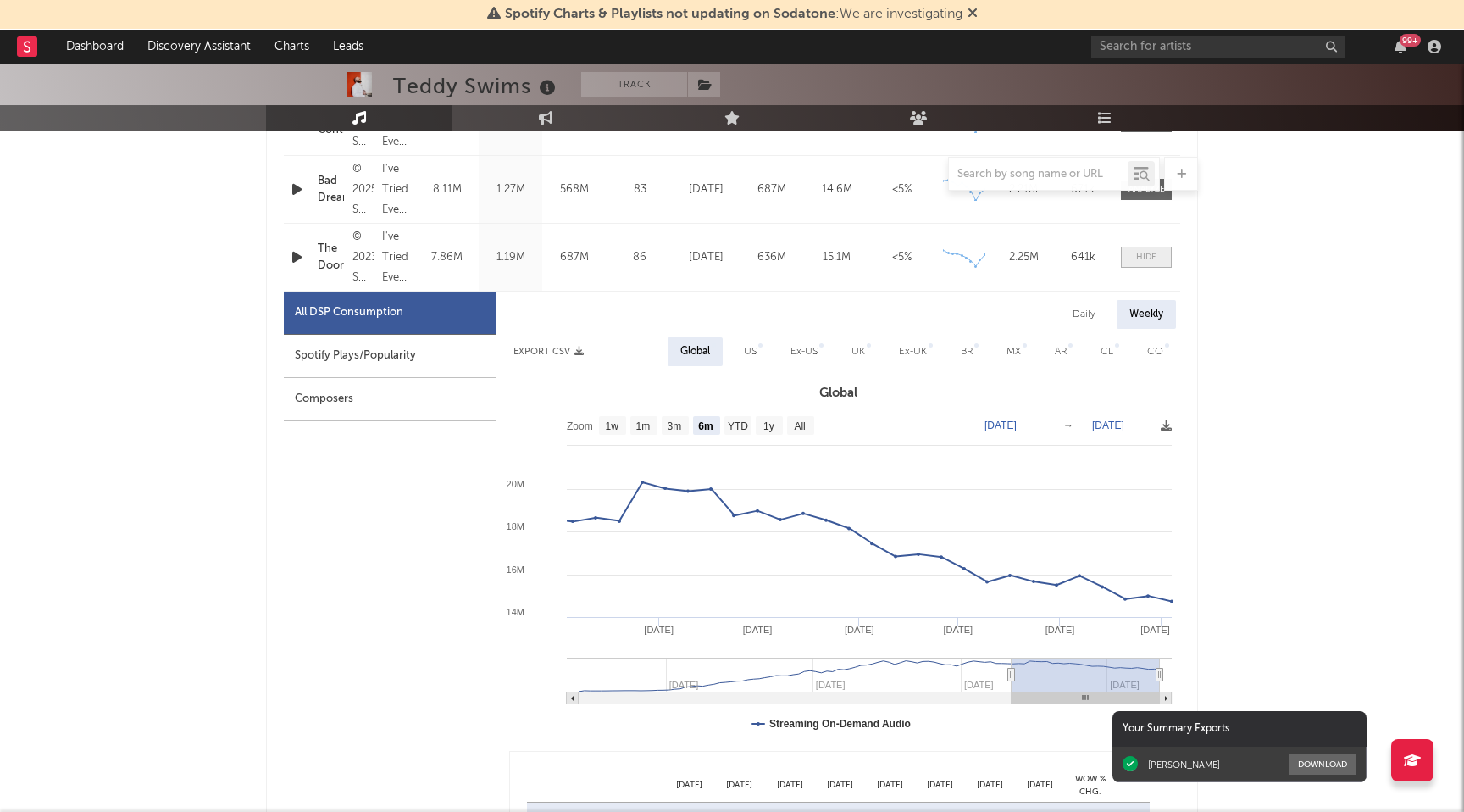
click at [1140, 256] on div at bounding box center [1146, 257] width 20 height 13
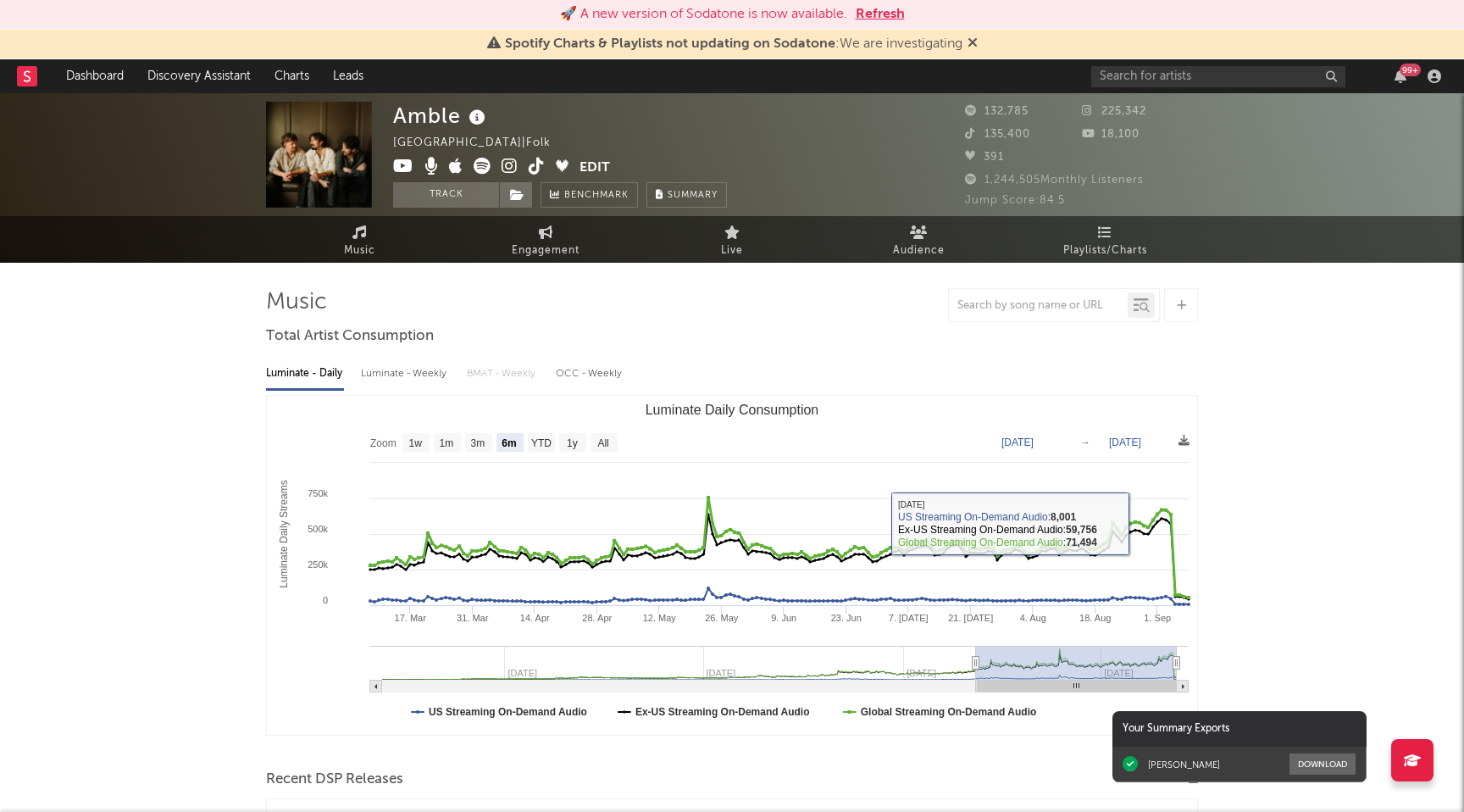
select select "6m"
